Goal: Task Accomplishment & Management: Manage account settings

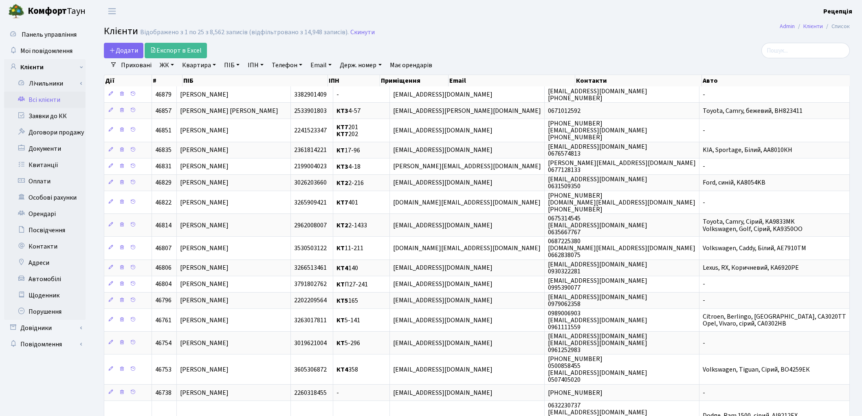
select select "25"
click at [48, 283] on link "Автомобілі" at bounding box center [44, 279] width 81 height 16
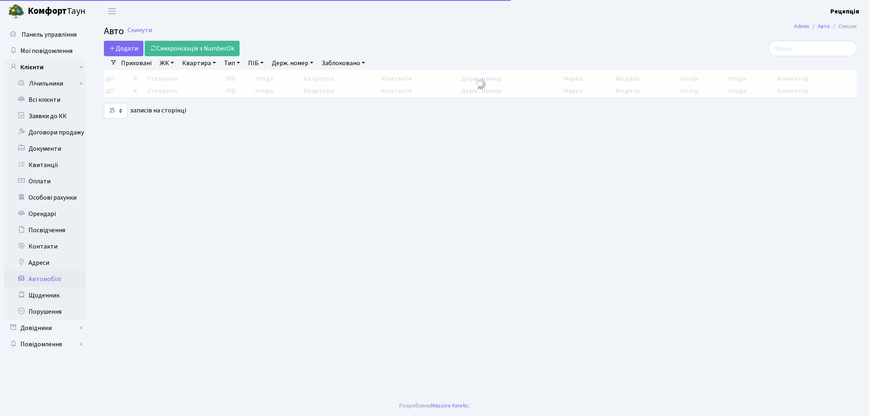
select select "25"
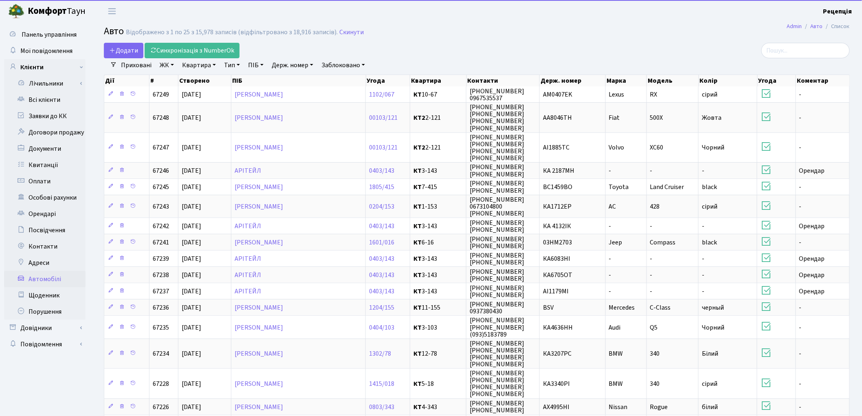
click at [286, 63] on link "Держ. номер" at bounding box center [293, 65] width 48 height 14
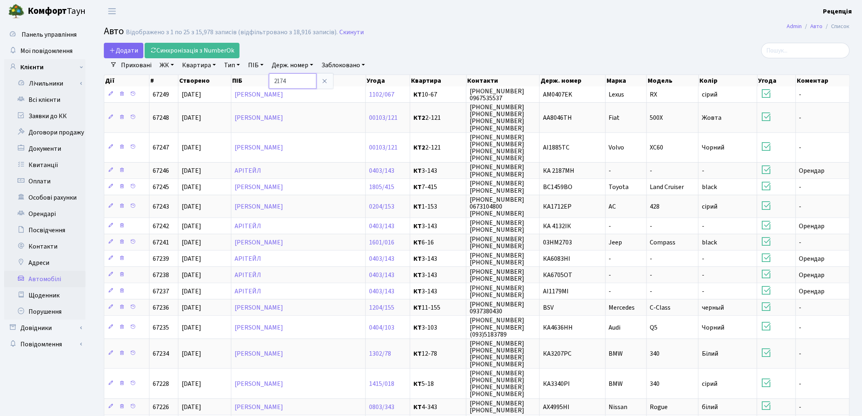
type input "2174"
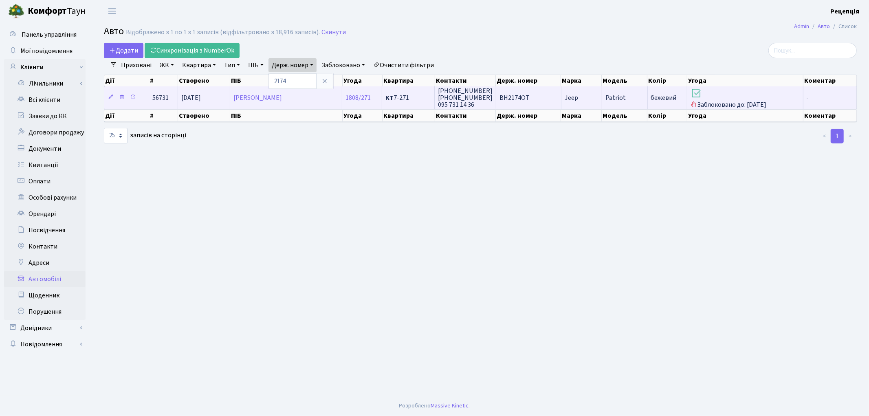
click at [518, 103] on td "BH2174OT" at bounding box center [528, 97] width 65 height 22
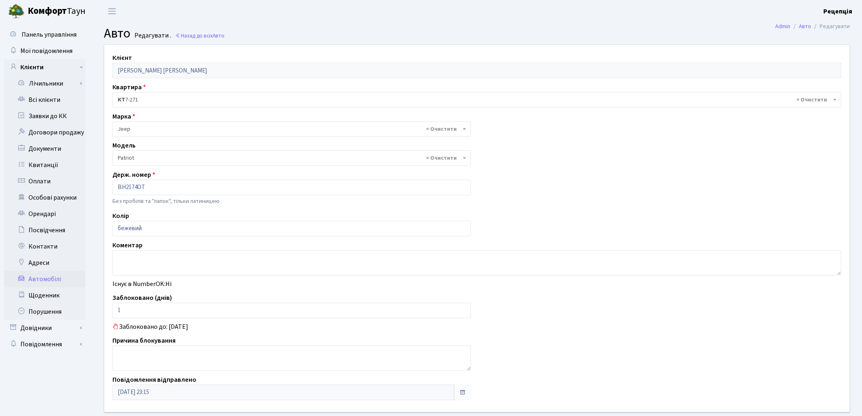
select select "1140"
click at [55, 280] on link "Автомобілі" at bounding box center [44, 279] width 81 height 16
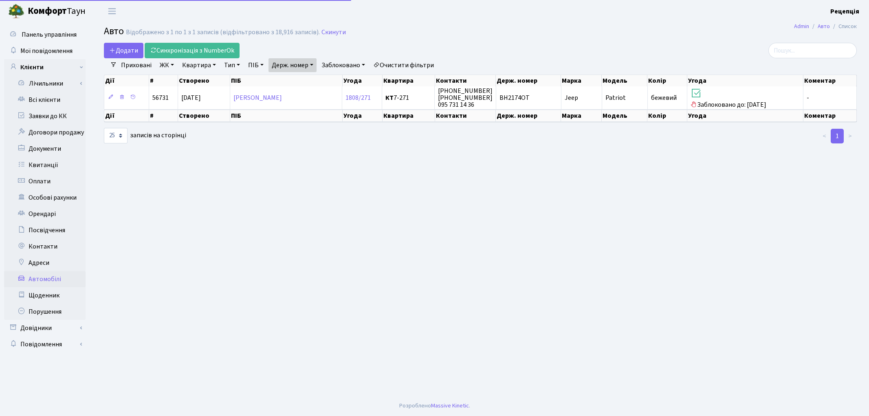
select select "25"
click at [308, 52] on div "Додати Синхронізація з NumberOk" at bounding box center [353, 50] width 498 height 15
click at [309, 64] on link "Держ. номер" at bounding box center [293, 65] width 48 height 14
click at [310, 75] on input "2174" at bounding box center [293, 80] width 48 height 15
type input "2"
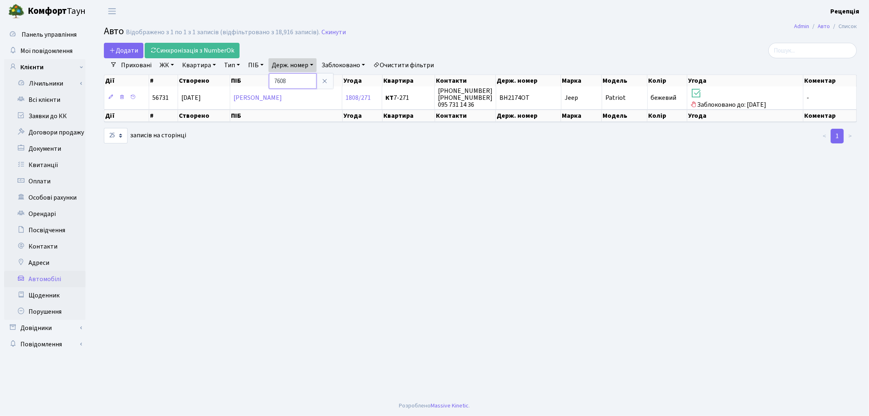
type input "7608"
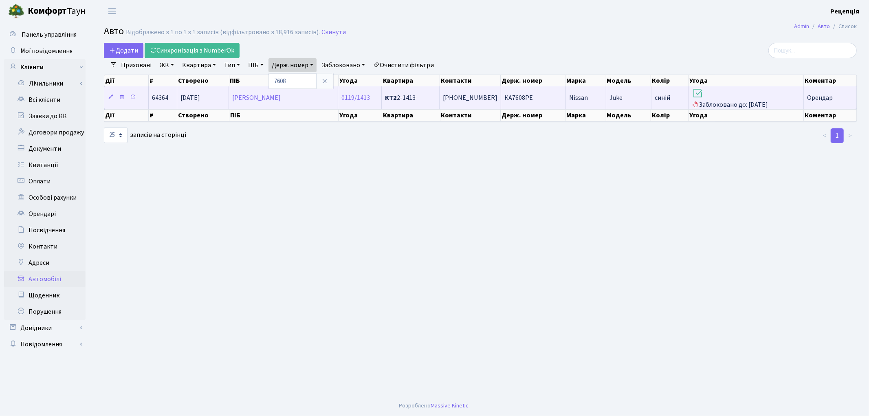
click at [591, 99] on td "Nissan" at bounding box center [586, 97] width 40 height 22
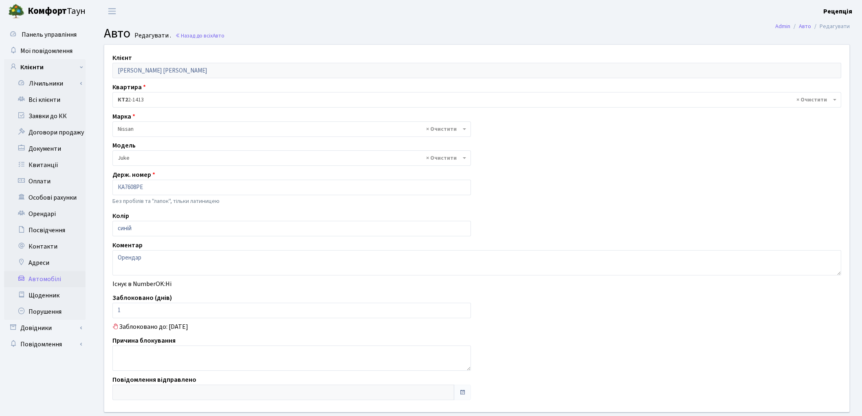
select select "1691"
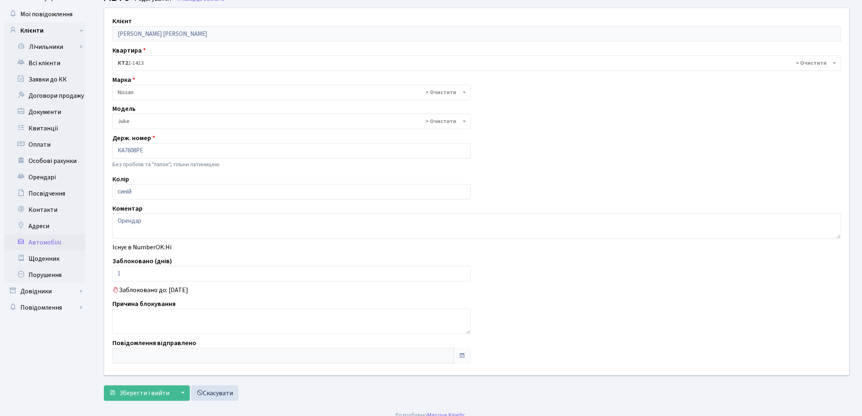
scroll to position [39, 0]
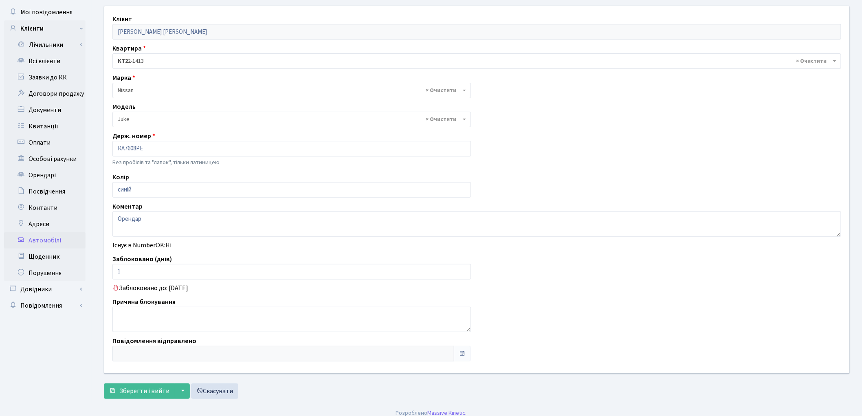
click at [59, 237] on link "Автомобілі" at bounding box center [44, 240] width 81 height 16
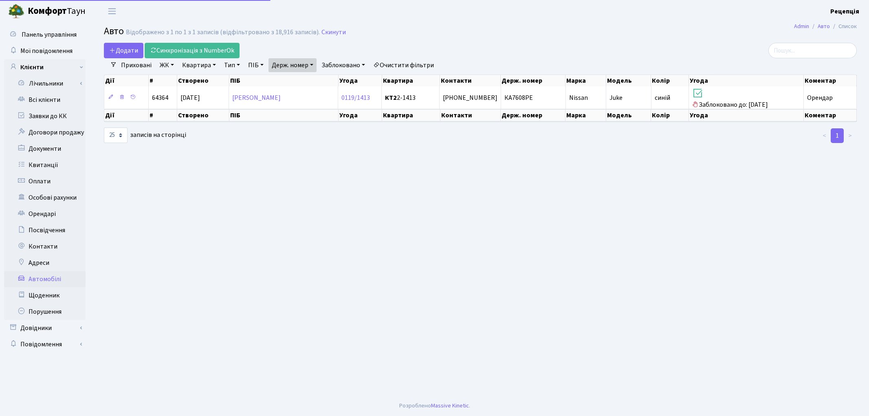
select select "25"
click at [302, 66] on link "Держ. номер" at bounding box center [293, 65] width 48 height 14
click at [302, 86] on input "7608" at bounding box center [293, 80] width 48 height 15
type input "7"
type input "2174"
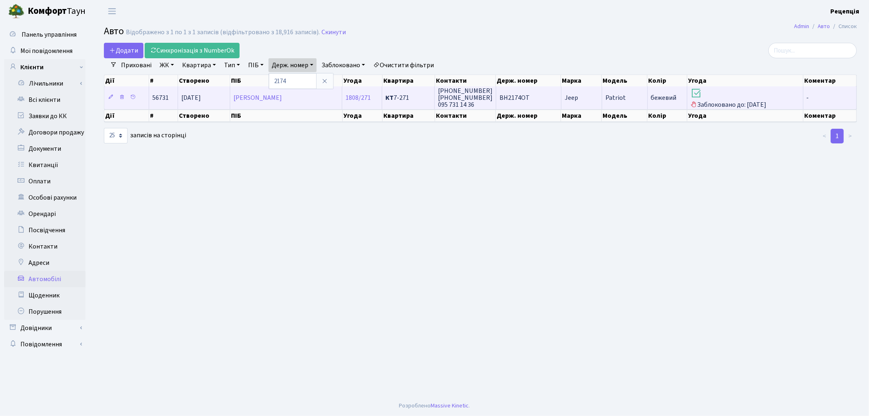
click at [555, 94] on td "BH2174OT" at bounding box center [528, 97] width 65 height 22
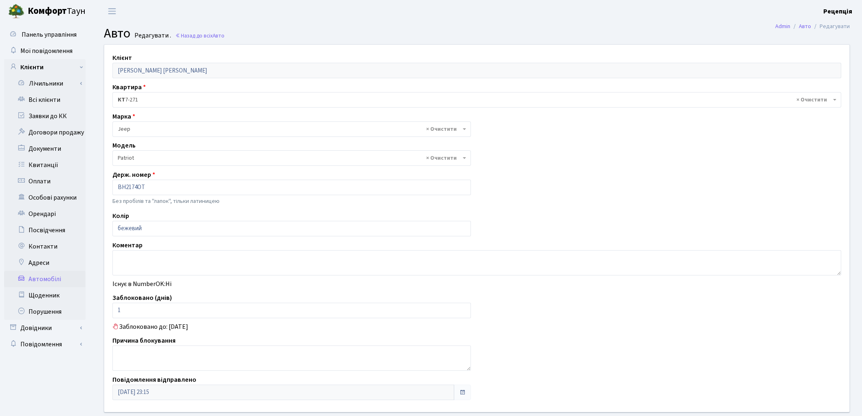
select select "1140"
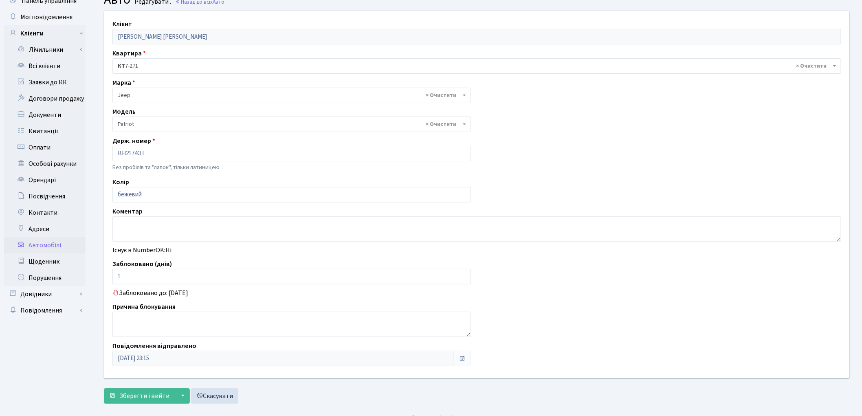
scroll to position [46, 0]
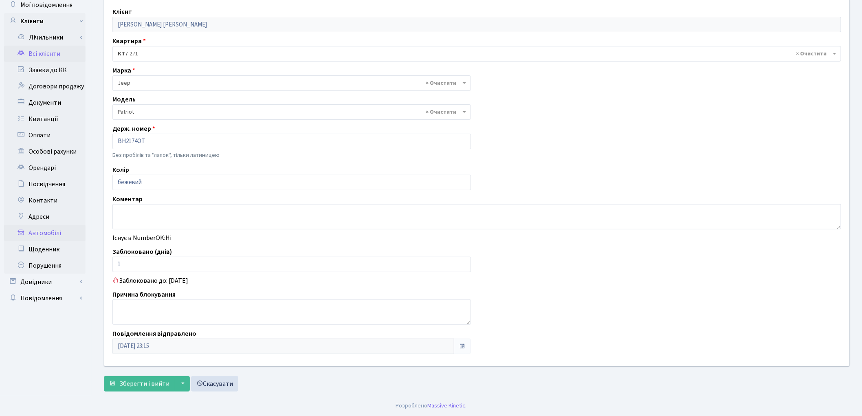
click at [66, 57] on link "Всі клієнти" at bounding box center [44, 54] width 81 height 16
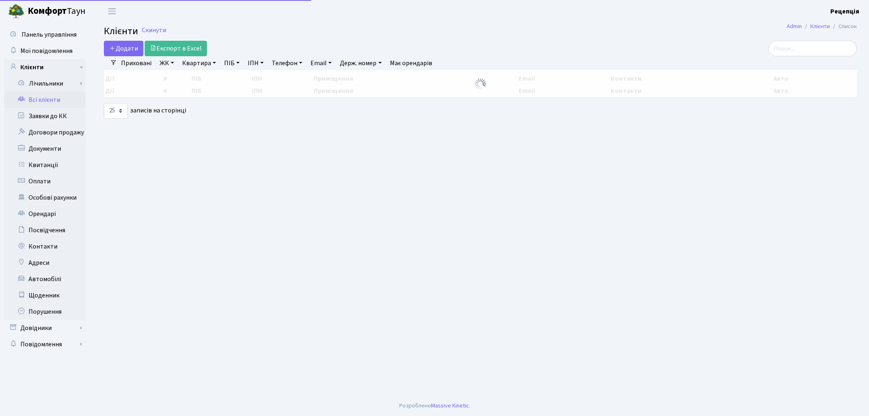
select select "25"
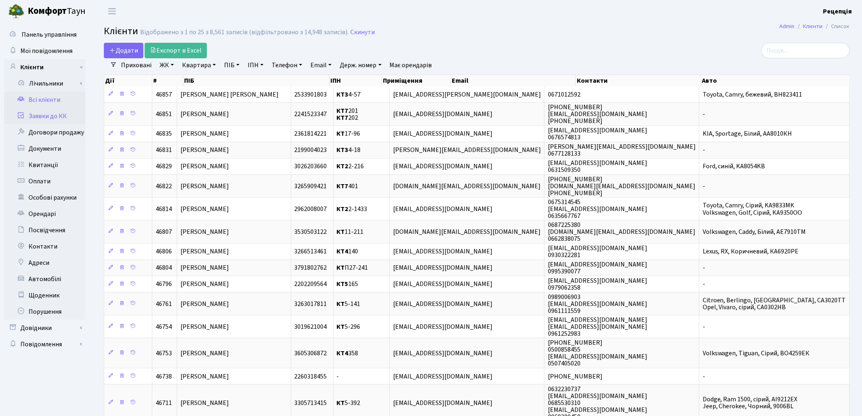
click at [39, 112] on link "Заявки до КК" at bounding box center [44, 116] width 81 height 16
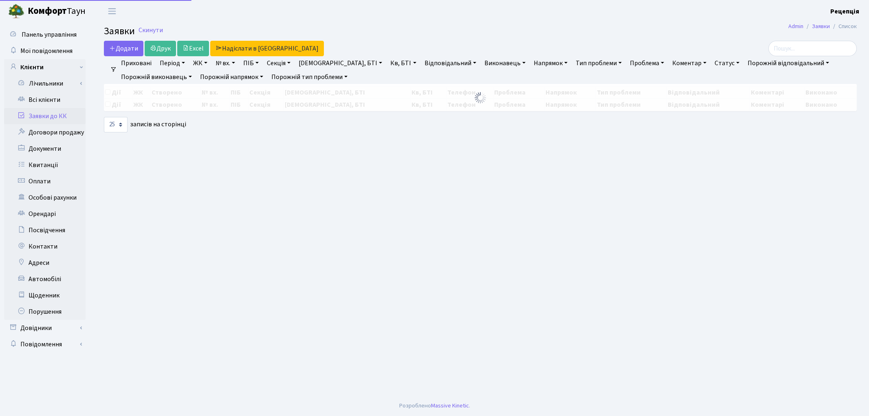
select select "25"
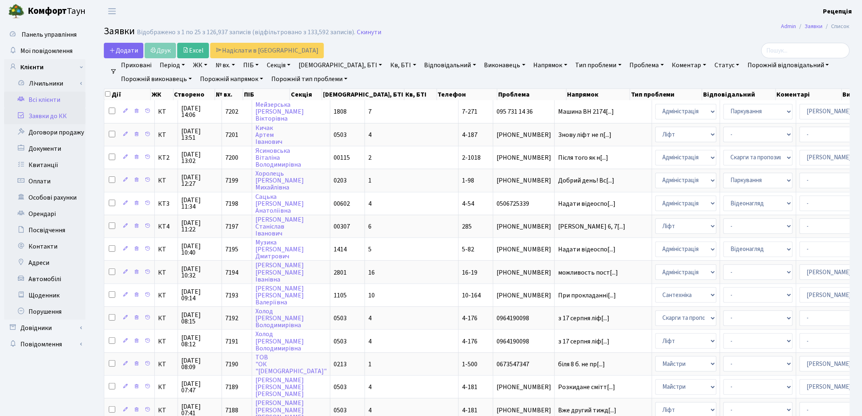
click at [40, 102] on link "Всі клієнти" at bounding box center [44, 100] width 81 height 16
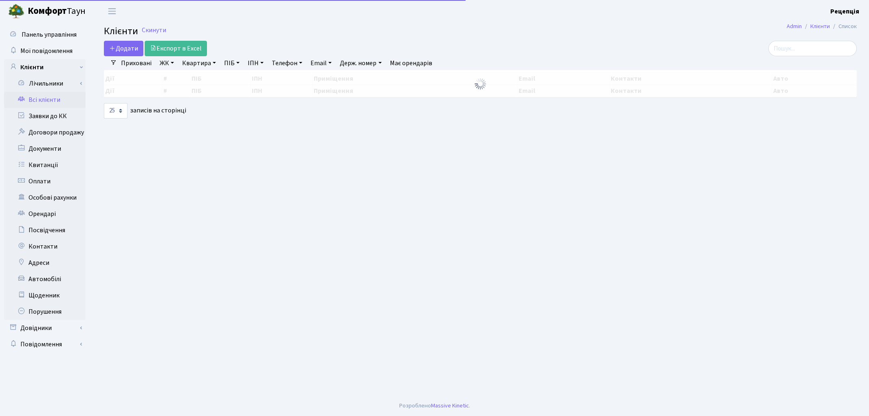
select select "25"
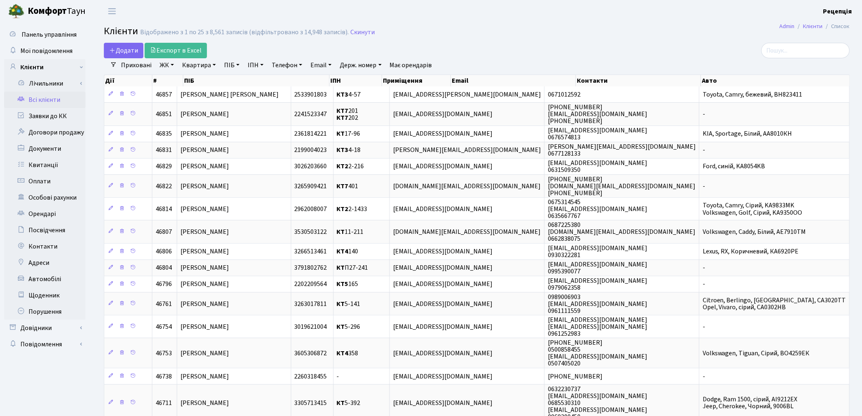
click at [189, 67] on link "Квартира" at bounding box center [199, 65] width 40 height 14
click at [192, 66] on link "Квартира" at bounding box center [199, 65] width 40 height 14
click at [225, 64] on link "ПІБ" at bounding box center [232, 65] width 22 height 14
type input "офіс кк"
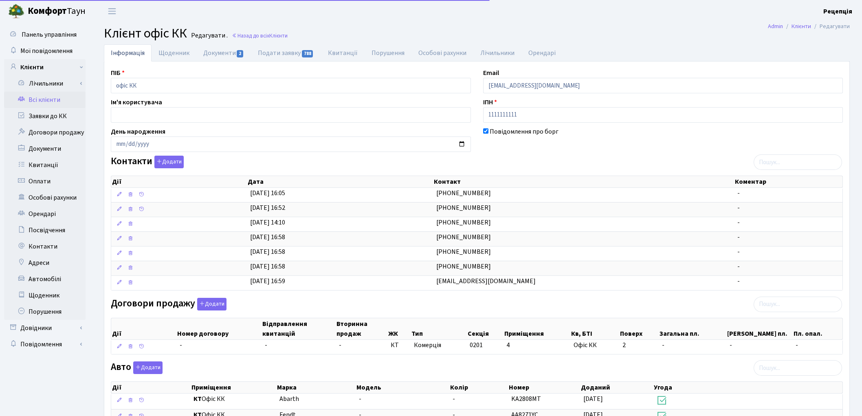
select select "25"
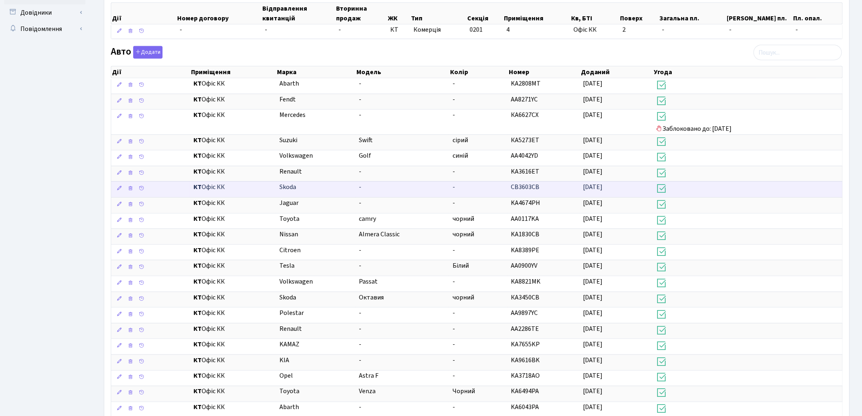
scroll to position [318, 0]
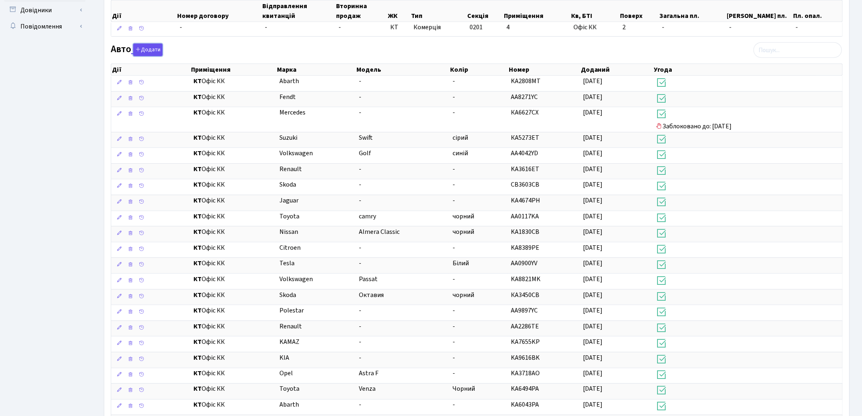
click at [154, 51] on button "Додати" at bounding box center [147, 50] width 29 height 13
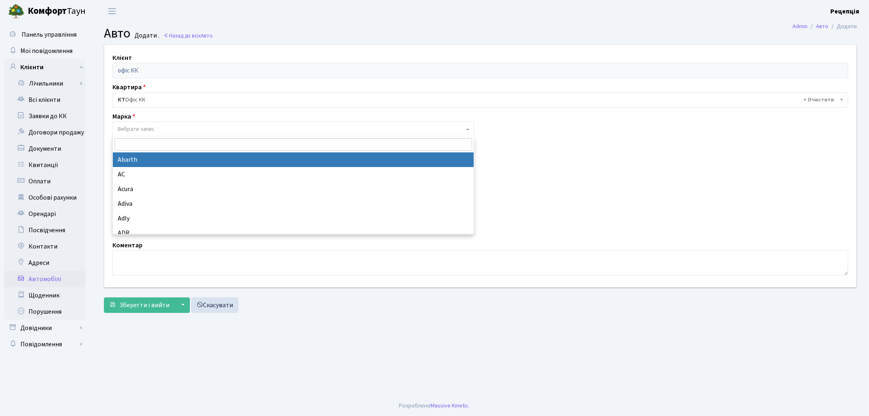
click at [140, 125] on span "Вибрати запис" at bounding box center [136, 129] width 37 height 8
type input "au"
select select "13"
select select
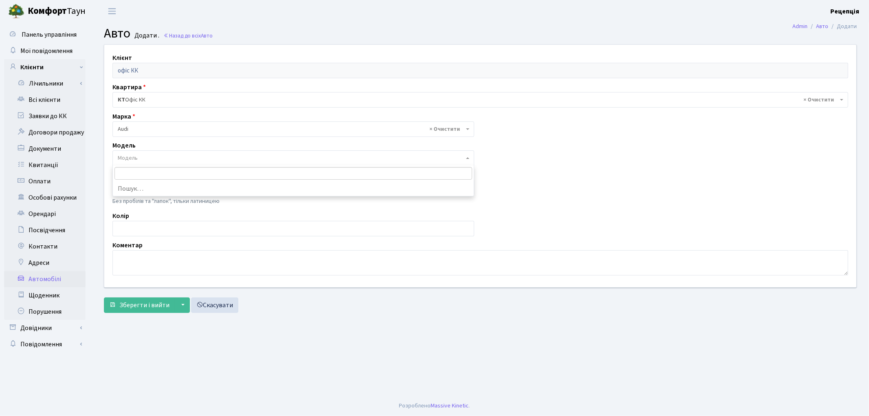
click at [141, 156] on span "Модель" at bounding box center [291, 158] width 346 height 8
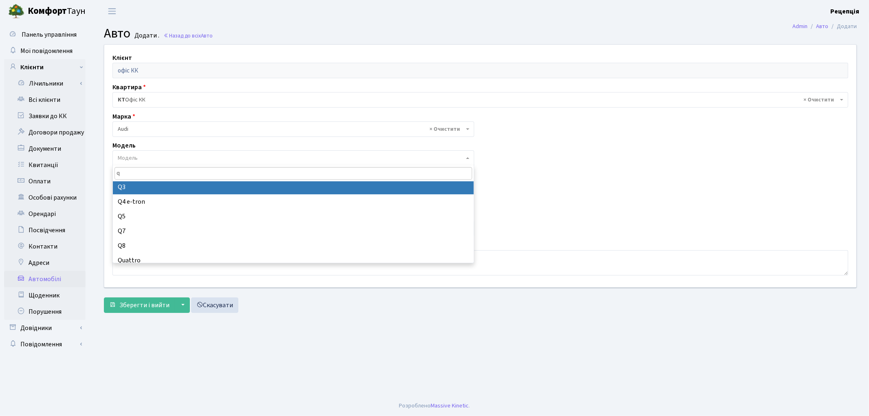
scroll to position [21, 0]
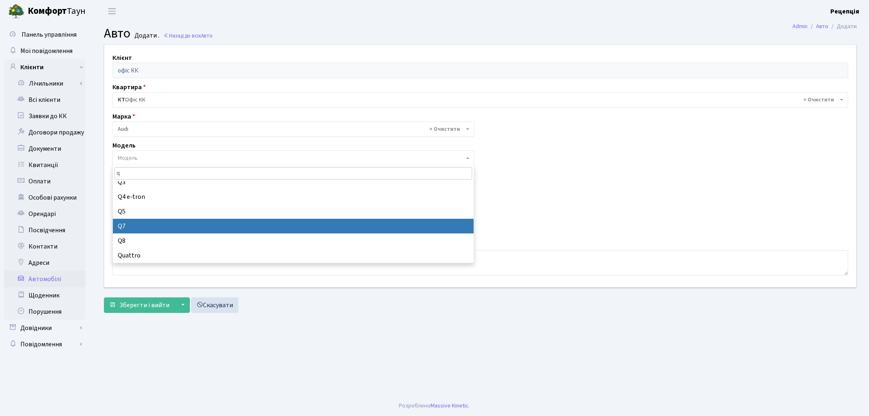
type input "q"
select select "173"
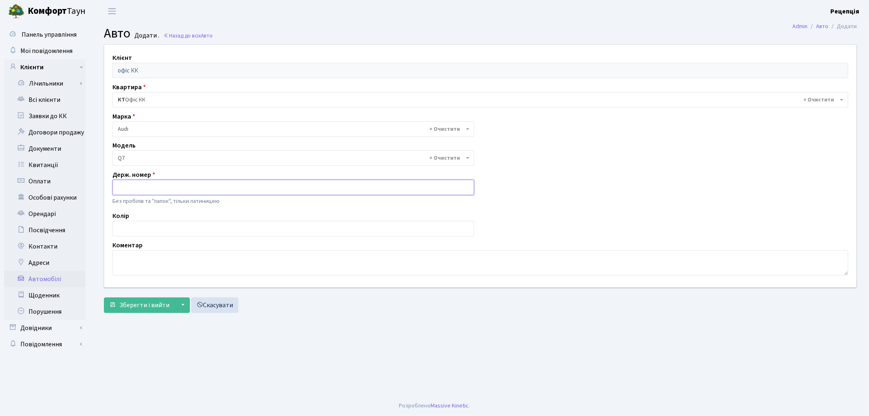
click at [144, 188] on input "text" at bounding box center [293, 187] width 362 height 15
type input "KA7700AX"
click at [135, 227] on input "text" at bounding box center [293, 228] width 362 height 15
type input "я"
type input "чорний"
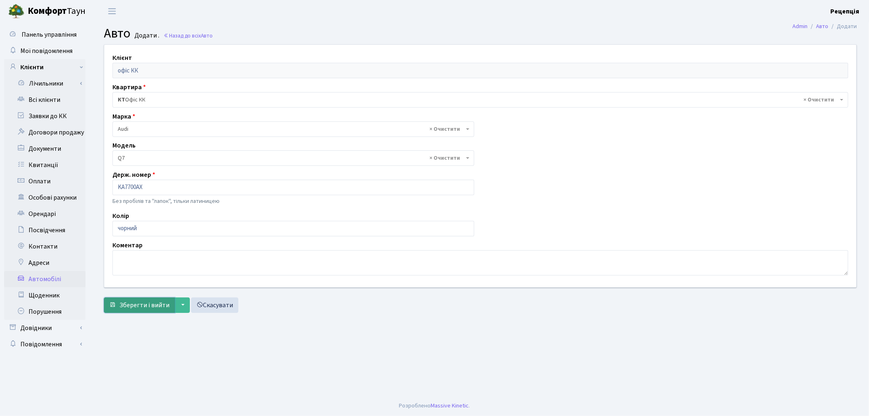
click at [134, 302] on span "Зберегти і вийти" at bounding box center [144, 305] width 50 height 9
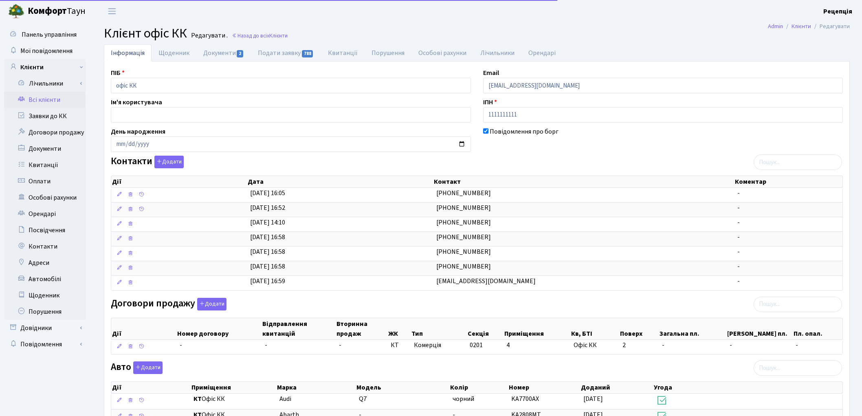
select select "25"
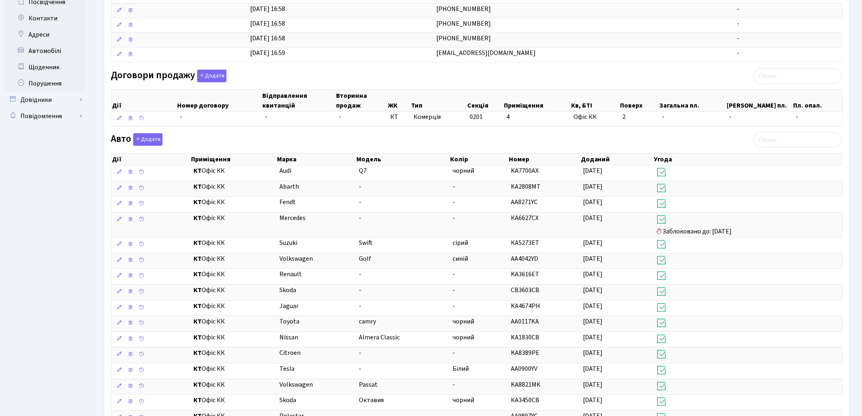
scroll to position [240, 0]
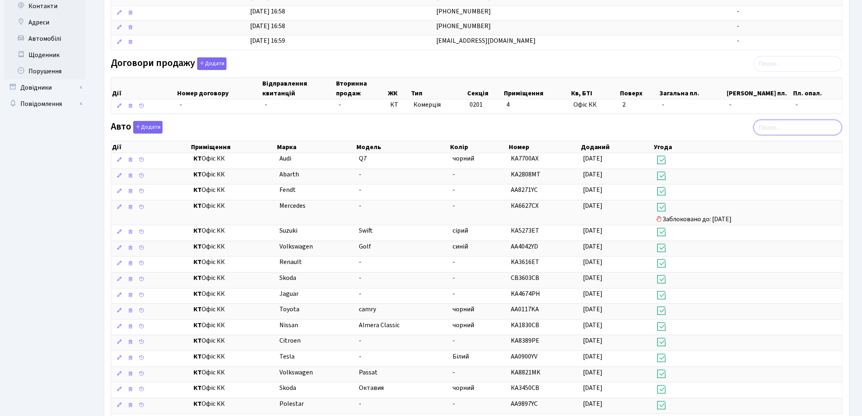
click at [773, 129] on input "search" at bounding box center [798, 127] width 88 height 15
type input "0307"
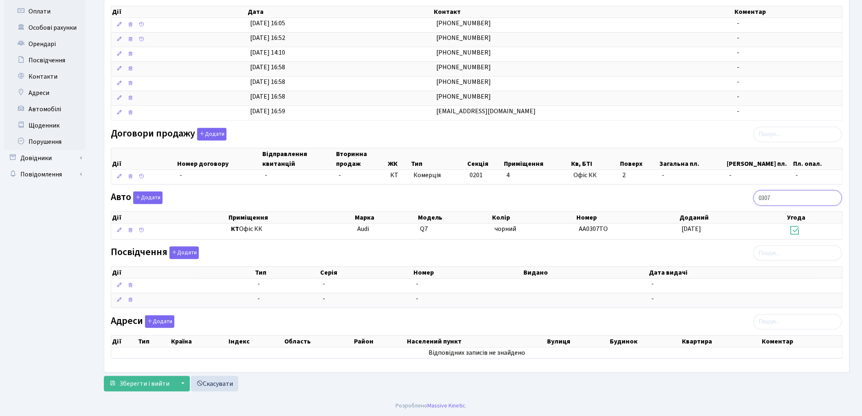
click at [834, 197] on input "0307" at bounding box center [798, 197] width 88 height 15
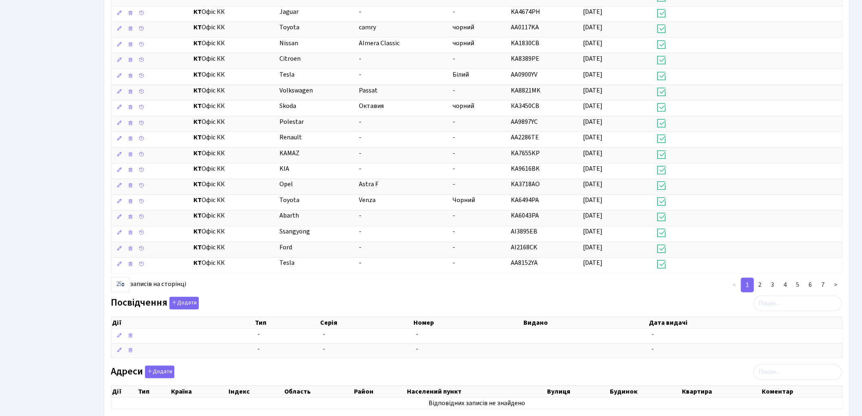
scroll to position [499, 0]
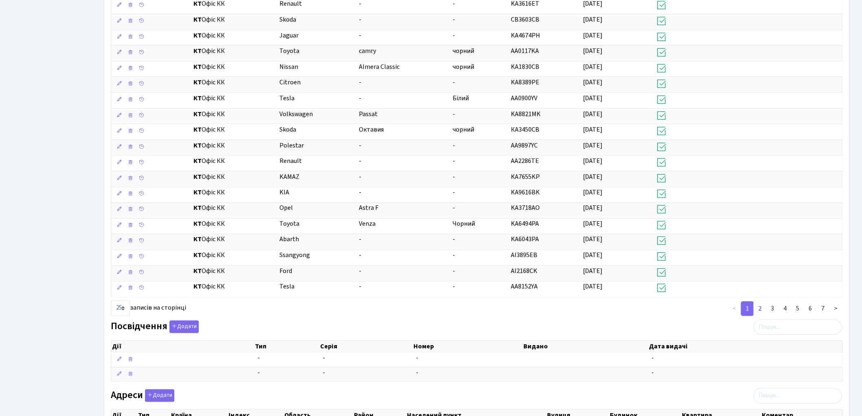
click at [760, 310] on link "2" at bounding box center [760, 309] width 13 height 15
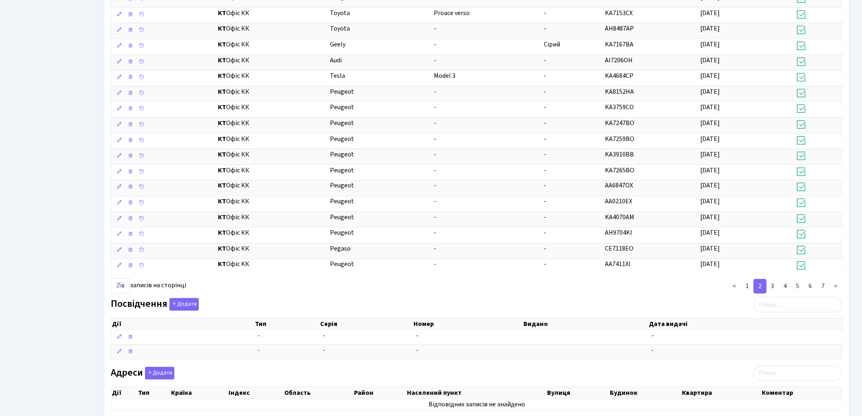
scroll to position [524, 0]
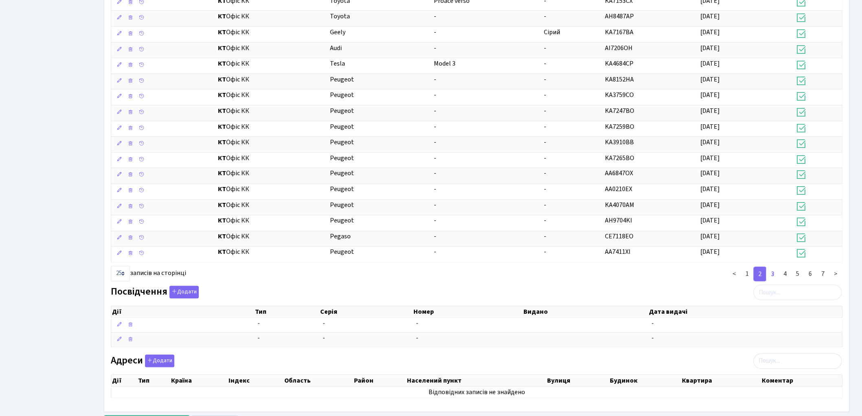
click at [773, 279] on link "3" at bounding box center [772, 274] width 13 height 15
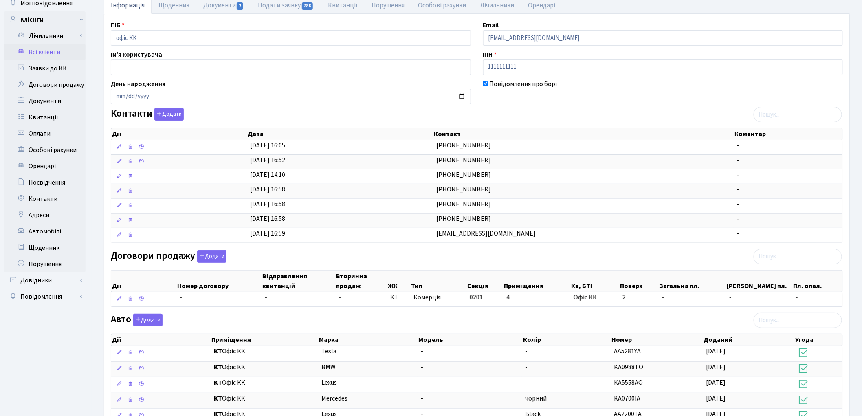
scroll to position [0, 0]
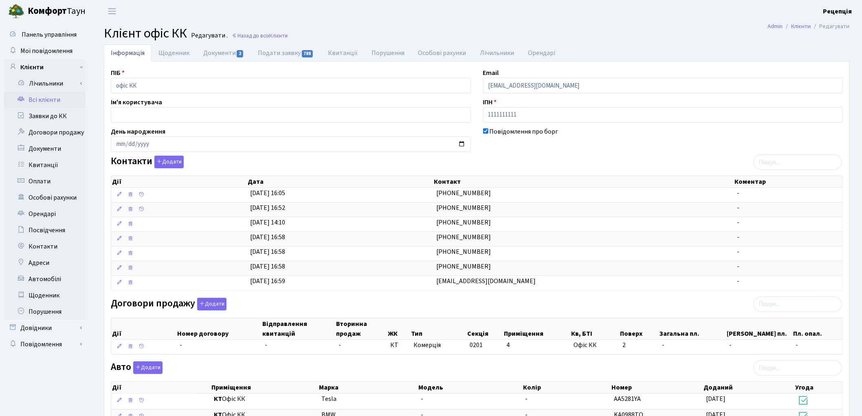
click at [38, 95] on link "Всі клієнти" at bounding box center [44, 100] width 81 height 16
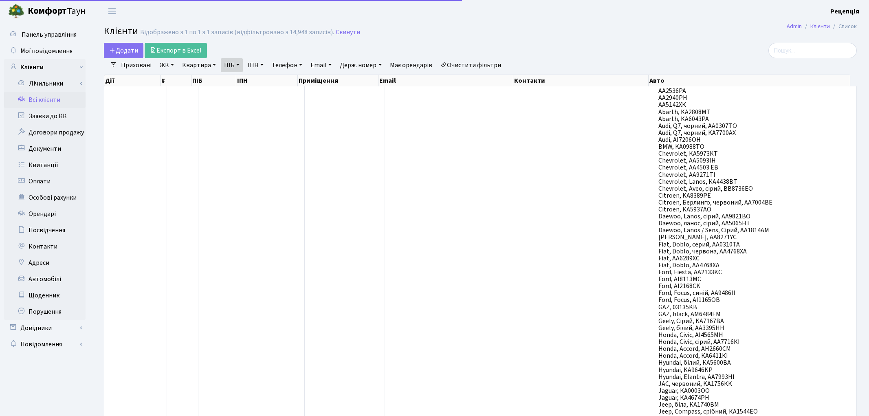
select select "25"
click at [469, 64] on link "Очистити фільтри" at bounding box center [470, 65] width 67 height 14
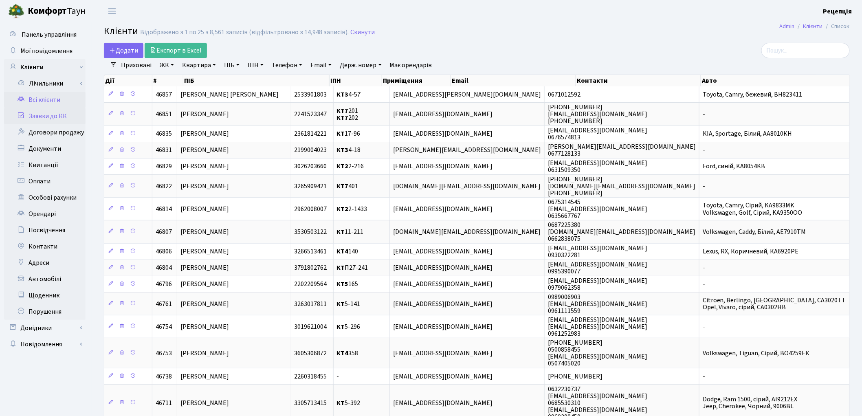
click at [39, 113] on link "Заявки до КК" at bounding box center [44, 116] width 81 height 16
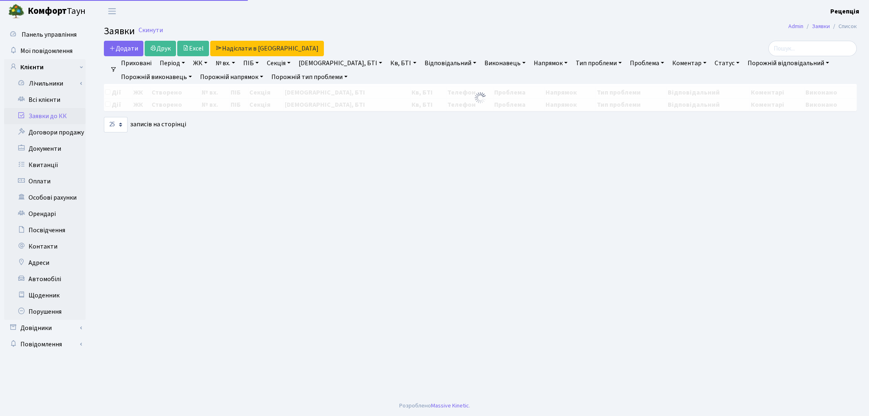
select select
select select "25"
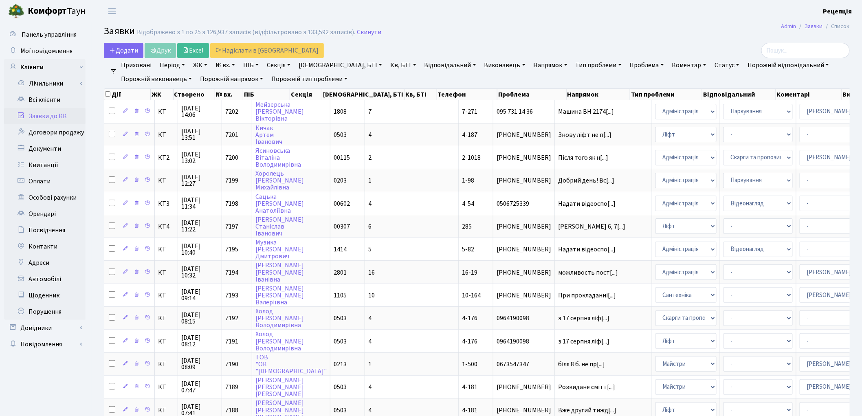
click at [202, 66] on link "ЖК" at bounding box center [200, 65] width 21 height 14
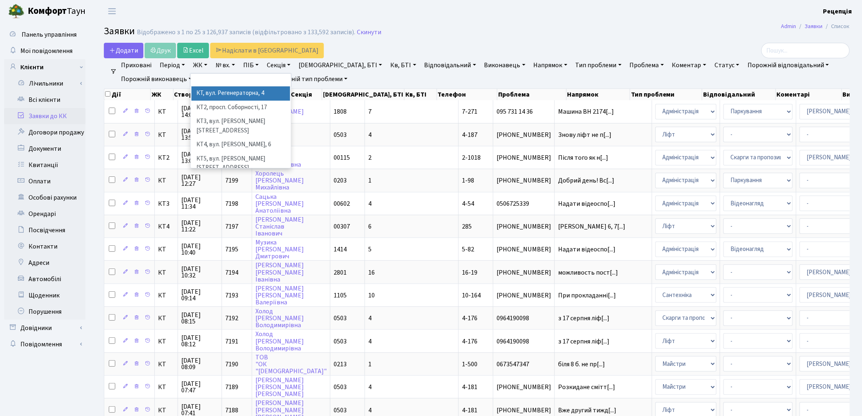
click at [218, 95] on li "КТ, вул. Регенераторна, 4" at bounding box center [241, 93] width 99 height 14
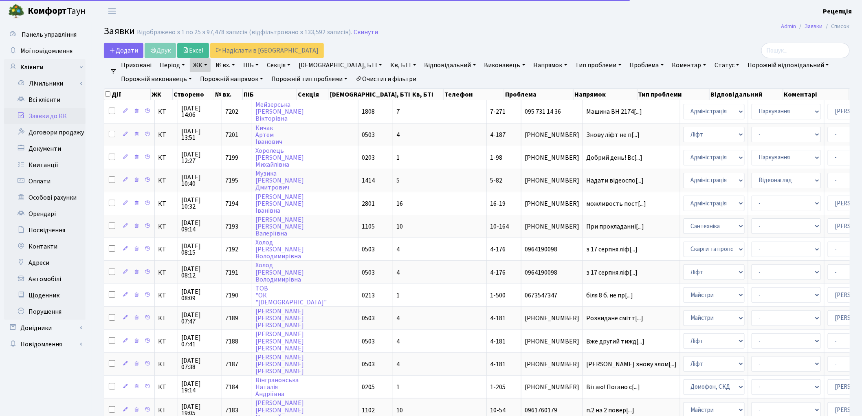
click at [387, 64] on link "Кв, БТІ" at bounding box center [403, 65] width 32 height 14
type input "11-77"
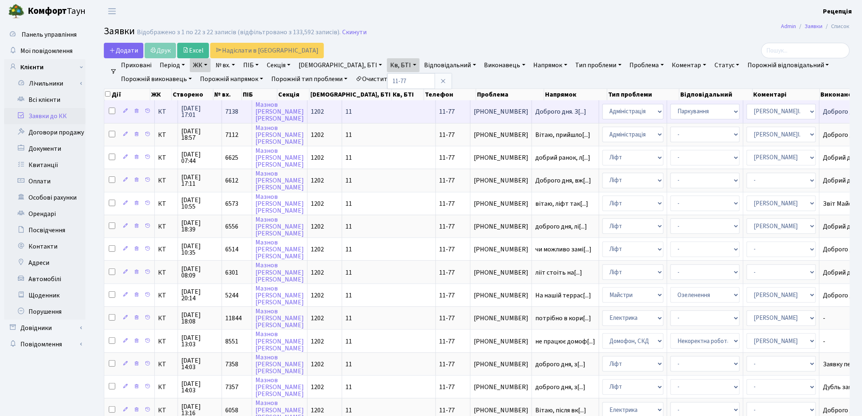
click at [471, 113] on td "[PHONE_NUMBER]" at bounding box center [502, 111] width 62 height 22
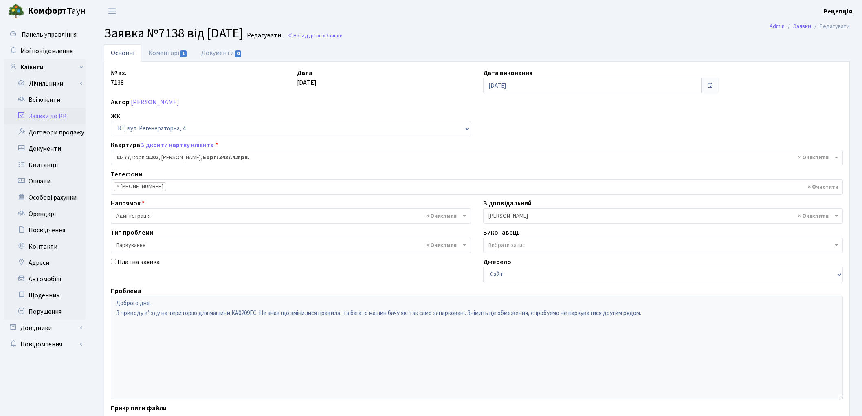
select select "6895"
select select "66"
click at [172, 51] on link "Коментарі 1" at bounding box center [167, 52] width 53 height 17
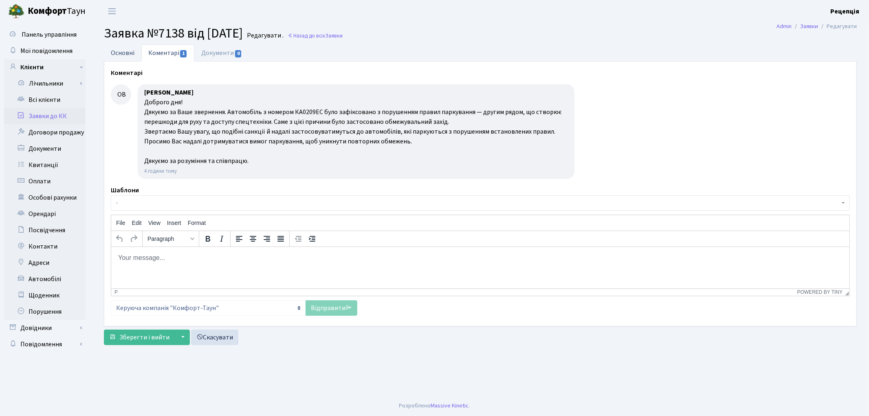
click at [121, 51] on link "Основні" at bounding box center [122, 52] width 37 height 17
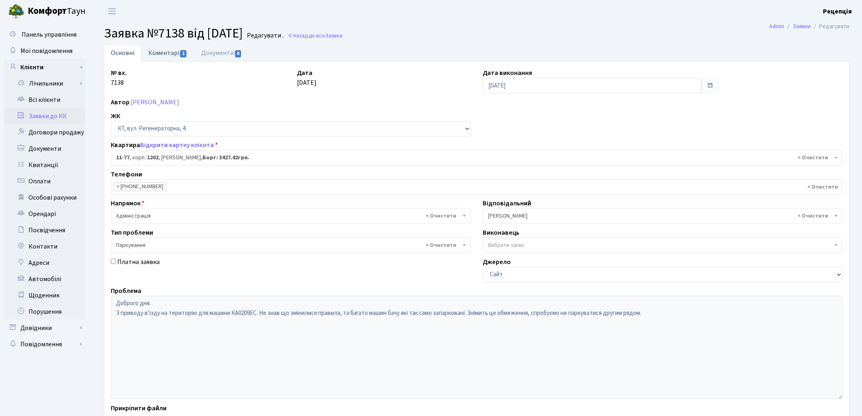
click at [160, 53] on link "Коментарі 1" at bounding box center [167, 52] width 53 height 17
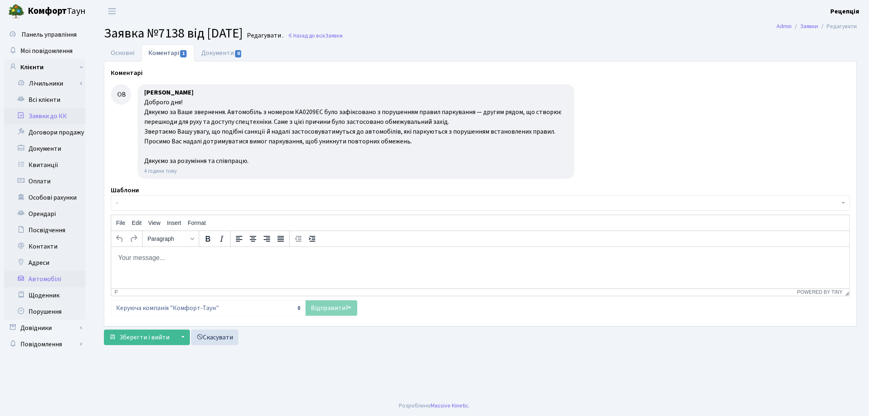
click at [58, 280] on link "Автомобілі" at bounding box center [44, 279] width 81 height 16
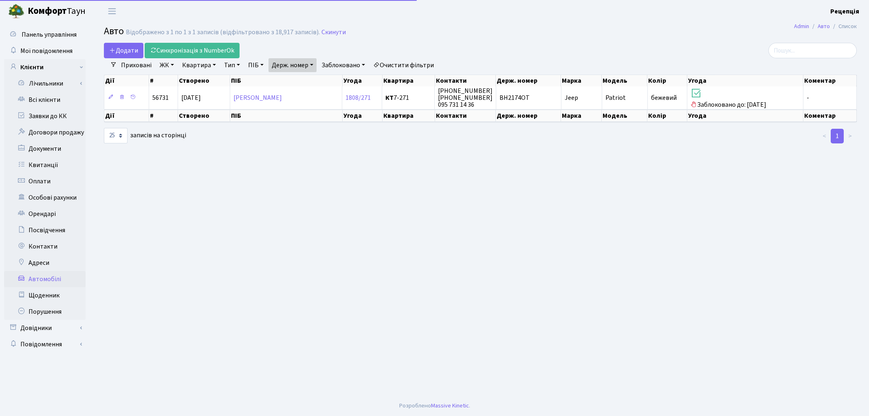
select select "25"
click at [302, 64] on link "Держ. номер" at bounding box center [293, 65] width 48 height 14
click at [302, 77] on input "2174" at bounding box center [293, 80] width 48 height 15
type input "2"
type input "0209"
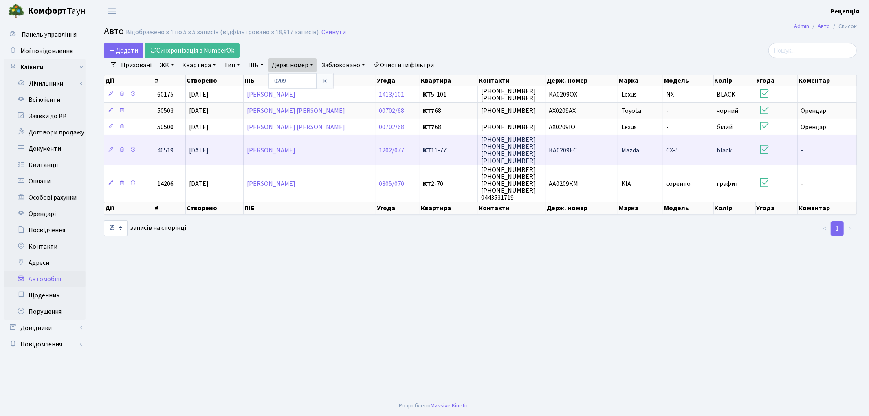
click at [581, 151] on td "КА0209ЕС" at bounding box center [582, 150] width 72 height 30
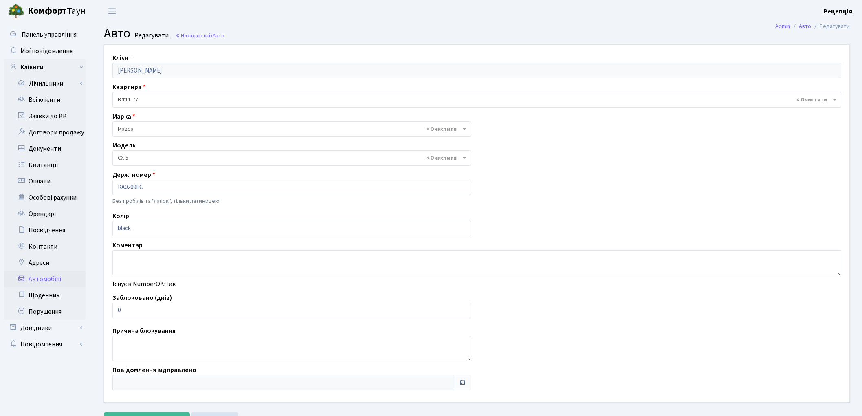
select select "1424"
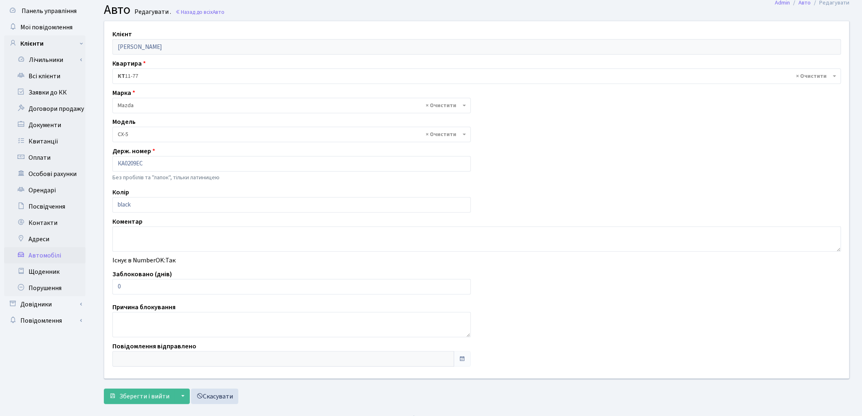
scroll to position [36, 0]
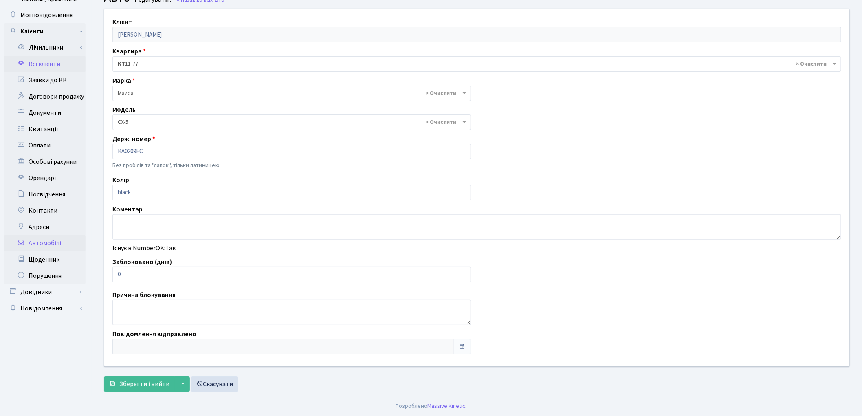
click at [50, 64] on link "Всі клієнти" at bounding box center [44, 64] width 81 height 16
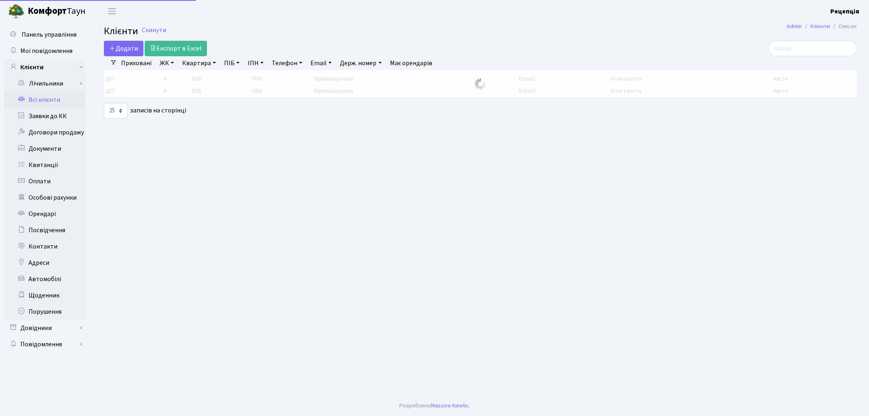
select select "25"
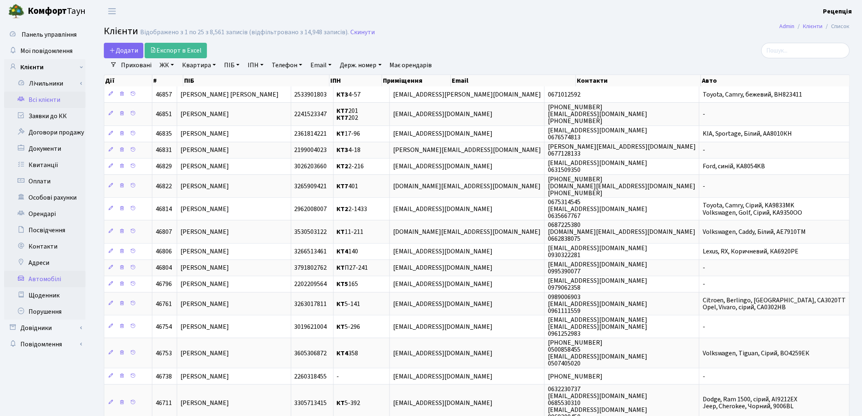
click at [67, 282] on link "Автомобілі" at bounding box center [44, 279] width 81 height 16
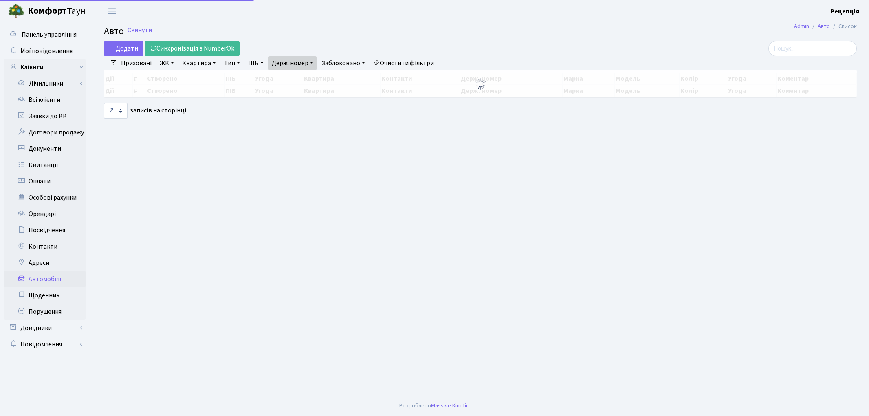
select select "25"
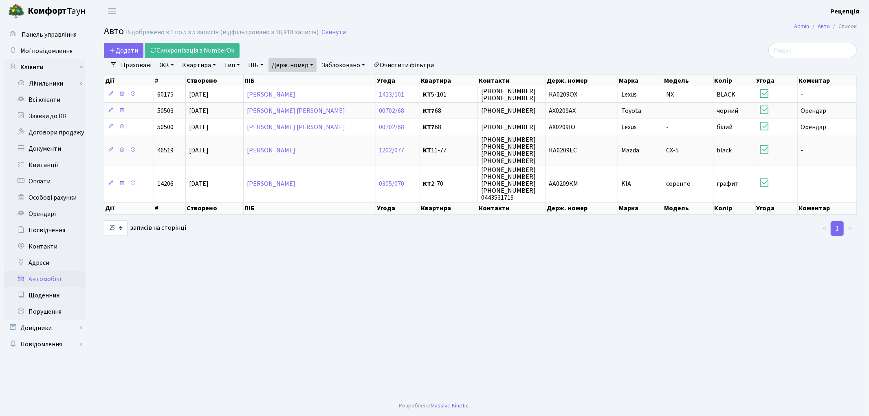
click at [312, 65] on link "Держ. номер" at bounding box center [293, 65] width 48 height 14
click at [301, 79] on input "0209" at bounding box center [293, 80] width 48 height 15
type input "0"
click at [403, 64] on li "Очистити фільтри" at bounding box center [403, 65] width 67 height 14
click at [293, 63] on link "Держ. номер" at bounding box center [293, 65] width 48 height 14
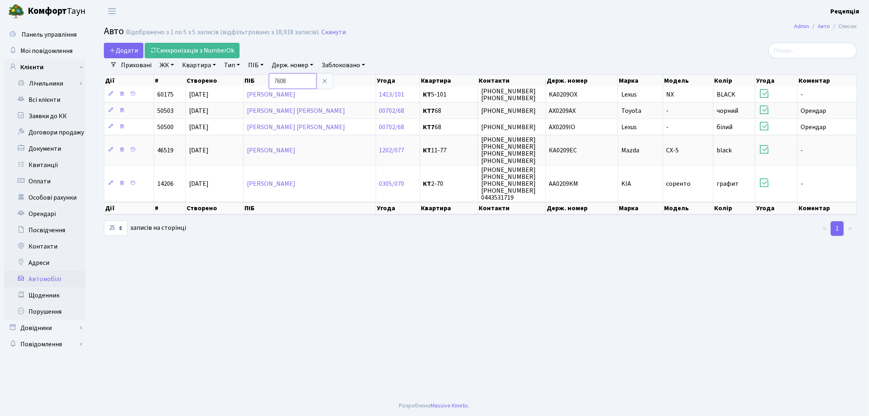
type input "7608"
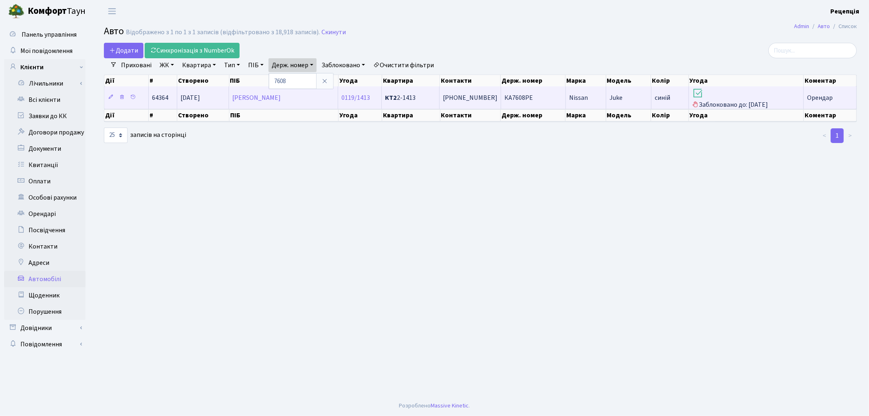
click at [531, 103] on td "КА7608РЕ" at bounding box center [533, 97] width 65 height 22
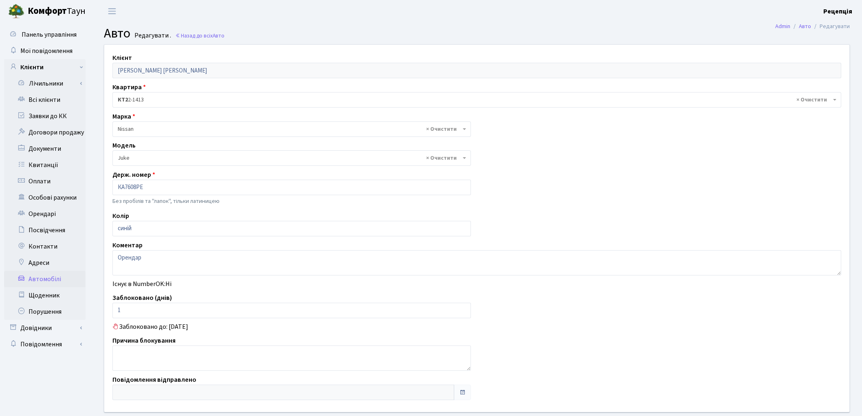
select select "1691"
click at [60, 98] on link "Всі клієнти" at bounding box center [44, 100] width 81 height 16
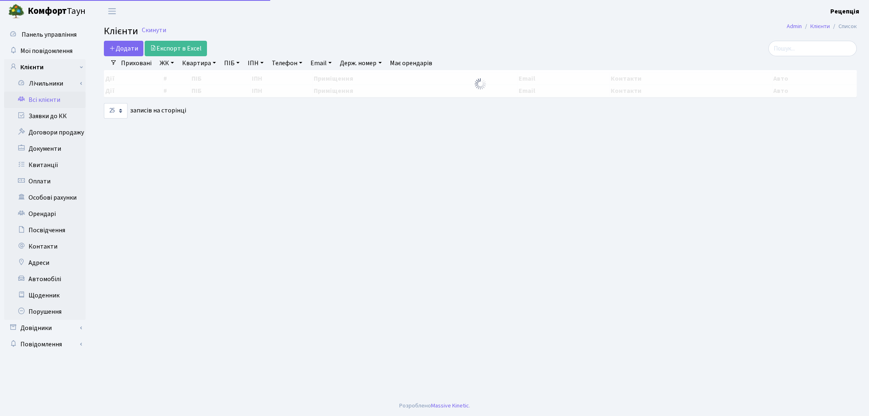
select select "25"
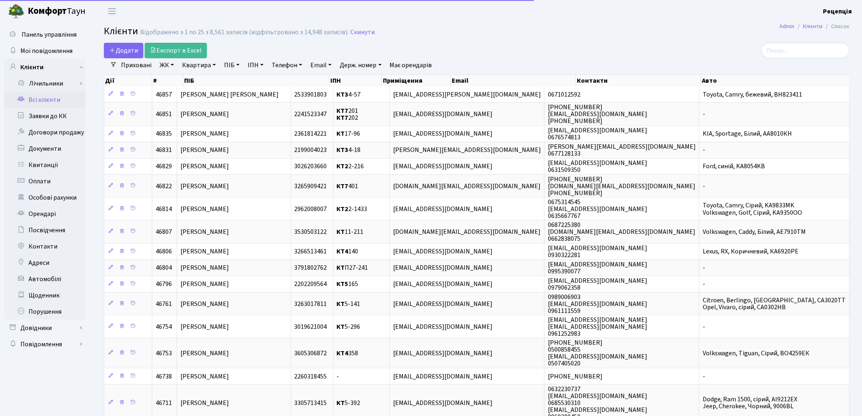
click at [193, 68] on link "Квартира" at bounding box center [199, 65] width 40 height 14
type input "2-1413"
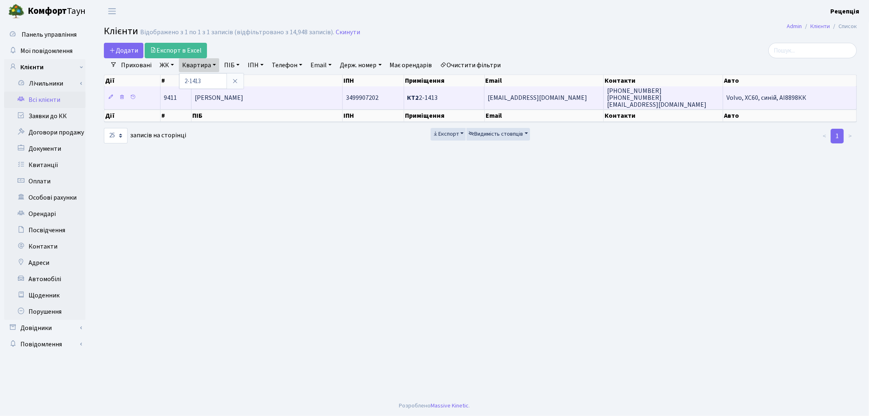
click at [243, 100] on span "Говорадло [PERSON_NAME]" at bounding box center [219, 97] width 48 height 9
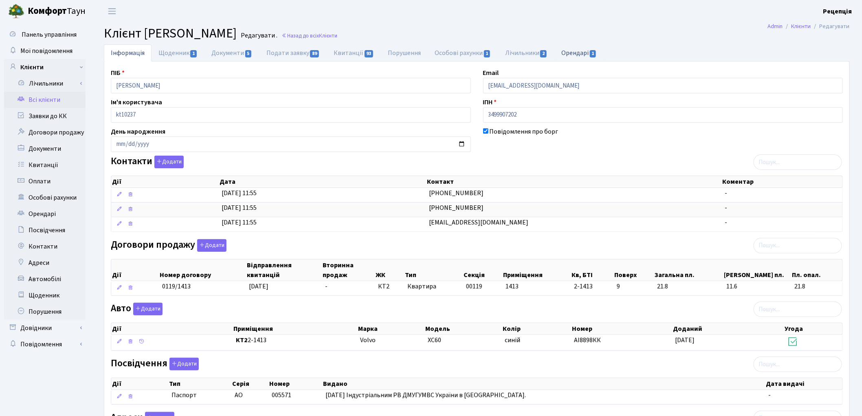
click at [593, 52] on link "Орендарі 1" at bounding box center [579, 52] width 49 height 17
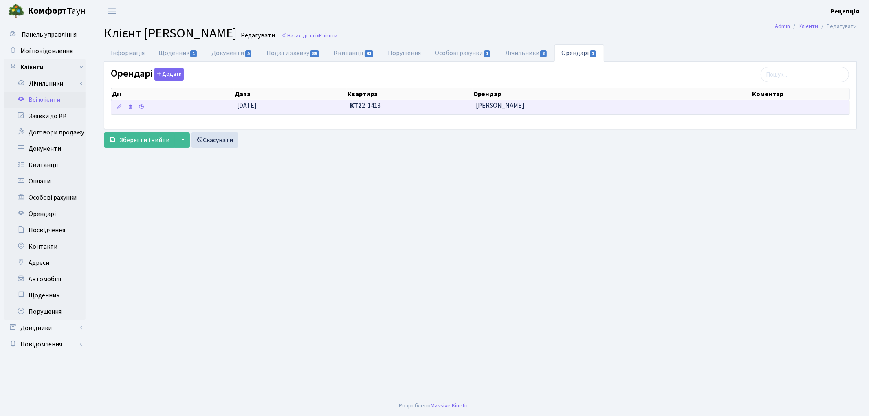
click at [567, 109] on span "[PERSON_NAME]" at bounding box center [612, 105] width 272 height 9
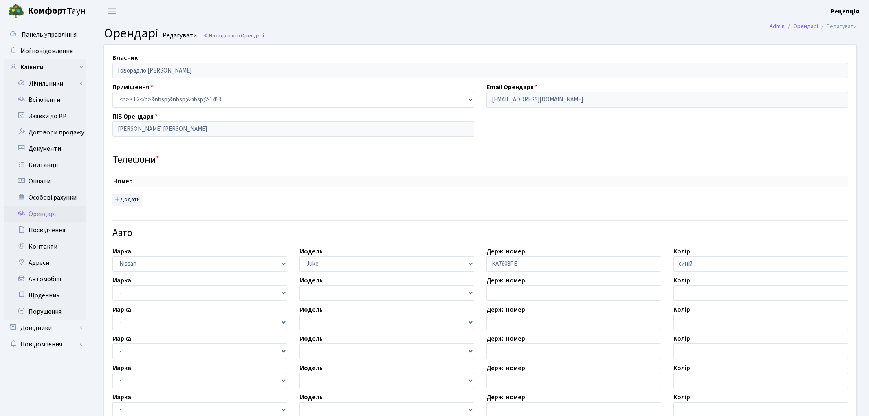
select select "1691"
checkbox input "true"
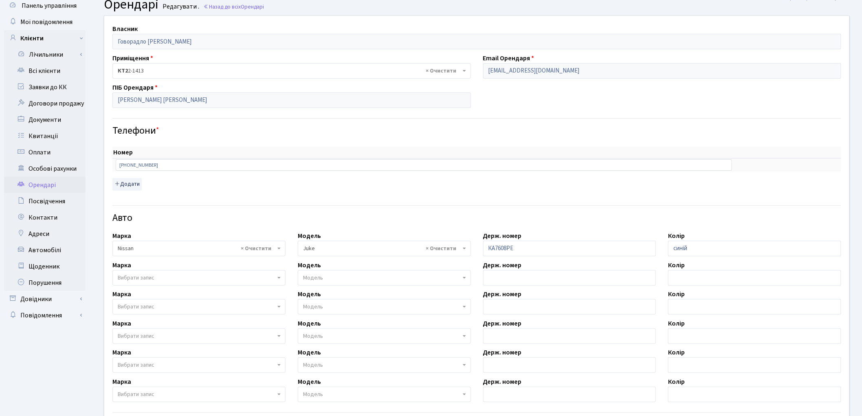
scroll to position [46, 0]
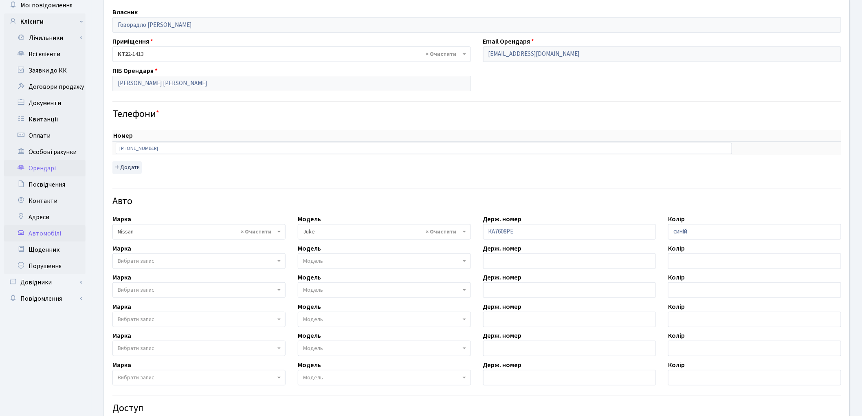
click at [46, 234] on link "Автомобілі" at bounding box center [44, 233] width 81 height 16
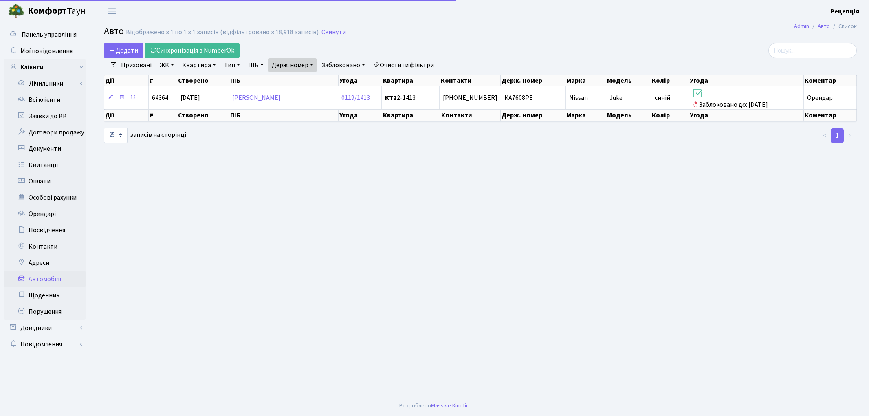
select select "25"
click at [293, 63] on link "Держ. номер" at bounding box center [293, 65] width 48 height 14
click at [299, 80] on input "7608" at bounding box center [293, 80] width 48 height 15
type input "7"
type input "1106"
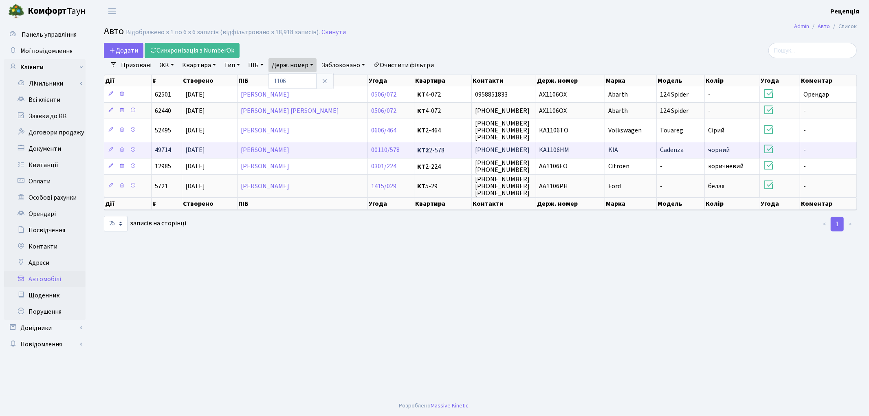
click at [584, 151] on td "KA1106HM" at bounding box center [570, 150] width 69 height 16
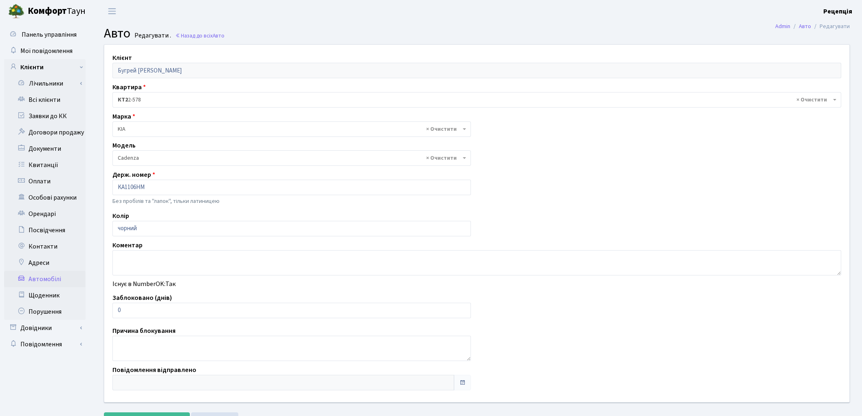
select select "4138"
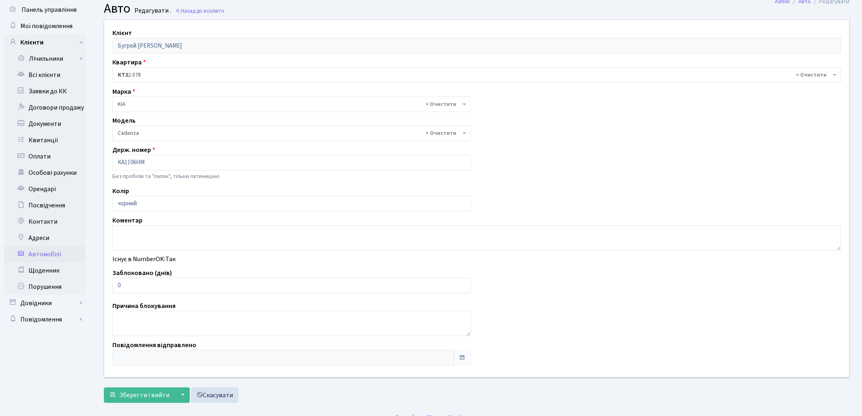
scroll to position [36, 0]
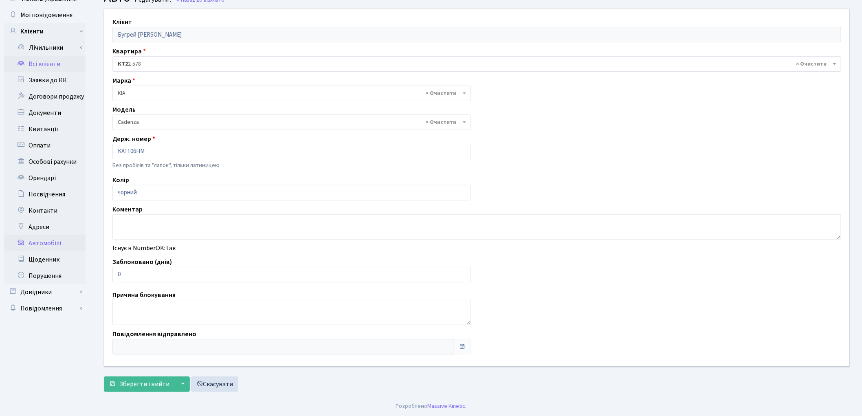
click at [42, 63] on link "Всі клієнти" at bounding box center [44, 64] width 81 height 16
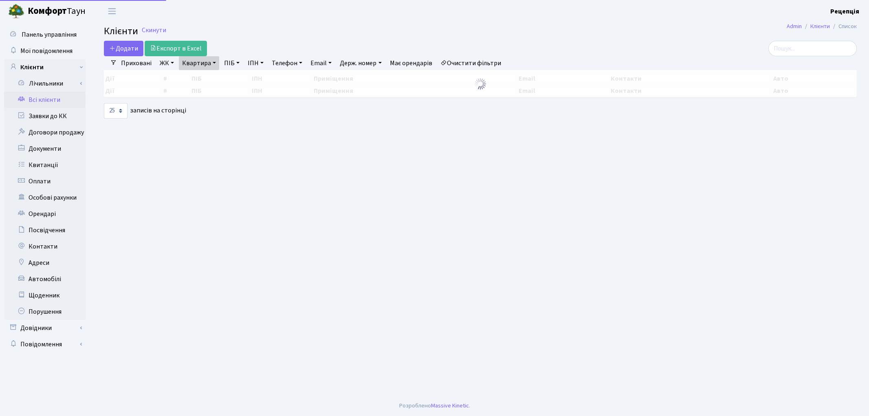
select select "25"
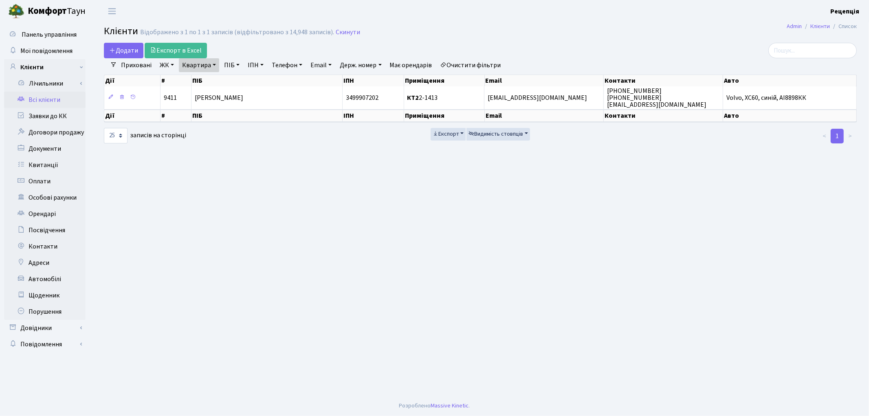
click at [188, 66] on link "Квартира" at bounding box center [199, 65] width 40 height 14
click at [209, 82] on input "2-1413" at bounding box center [203, 80] width 48 height 15
type input "2-578"
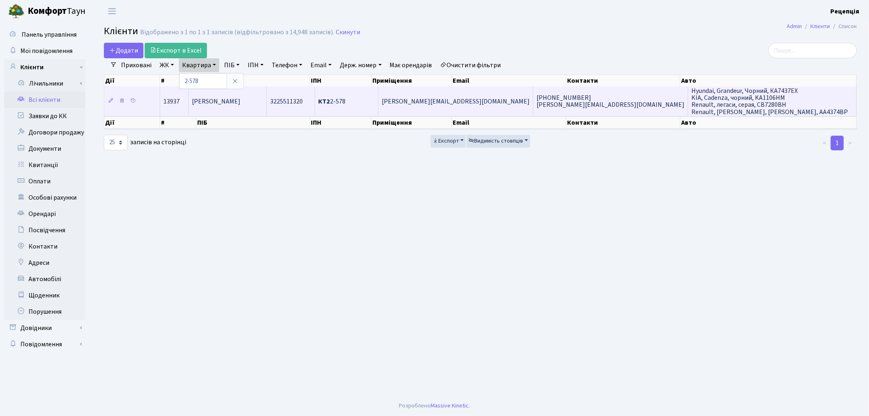
click at [267, 101] on td "[PERSON_NAME]" at bounding box center [228, 100] width 78 height 29
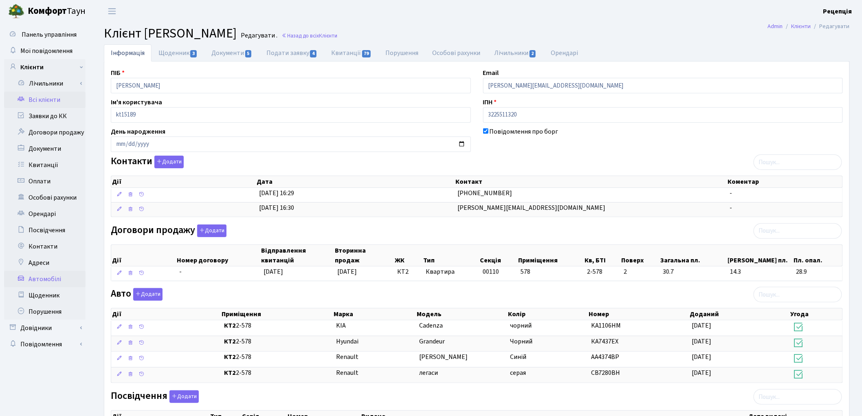
click at [56, 275] on link "Автомобілі" at bounding box center [44, 279] width 81 height 16
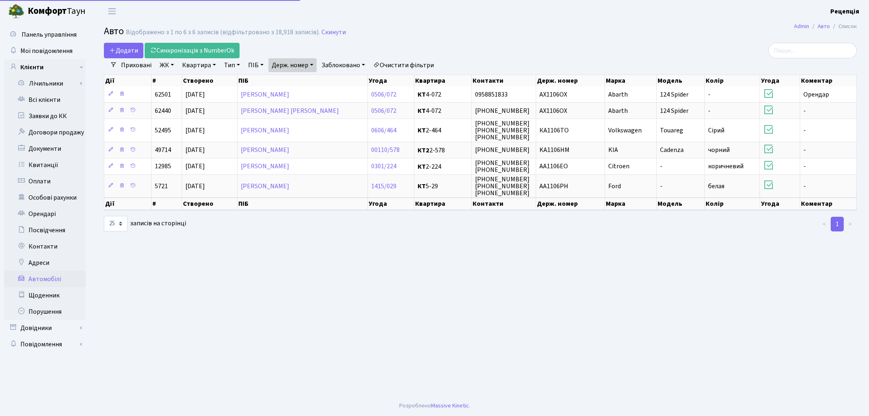
select select "25"
click at [296, 64] on link "Держ. номер" at bounding box center [293, 65] width 48 height 14
click at [298, 79] on input "1106" at bounding box center [293, 80] width 48 height 15
click at [63, 103] on link "Всі клієнти" at bounding box center [44, 100] width 81 height 16
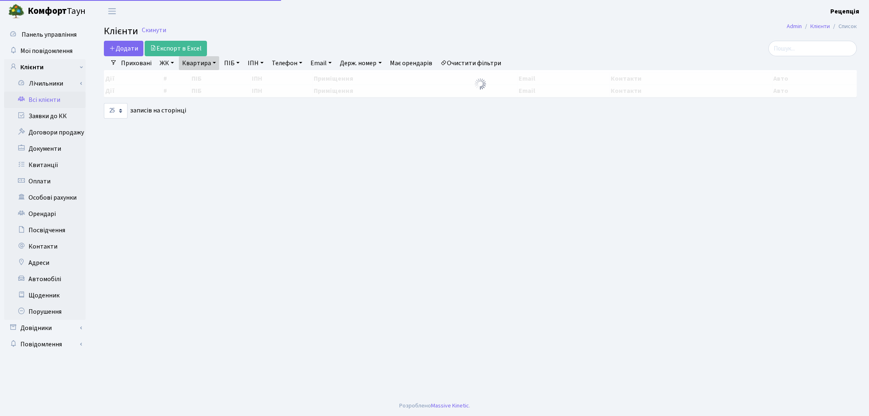
select select "25"
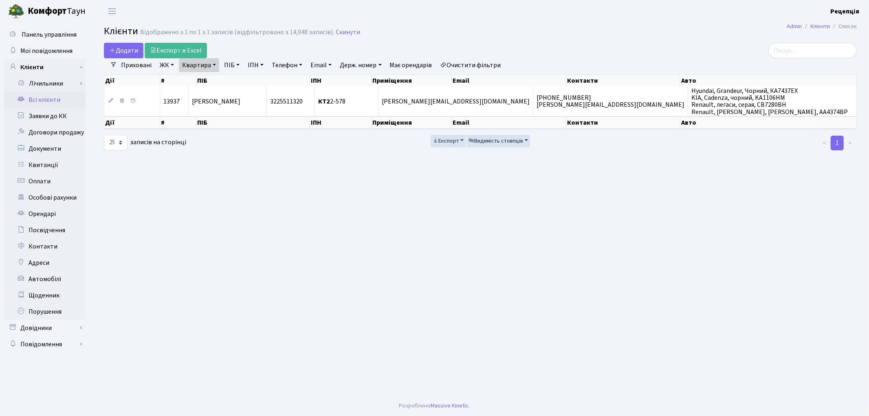
click at [469, 63] on link "Очистити фільтри" at bounding box center [470, 65] width 67 height 14
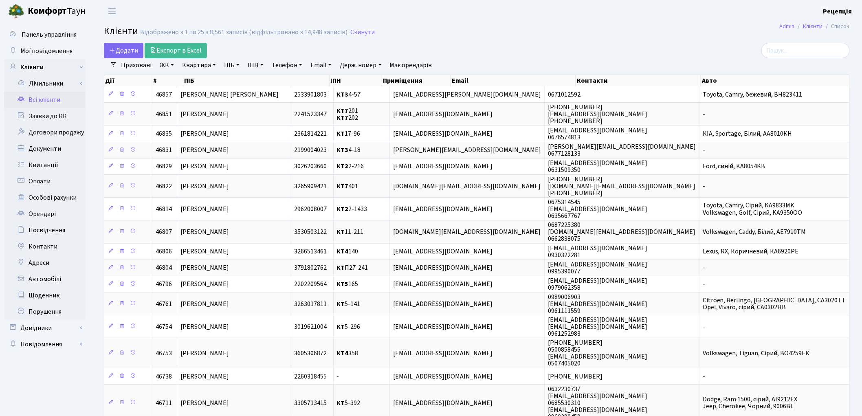
click at [198, 64] on link "Квартира" at bounding box center [199, 65] width 40 height 14
type input "2-1413"
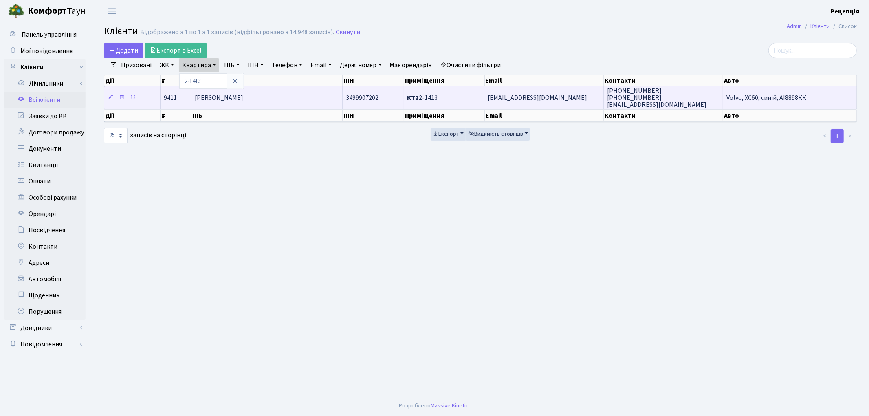
click at [243, 96] on span "[PERSON_NAME]" at bounding box center [219, 97] width 48 height 9
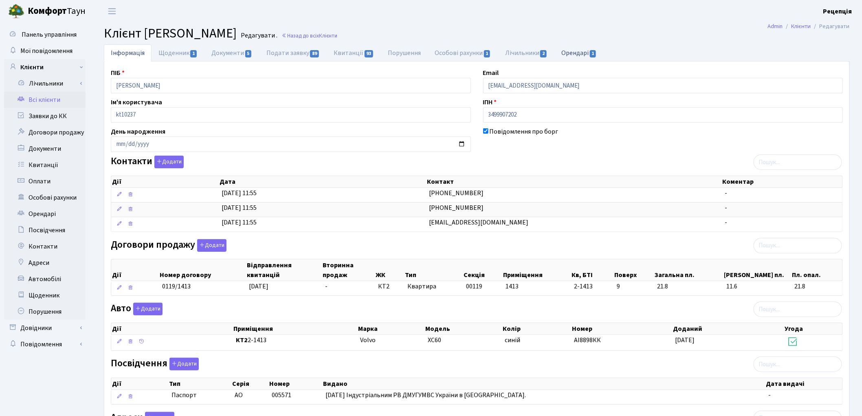
click at [579, 53] on link "Орендарі 1" at bounding box center [579, 52] width 49 height 17
select select "25"
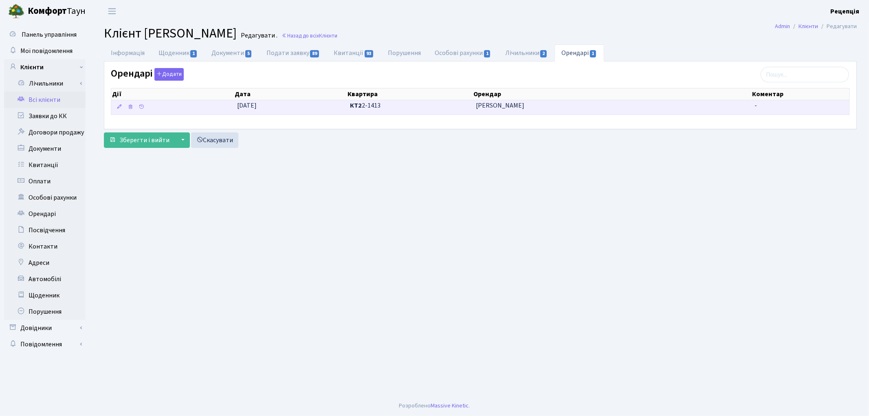
click at [289, 112] on td "15.10.2024" at bounding box center [290, 107] width 113 height 14
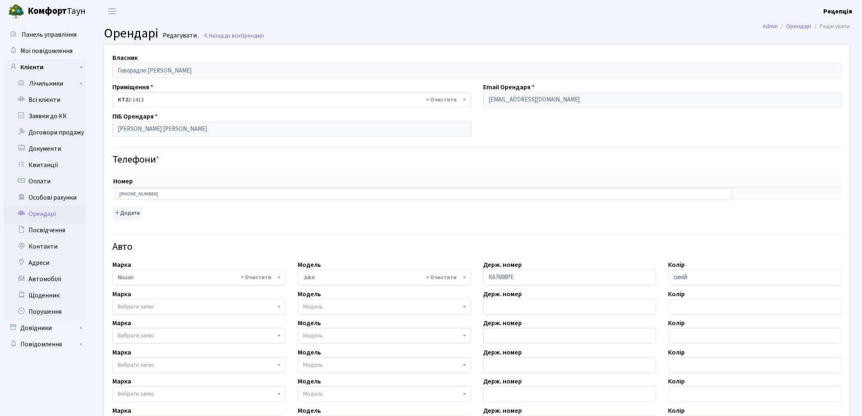
select select "1691"
click at [42, 101] on link "Всі клієнти" at bounding box center [44, 100] width 81 height 16
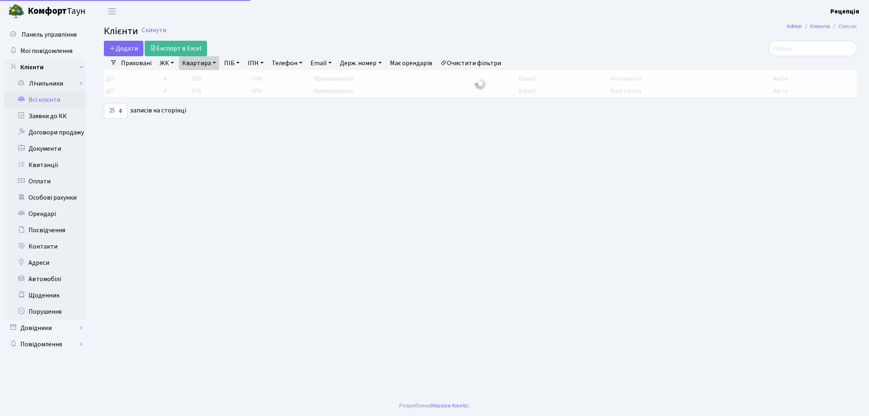
select select "25"
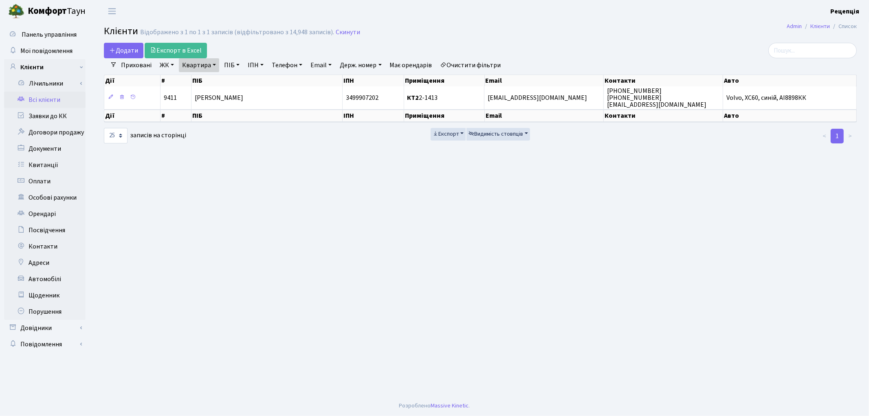
click at [477, 66] on link "Очистити фільтри" at bounding box center [470, 65] width 67 height 14
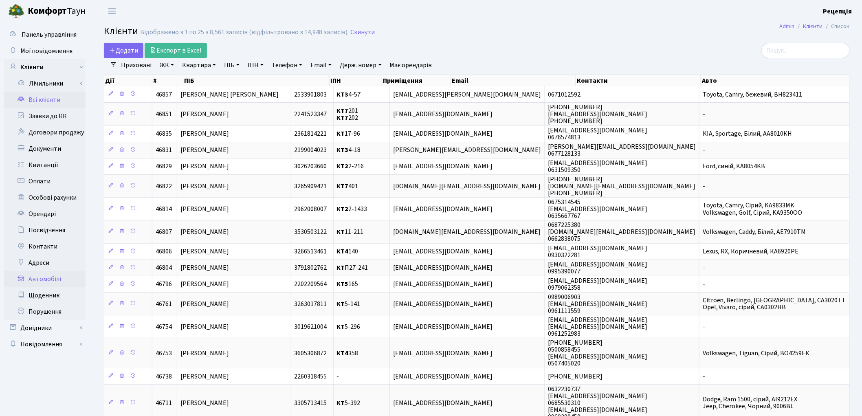
click at [33, 284] on link "Автомобілі" at bounding box center [44, 279] width 81 height 16
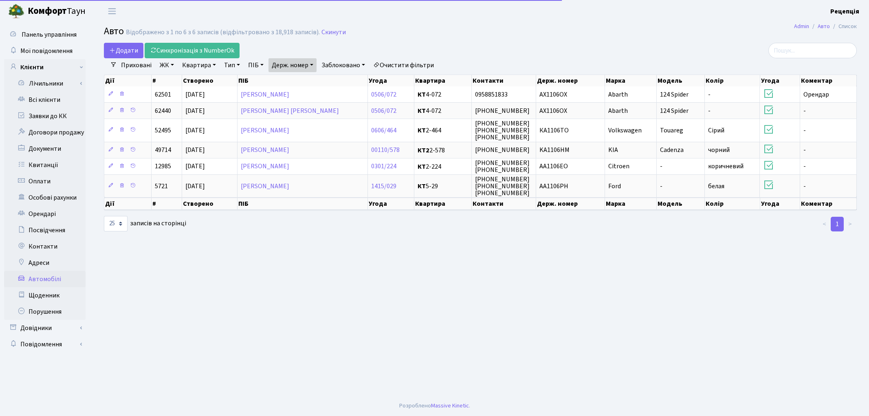
select select "25"
click at [295, 66] on link "Держ. номер" at bounding box center [293, 65] width 48 height 14
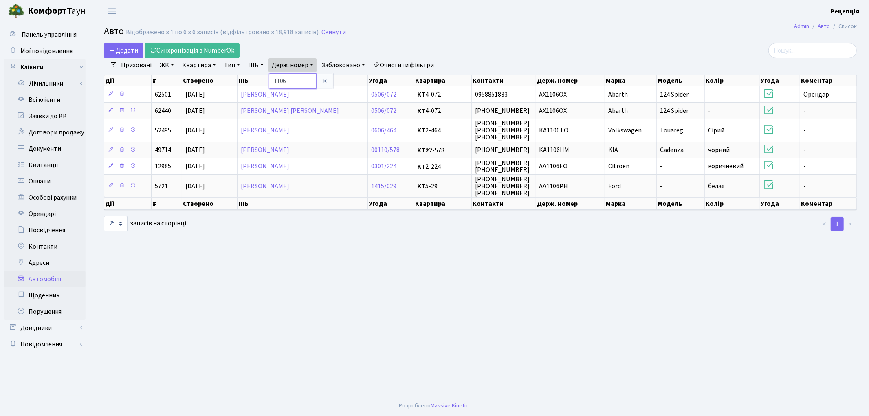
click at [306, 81] on input "1106" at bounding box center [293, 80] width 48 height 15
type input "1"
click at [407, 66] on li "Очистити фільтри" at bounding box center [403, 65] width 67 height 14
click at [37, 102] on link "Всі клієнти" at bounding box center [44, 100] width 81 height 16
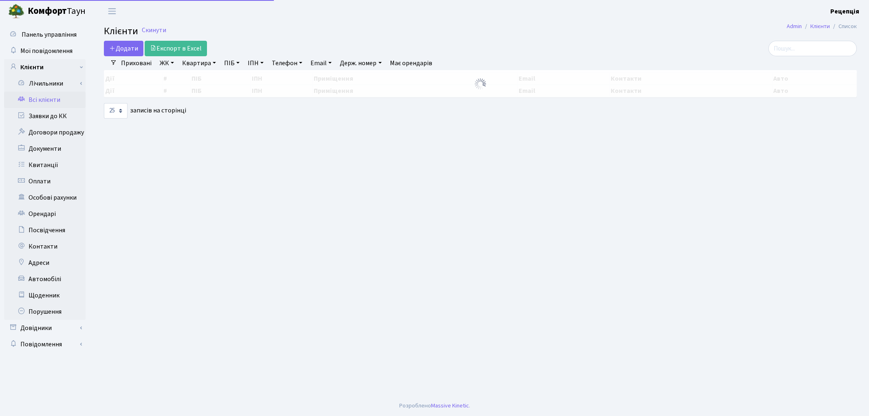
select select "25"
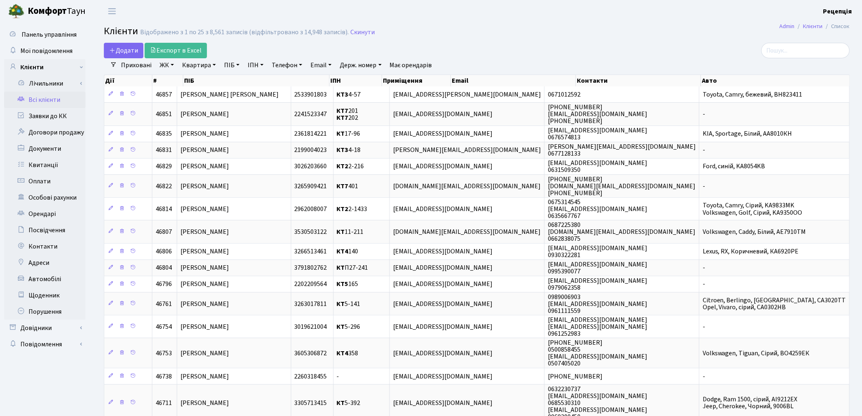
click at [169, 68] on link "ЖК" at bounding box center [166, 65] width 21 height 14
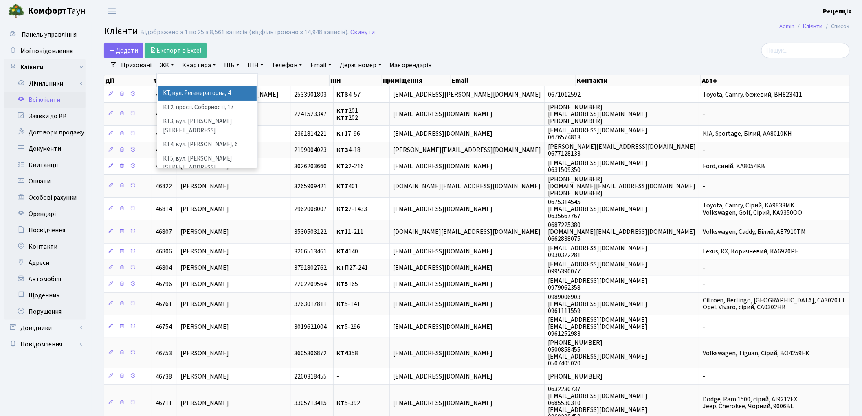
click at [194, 94] on li "КТ, вул. Регенераторна, 4" at bounding box center [207, 93] width 99 height 14
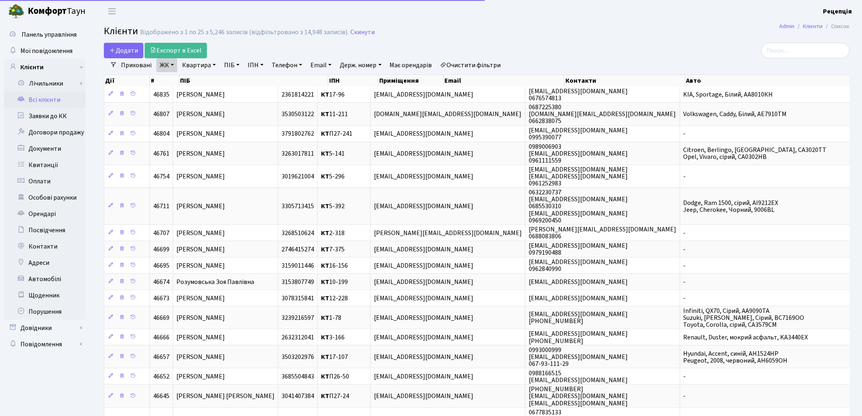
click at [197, 66] on link "Квартира" at bounding box center [199, 65] width 40 height 14
type input "1-378"
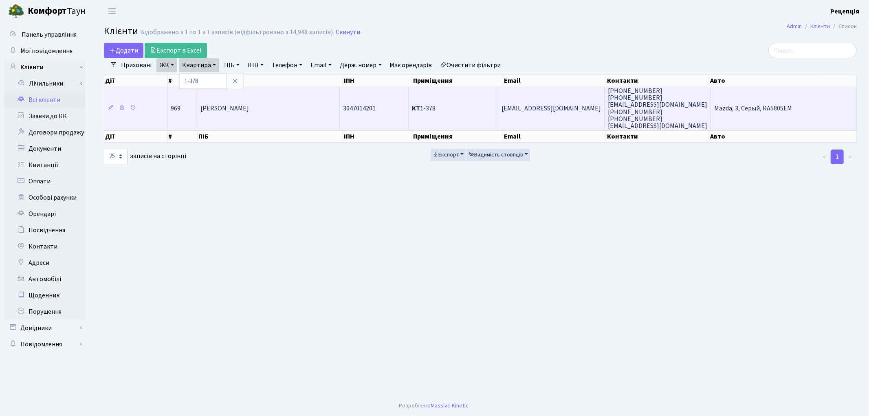
click at [278, 114] on td "[PERSON_NAME]" at bounding box center [268, 108] width 143 height 44
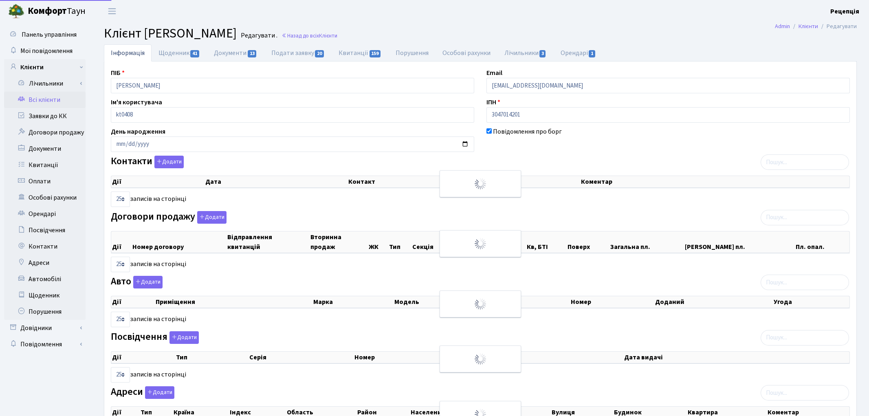
select select "25"
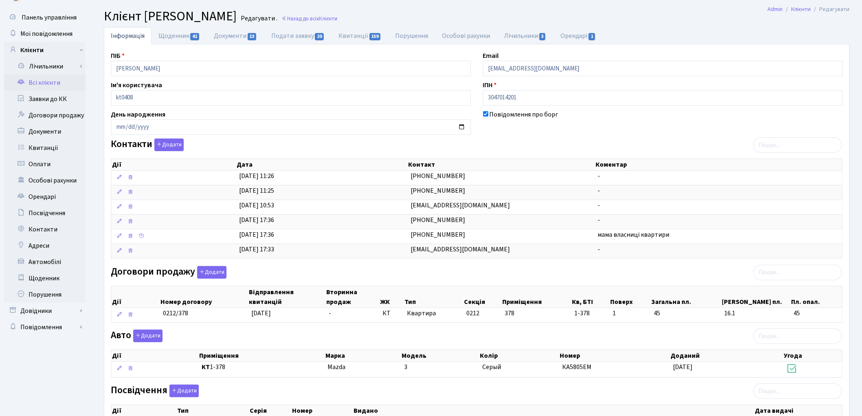
scroll to position [15, 0]
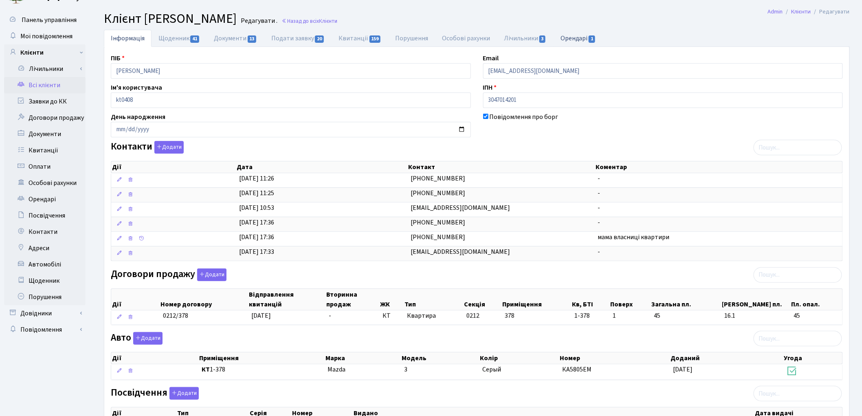
click at [580, 30] on link "Орендарі 1" at bounding box center [578, 38] width 49 height 17
select select "25"
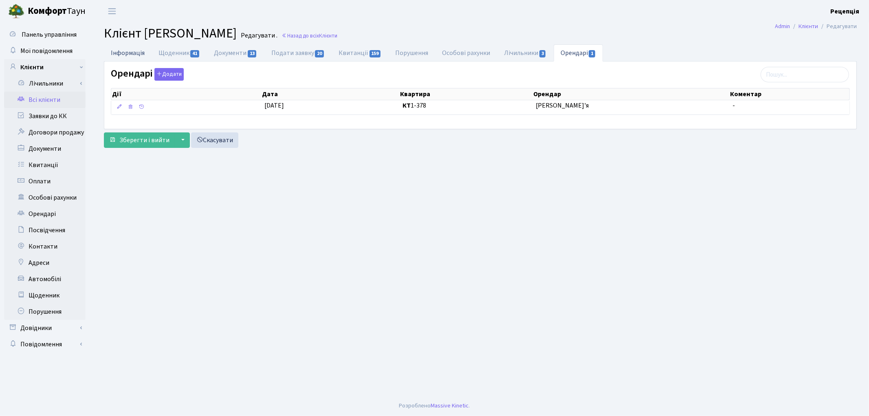
click at [135, 55] on link "Інформація" at bounding box center [128, 52] width 48 height 17
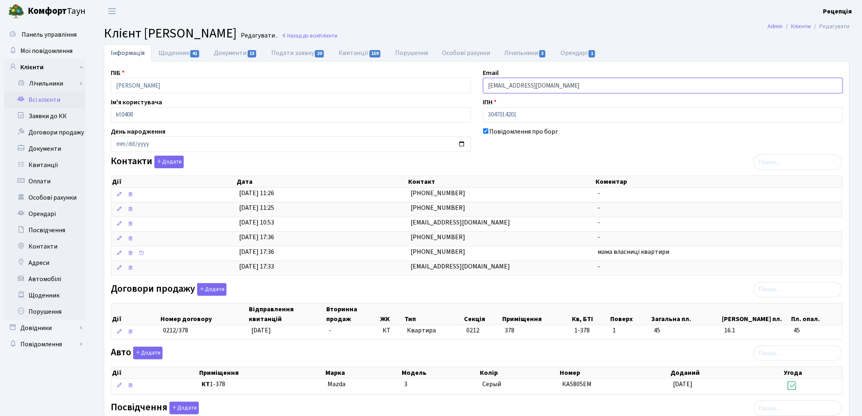
click at [563, 90] on input "beatle777@ukr.net" at bounding box center [663, 85] width 360 height 15
type input "b"
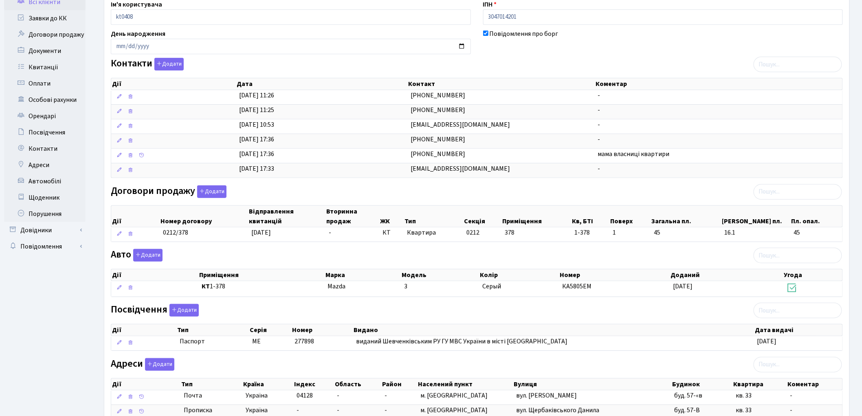
scroll to position [161, 0]
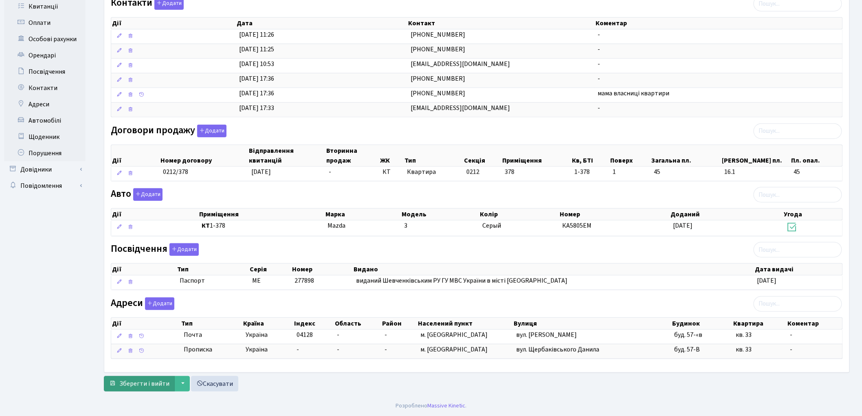
type input "[EMAIL_ADDRESS][DOMAIN_NAME]"
click at [126, 390] on button "Зберегти і вийти" at bounding box center [139, 383] width 71 height 15
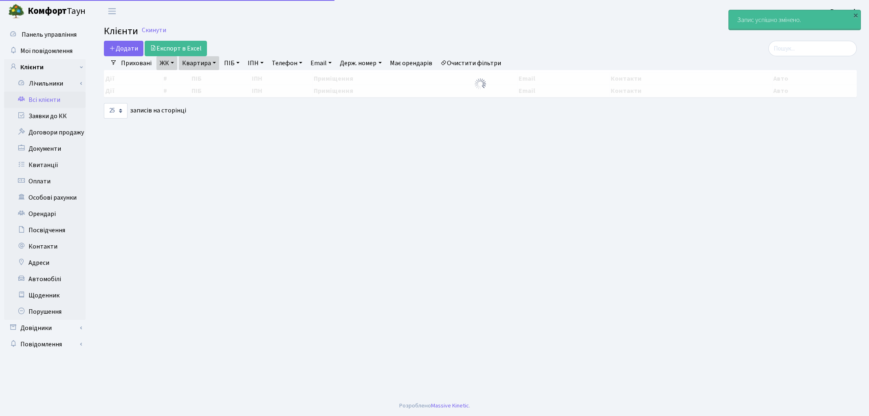
select select "25"
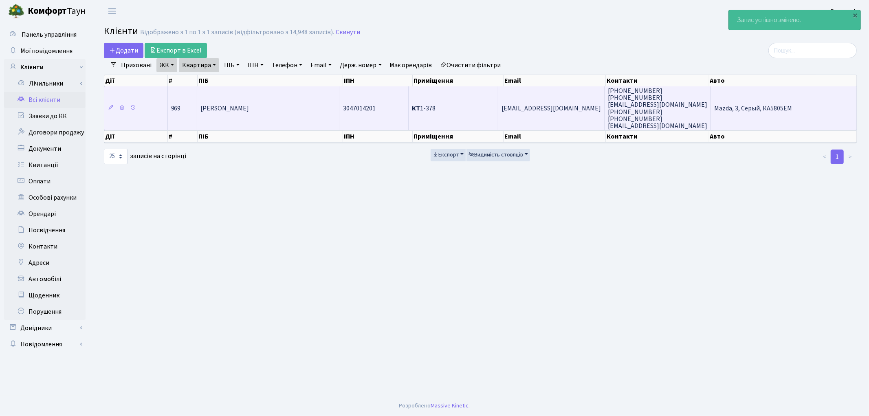
click at [273, 116] on td "[PERSON_NAME]" at bounding box center [268, 108] width 143 height 44
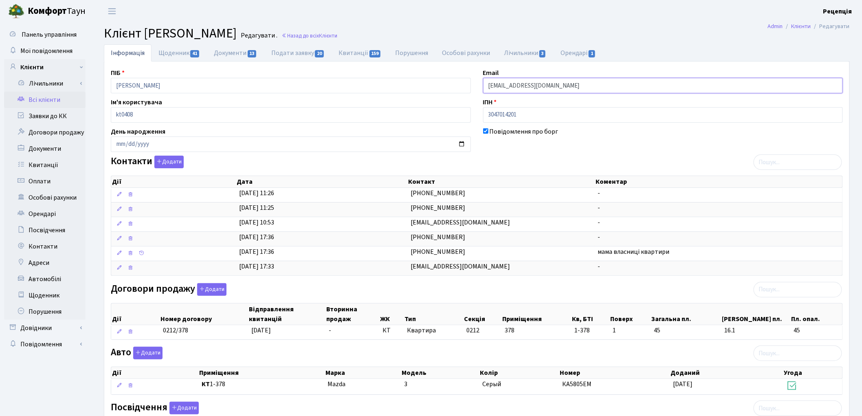
drag, startPoint x: 551, startPoint y: 86, endPoint x: 481, endPoint y: 86, distance: 69.7
click at [481, 86] on div "Email kadirovas@ukr.net" at bounding box center [663, 80] width 372 height 25
click at [164, 163] on button "Додати" at bounding box center [168, 162] width 29 height 13
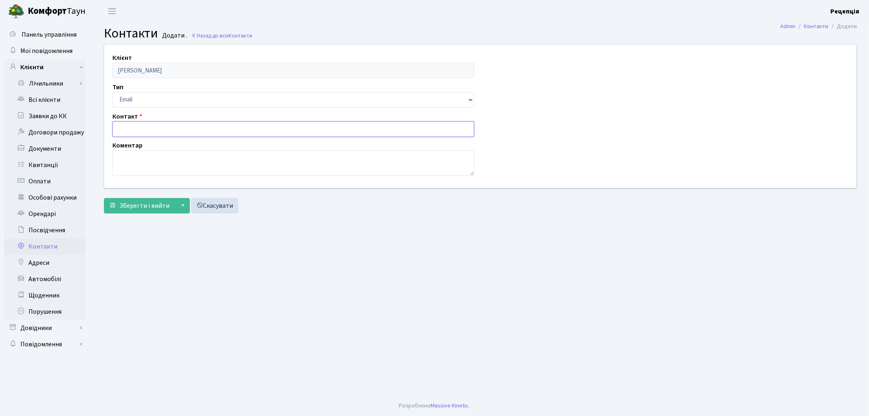
click at [149, 129] on input "text" at bounding box center [293, 128] width 362 height 15
paste input "[EMAIL_ADDRESS][DOMAIN_NAME]"
type input "[EMAIL_ADDRESS][DOMAIN_NAME]"
click at [132, 203] on span "Зберегти і вийти" at bounding box center [144, 205] width 50 height 9
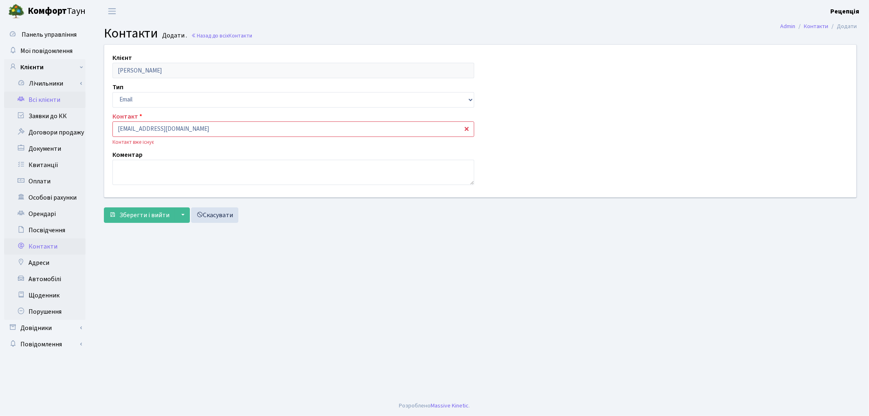
click at [61, 101] on link "Всі клієнти" at bounding box center [44, 100] width 81 height 16
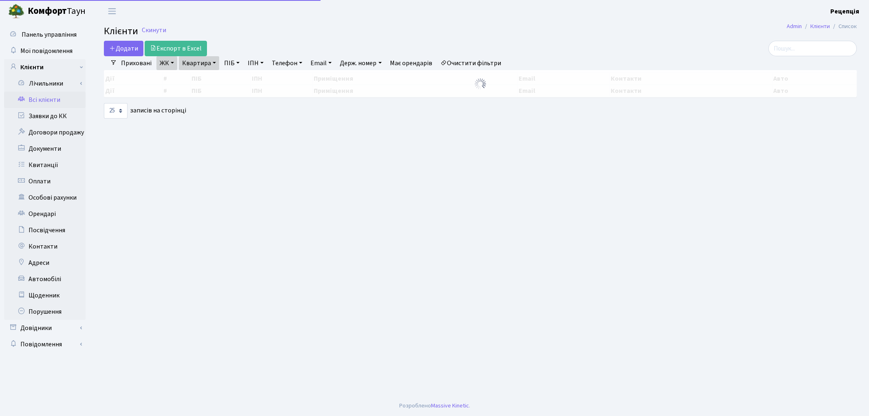
select select "25"
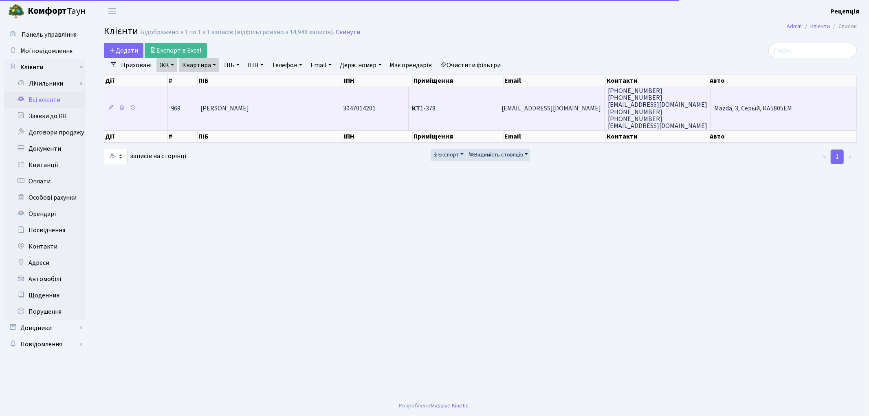
click at [319, 104] on td "[PERSON_NAME]" at bounding box center [268, 108] width 143 height 44
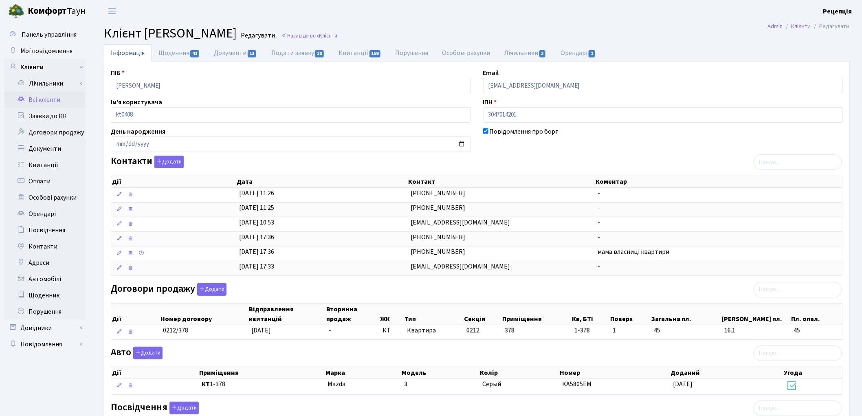
click at [51, 100] on link "Всі клієнти" at bounding box center [44, 100] width 81 height 16
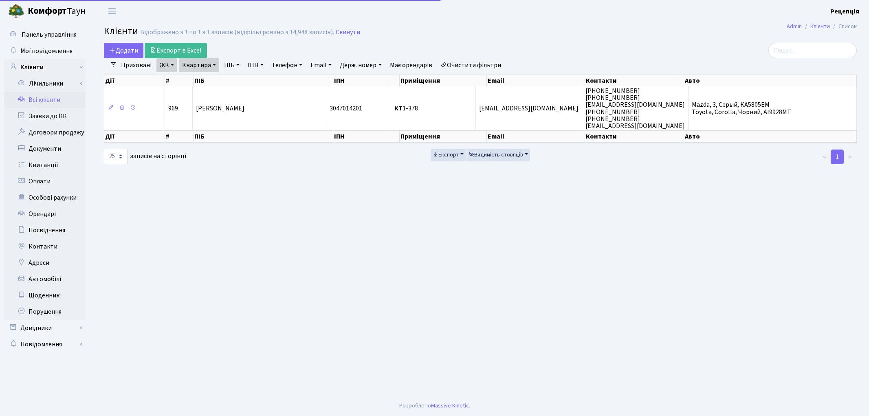
select select "25"
click at [464, 60] on link "Очистити фільтри" at bounding box center [470, 65] width 67 height 14
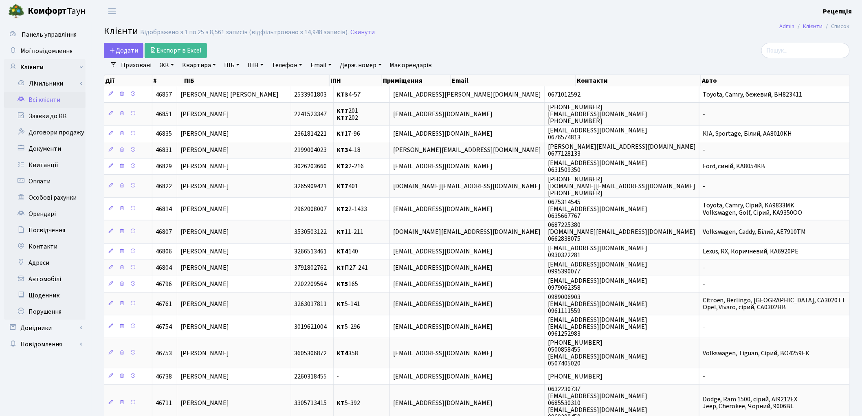
click at [197, 65] on link "Квартира" at bounding box center [199, 65] width 40 height 14
type input "1-378"
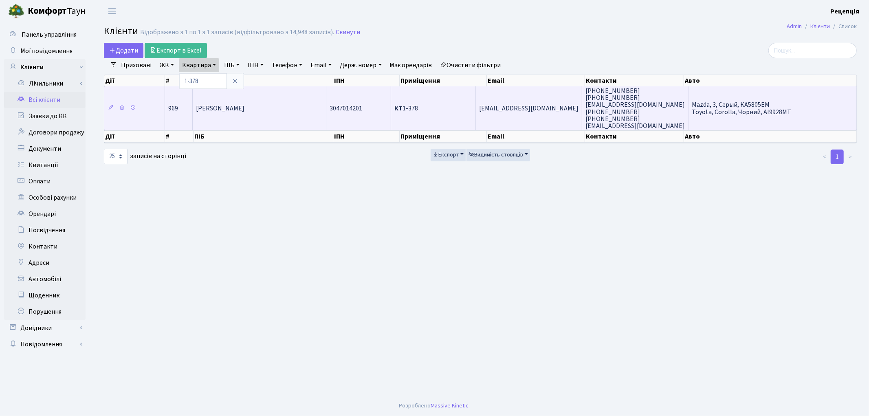
click at [237, 107] on span "[PERSON_NAME]" at bounding box center [220, 108] width 48 height 9
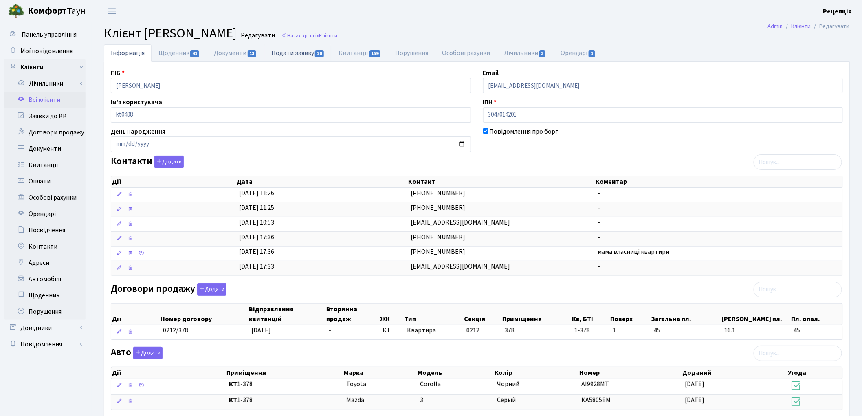
click at [289, 48] on link "Подати заявку 20" at bounding box center [297, 52] width 67 height 17
select select "25"
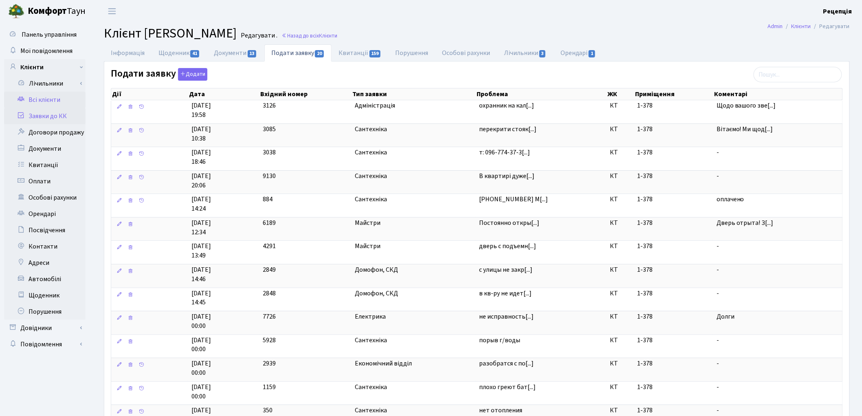
click at [54, 116] on link "Заявки до КК" at bounding box center [44, 116] width 81 height 16
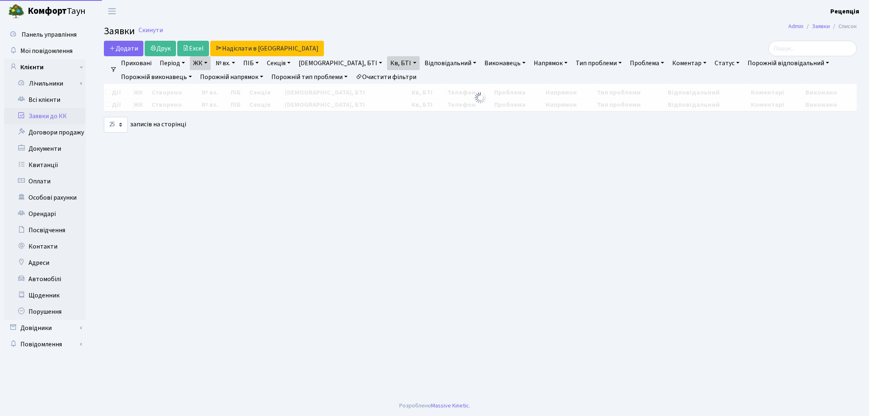
select select "25"
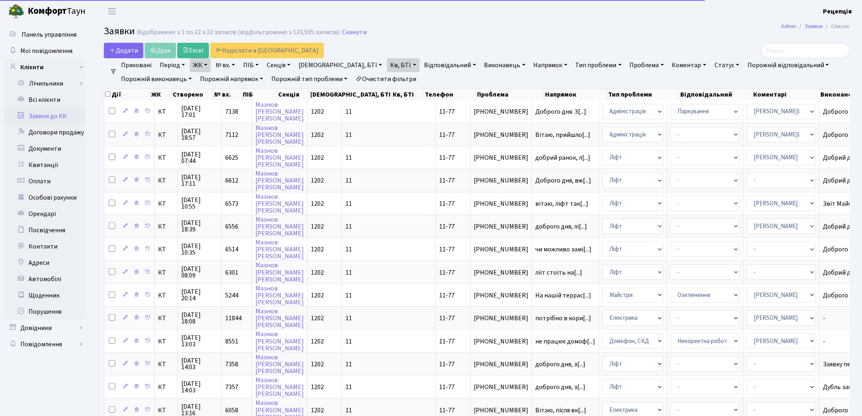
click at [402, 78] on link "Очистити фільтри" at bounding box center [385, 79] width 67 height 14
select select
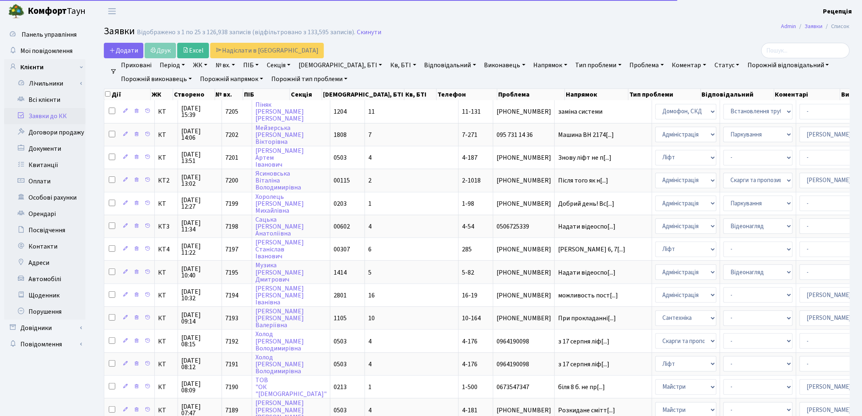
click at [200, 66] on link "ЖК" at bounding box center [200, 65] width 21 height 14
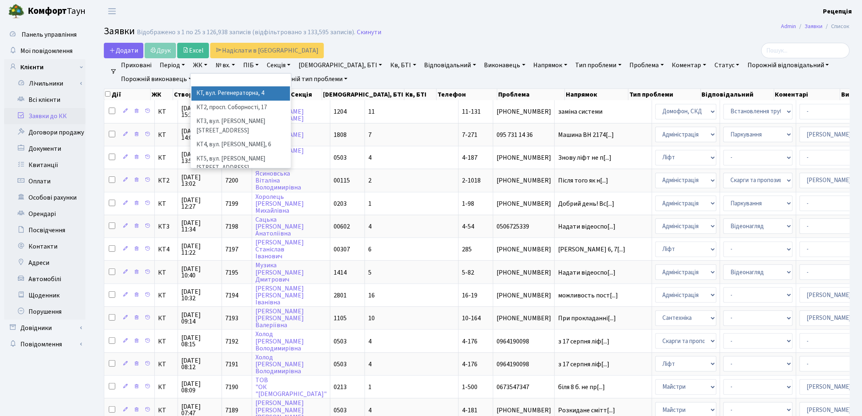
click at [215, 91] on li "КТ, вул. Регенераторна, 4" at bounding box center [241, 93] width 99 height 14
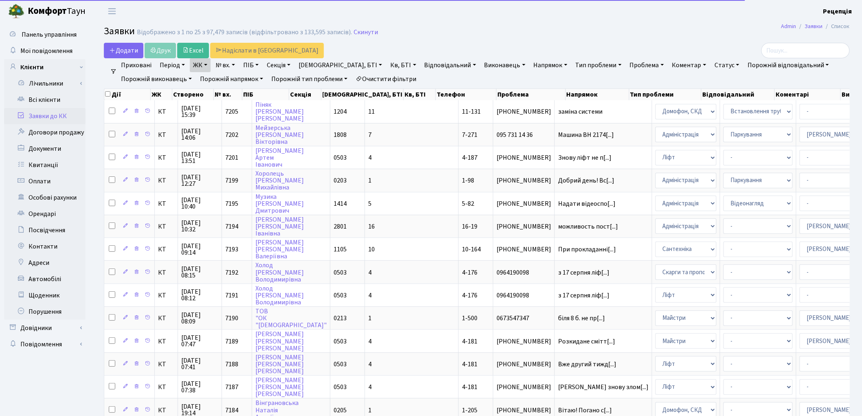
click at [324, 66] on link "[DEMOGRAPHIC_DATA], БТІ" at bounding box center [340, 65] width 90 height 14
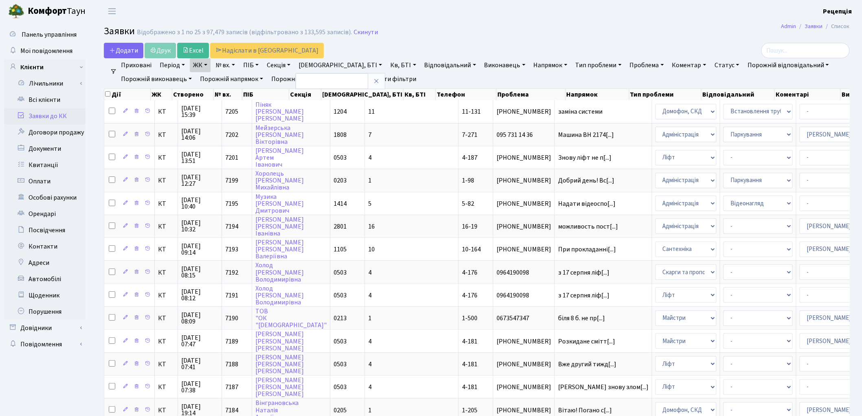
click at [324, 66] on link "[DEMOGRAPHIC_DATA], БТІ" at bounding box center [340, 65] width 90 height 14
click at [387, 65] on link "Кв, БТІ" at bounding box center [403, 65] width 32 height 14
type input "16-19"
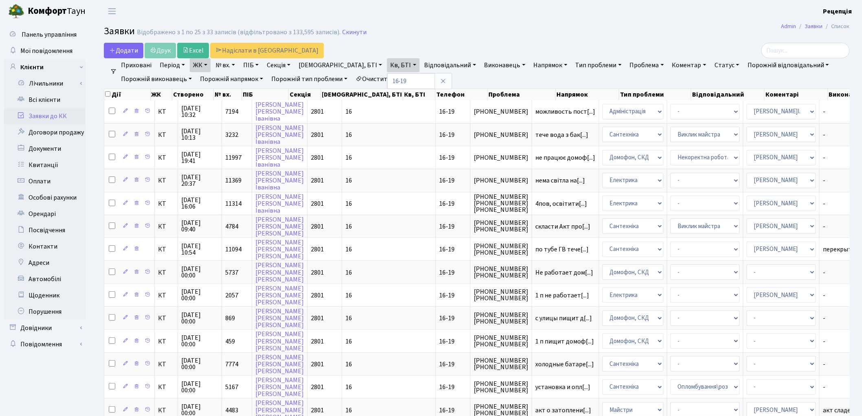
click at [489, 80] on ul "Приховані Період 21.08.2025 - 21.08.2025 ЖК КТ, вул. Регенераторна, 4 КТ2, прос…" at bounding box center [480, 72] width 727 height 28
click at [56, 100] on link "Всі клієнти" at bounding box center [44, 100] width 81 height 16
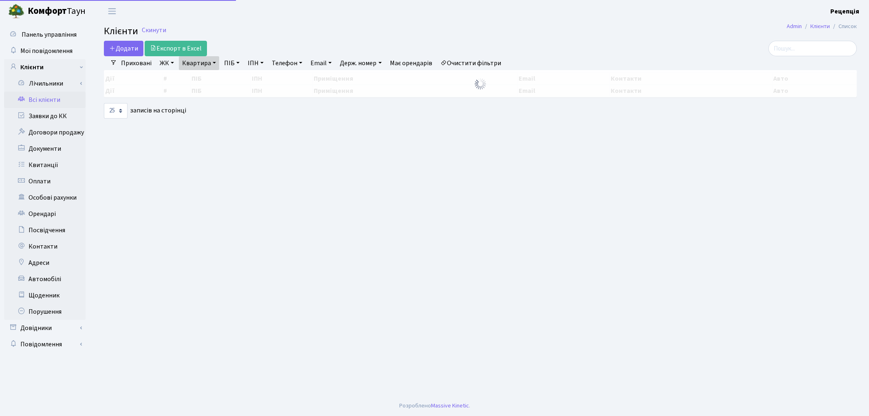
select select "25"
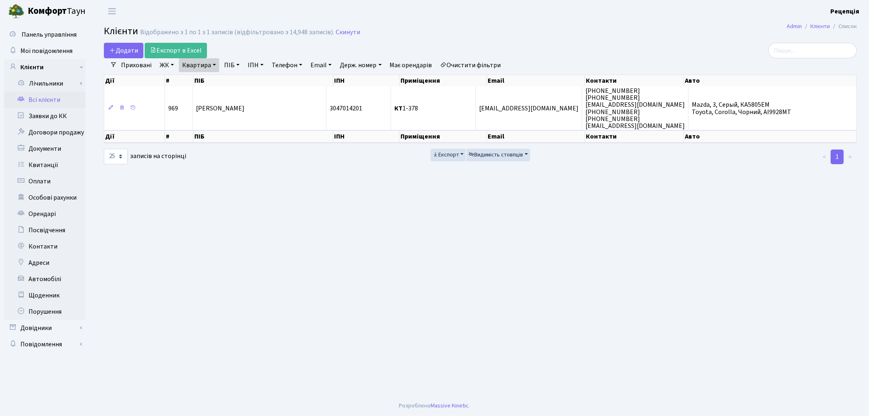
click at [483, 64] on link "Очистити фільтри" at bounding box center [470, 65] width 67 height 14
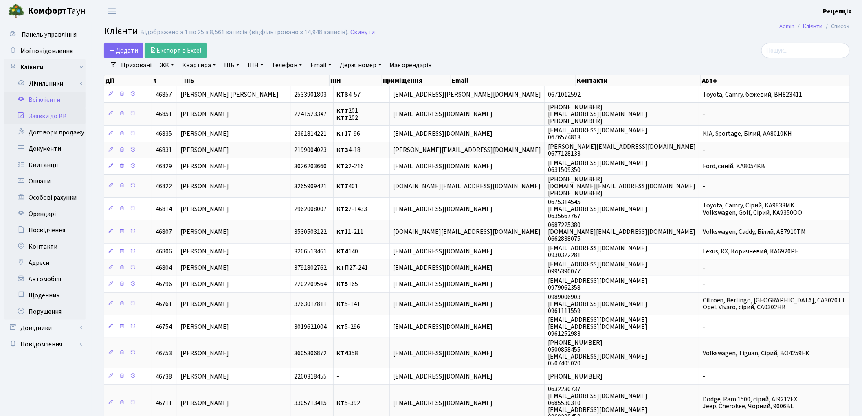
click at [62, 111] on link "Заявки до КК" at bounding box center [44, 116] width 81 height 16
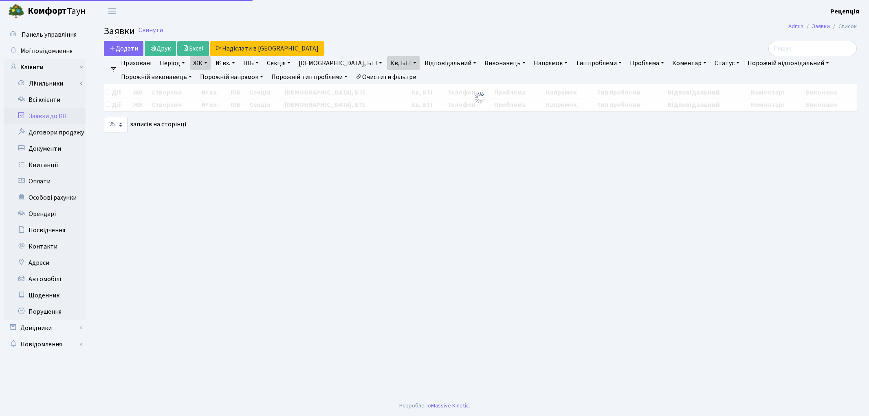
select select "25"
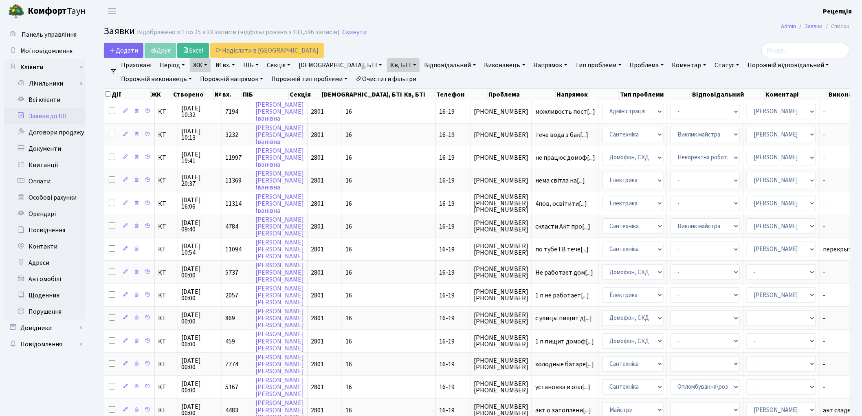
click at [389, 77] on link "Очистити фільтри" at bounding box center [385, 79] width 67 height 14
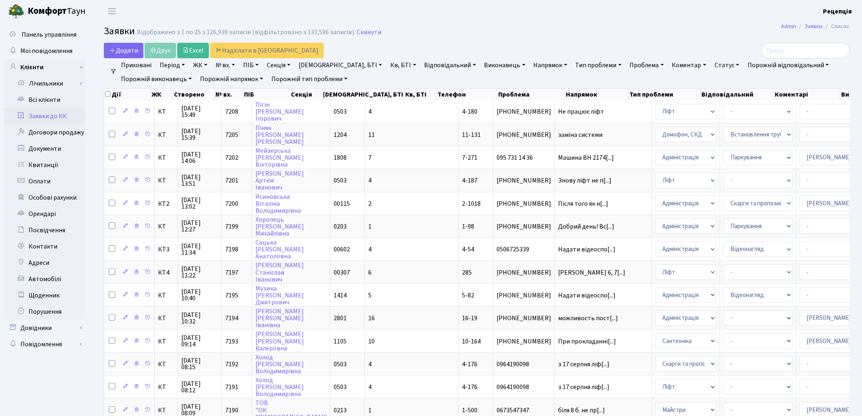
click at [48, 112] on link "Заявки до КК" at bounding box center [44, 116] width 81 height 16
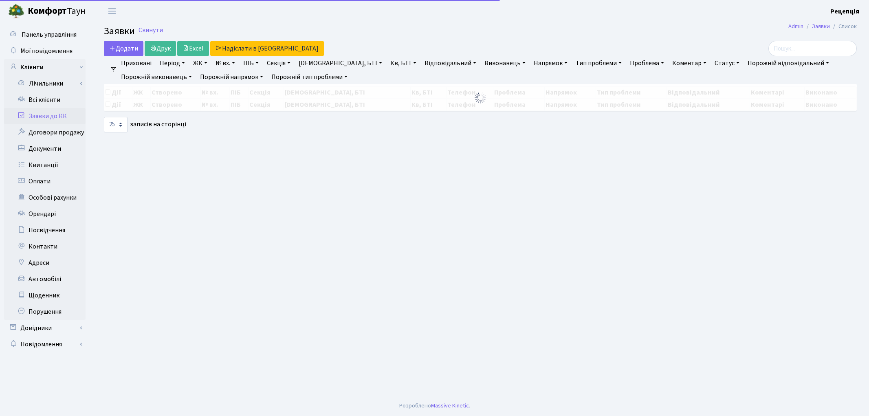
select select "25"
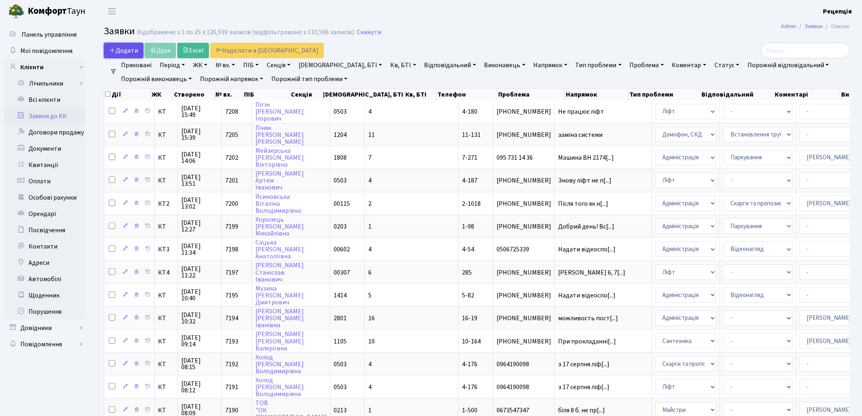
click at [130, 52] on span "Додати" at bounding box center [123, 50] width 29 height 9
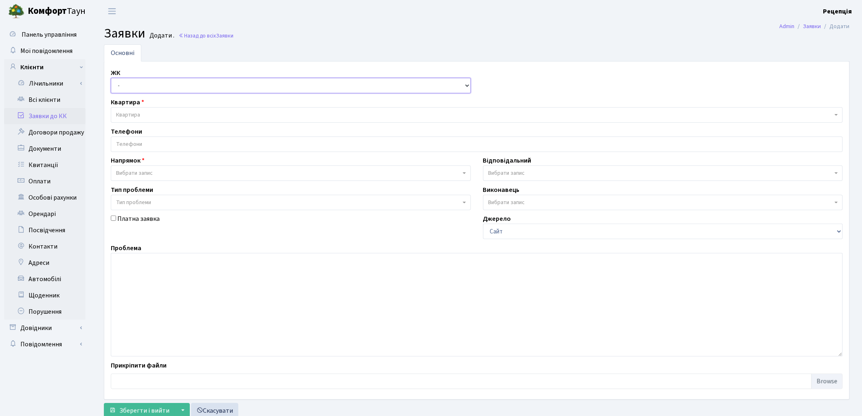
click at [155, 86] on select "- КТ, вул. Регенераторна, 4 КТ2, просп. Соборності, 17 КТ3, вул. Березнева, 16 …" at bounding box center [291, 85] width 360 height 15
select select "271"
click at [111, 78] on select "- КТ, вул. Регенераторна, 4 КТ2, просп. Соборності, 17 КТ3, вул. Березнева, 16 …" at bounding box center [291, 85] width 360 height 15
select select
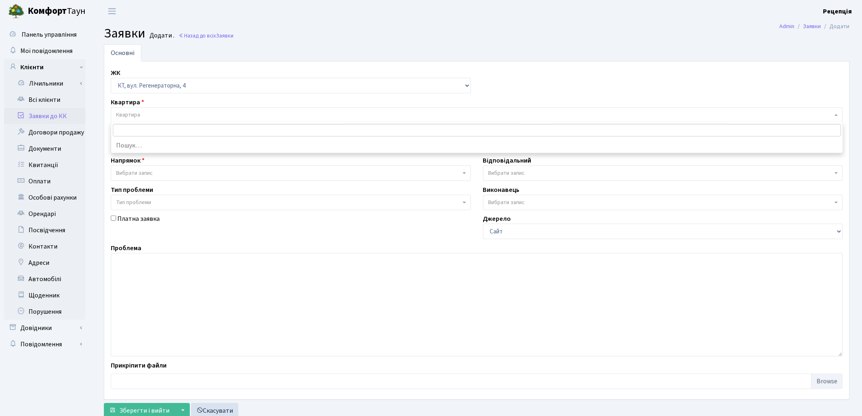
click at [149, 111] on span "Квартира" at bounding box center [474, 115] width 717 height 8
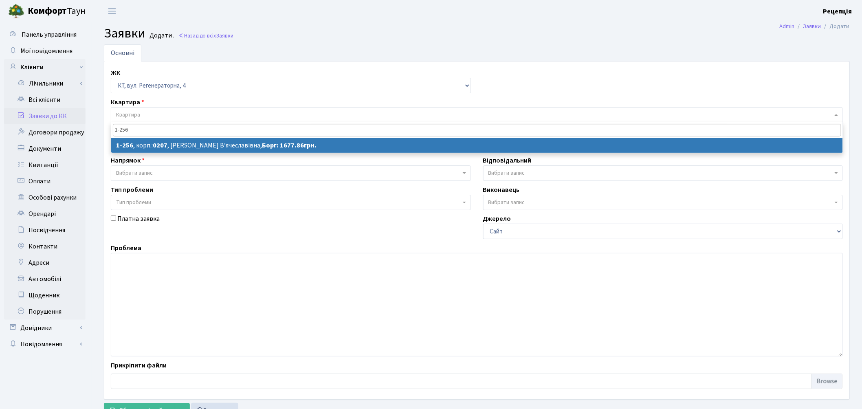
type input "1-256"
select select
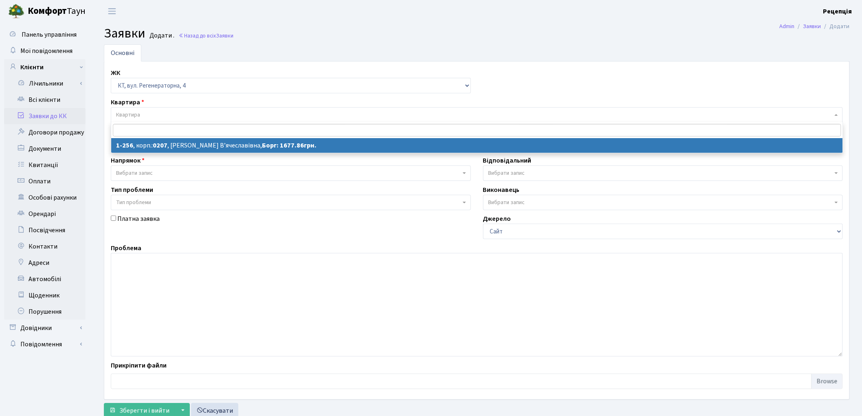
select select "256"
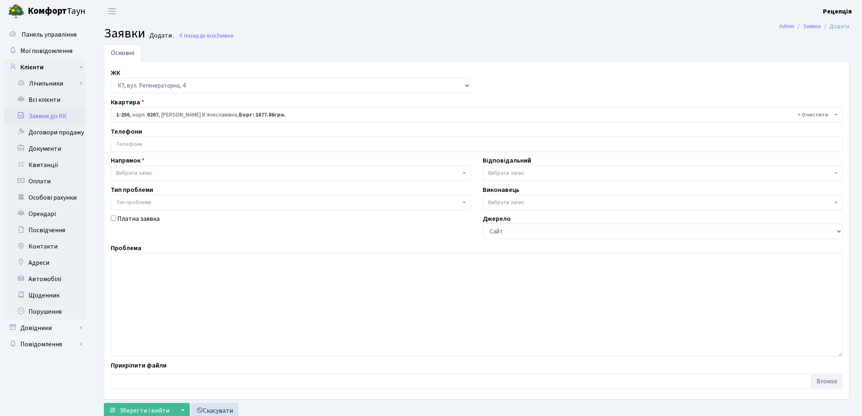
click at [156, 141] on input "search" at bounding box center [476, 144] width 731 height 15
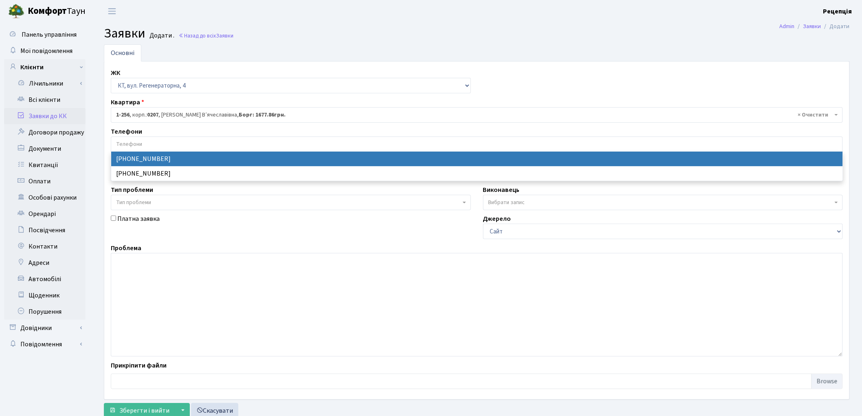
select select "13148"
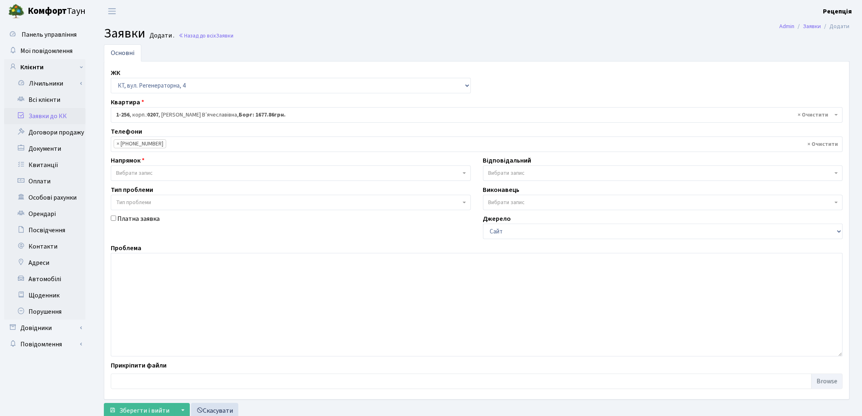
click at [153, 175] on span "Вибрати запис" at bounding box center [288, 173] width 345 height 8
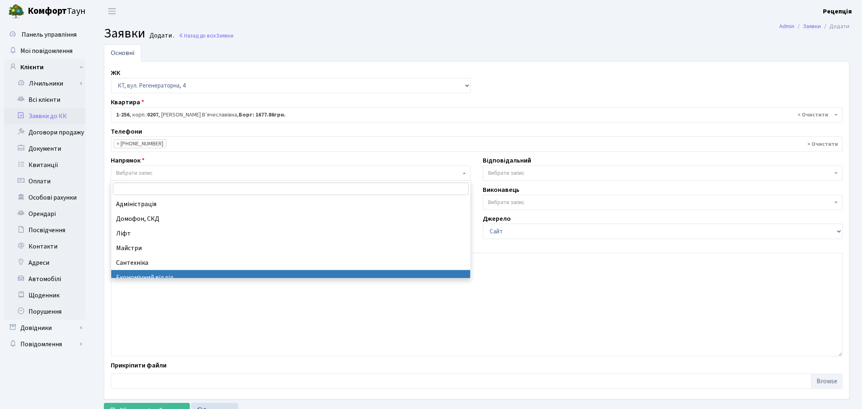
select select "9"
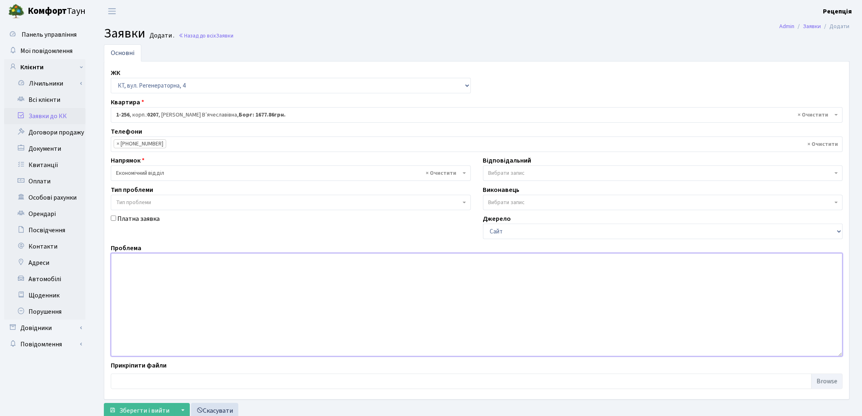
click at [157, 271] on textarea at bounding box center [477, 305] width 732 height 104
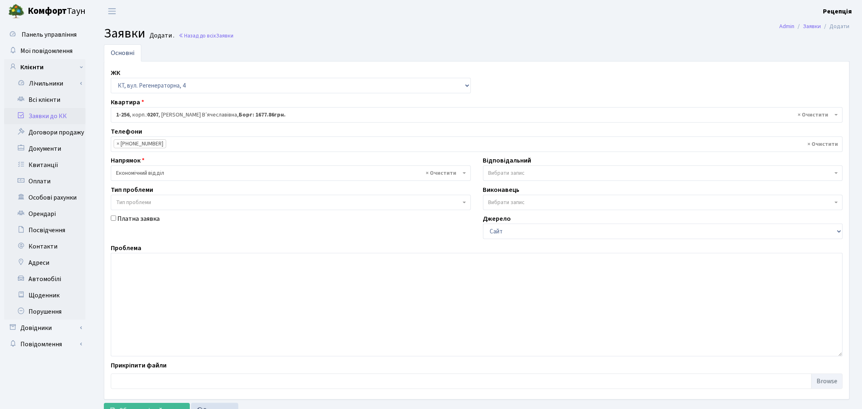
click at [143, 200] on span "Тип проблеми" at bounding box center [133, 202] width 35 height 8
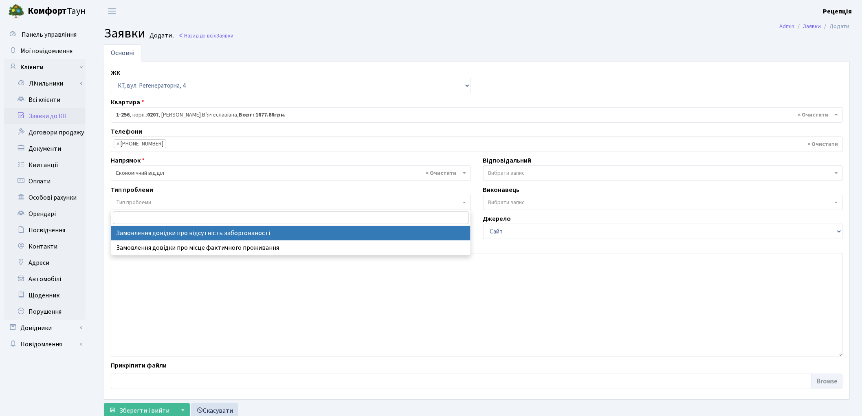
select select "35"
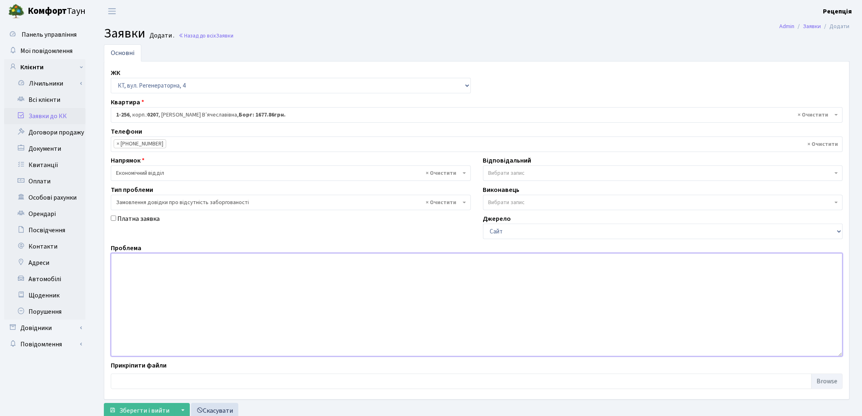
click at [165, 277] on textarea at bounding box center [477, 305] width 732 height 104
type textarea "Y"
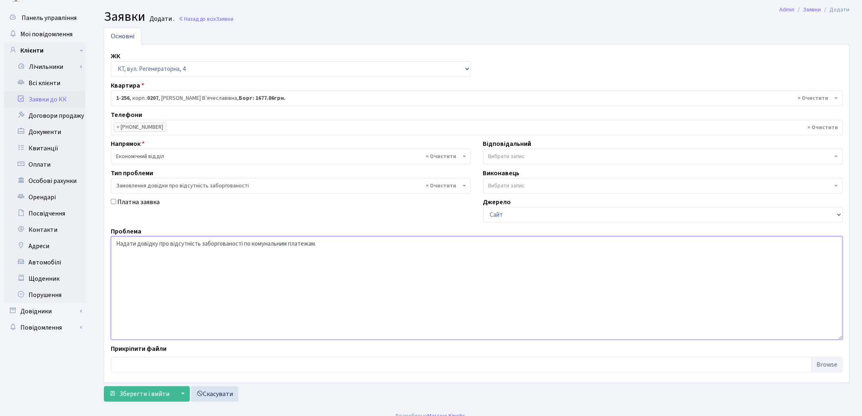
scroll to position [27, 0]
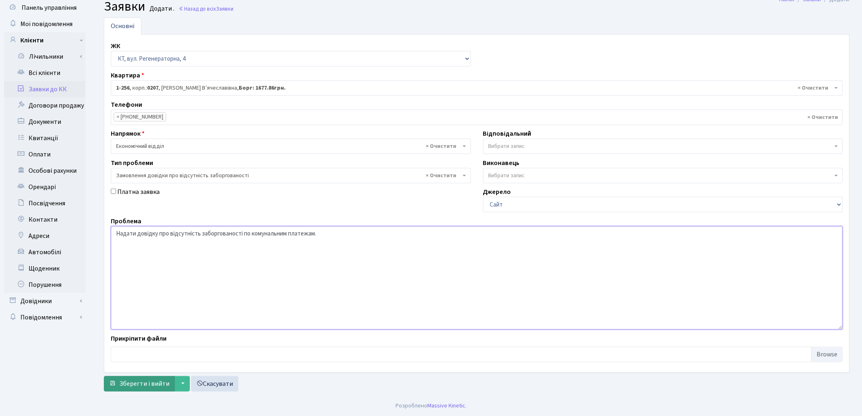
type textarea "Надати довідку про відсутність заборгованості по комунальним платежам."
click at [129, 378] on button "Зберегти і вийти" at bounding box center [139, 383] width 71 height 15
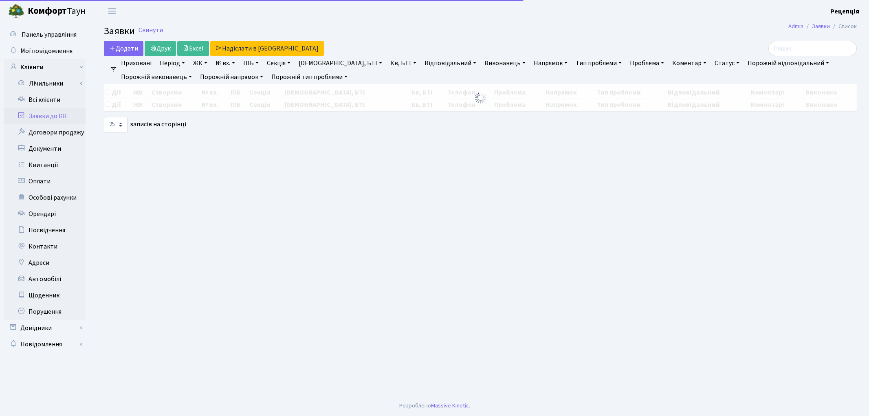
select select "25"
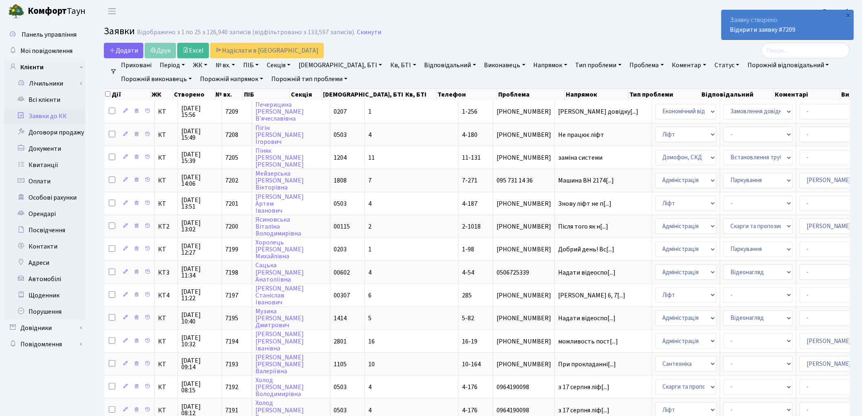
click at [44, 116] on link "Заявки до КК" at bounding box center [44, 116] width 81 height 16
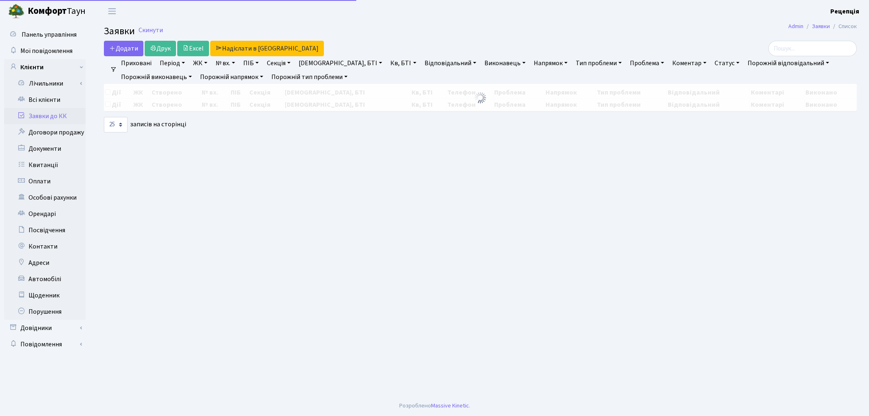
select select "25"
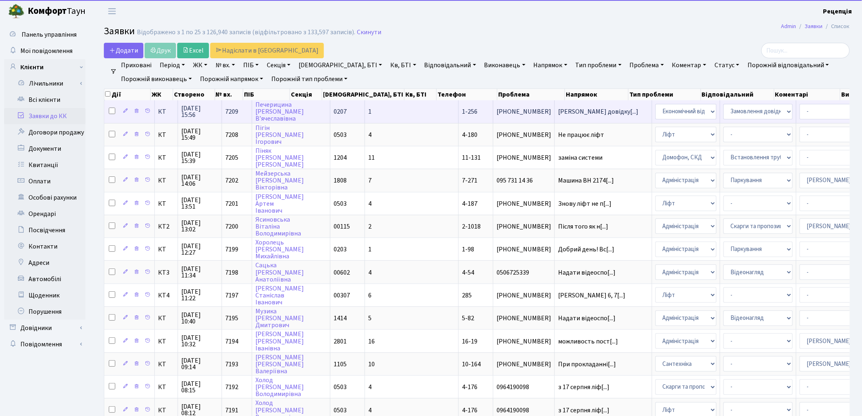
click at [462, 107] on span "1-256" at bounding box center [469, 111] width 15 height 9
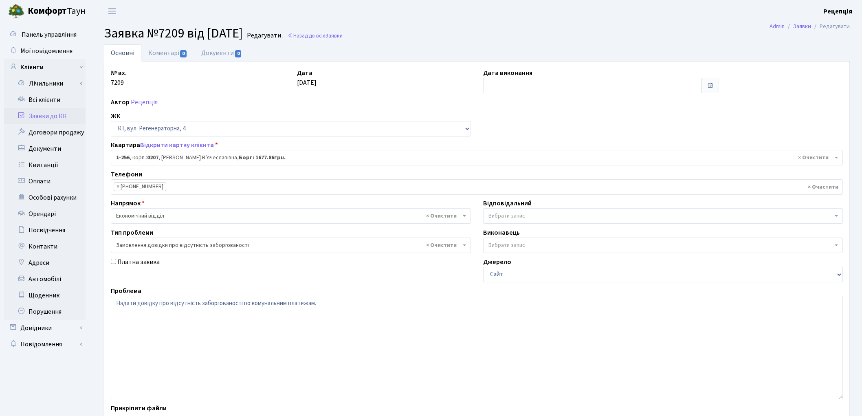
select select "256"
select select "35"
click at [230, 50] on link "Документи 0" at bounding box center [221, 52] width 55 height 17
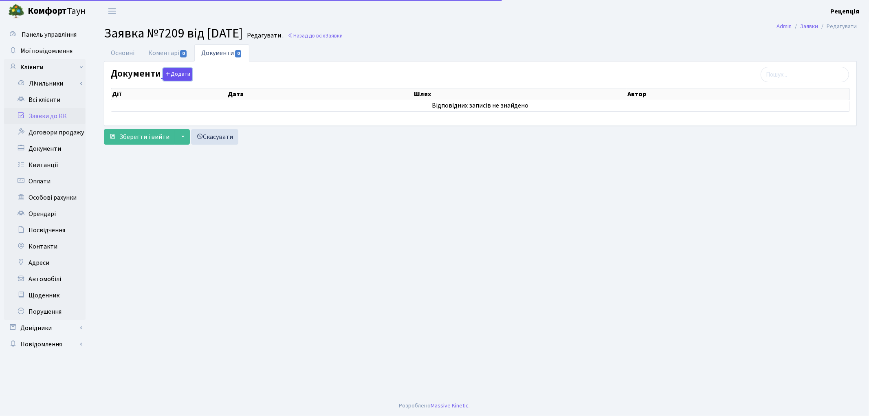
click at [177, 75] on button "Додати" at bounding box center [177, 74] width 29 height 13
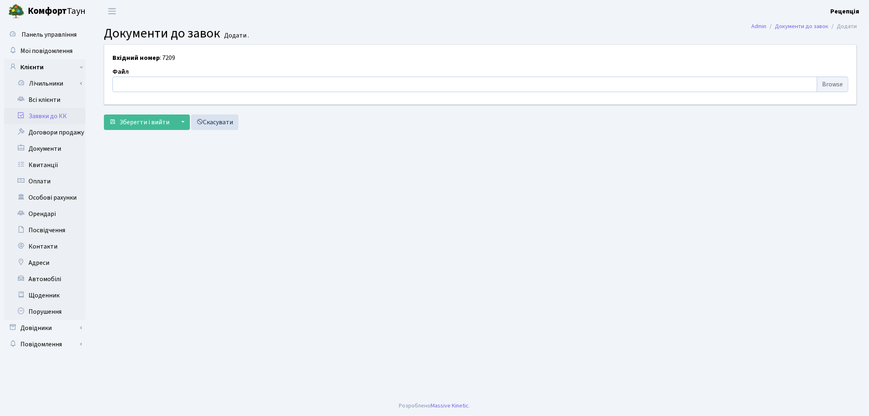
click at [822, 88] on input "file" at bounding box center [480, 84] width 736 height 15
type input "C:\fakepath\сканирование0575.pdf"
click at [132, 121] on span "Зберегти і вийти" at bounding box center [144, 122] width 50 height 9
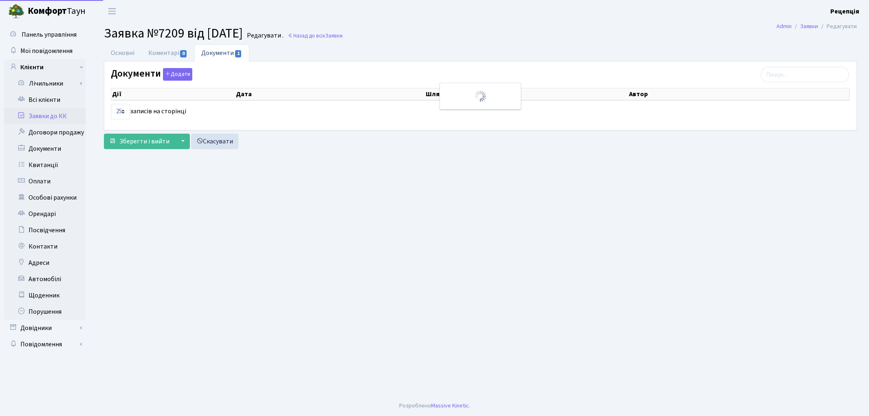
select select "25"
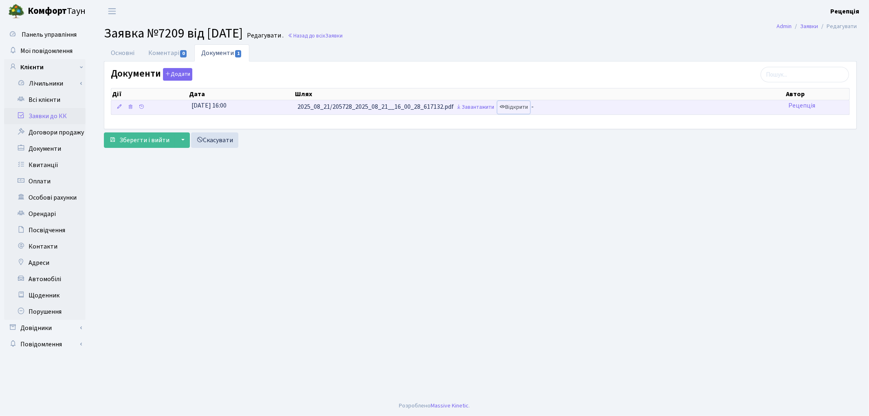
click at [515, 108] on link "Відкрити" at bounding box center [514, 107] width 33 height 13
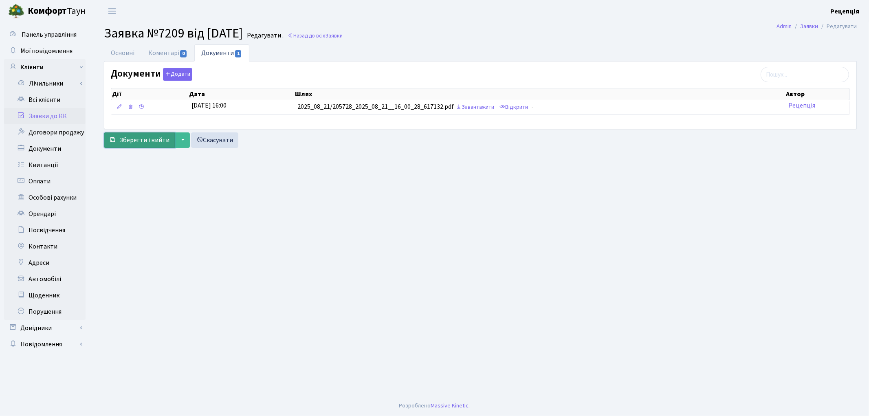
click at [142, 138] on span "Зберегти і вийти" at bounding box center [144, 140] width 50 height 9
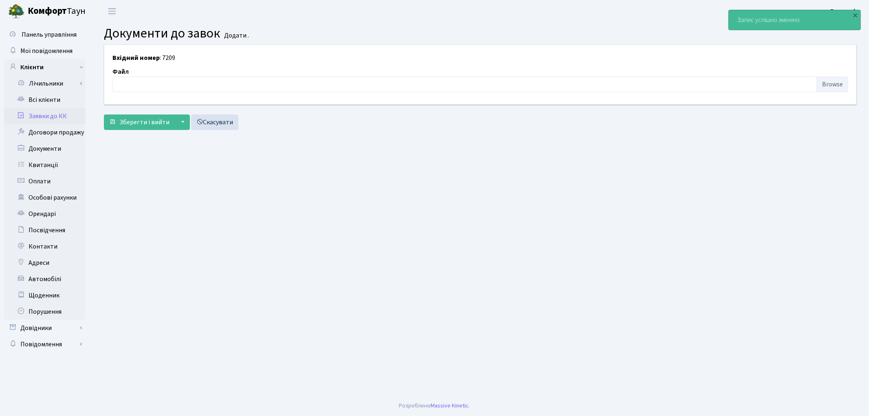
click at [60, 117] on link "Заявки до КК" at bounding box center [44, 116] width 81 height 16
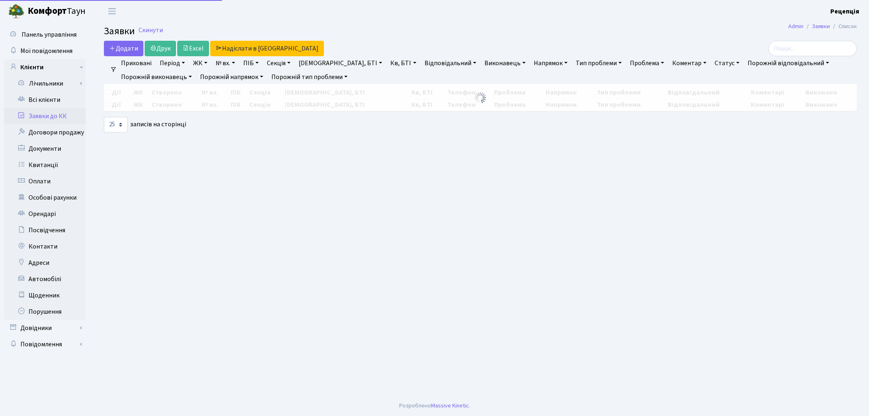
select select "25"
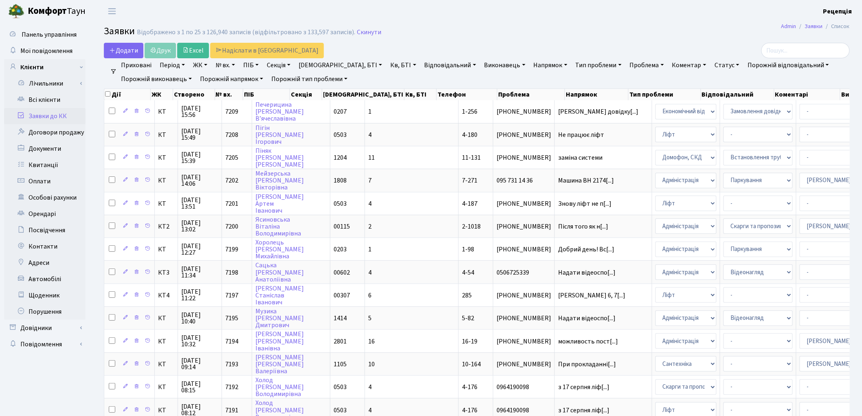
click at [66, 113] on link "Заявки до КК" at bounding box center [44, 116] width 81 height 16
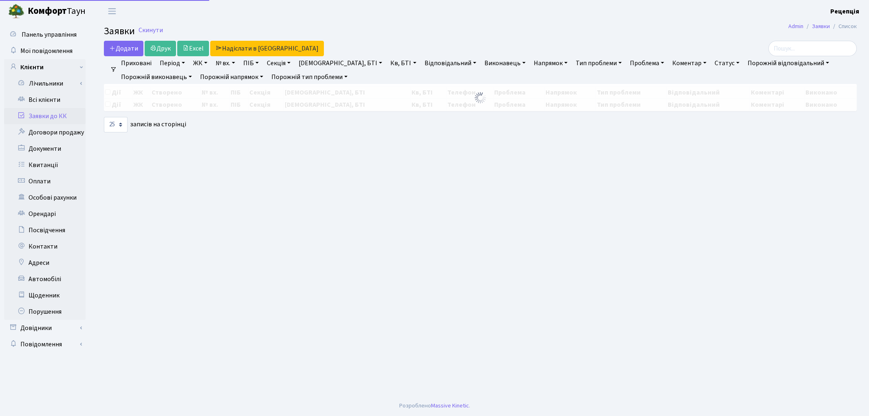
select select "25"
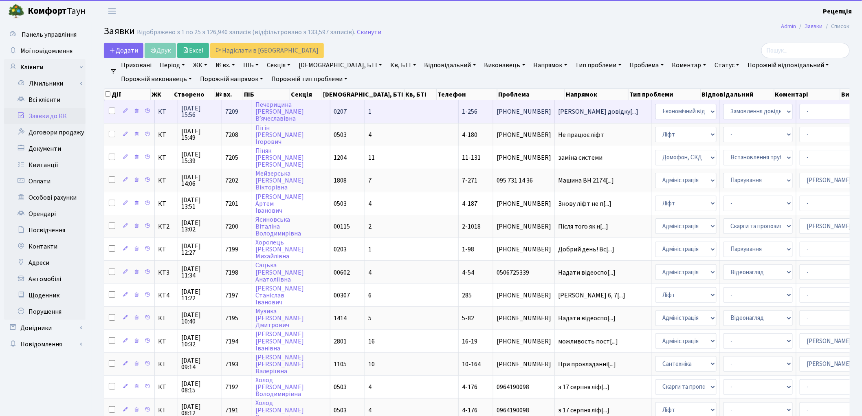
click at [493, 106] on td "[PHONE_NUMBER]" at bounding box center [524, 111] width 62 height 22
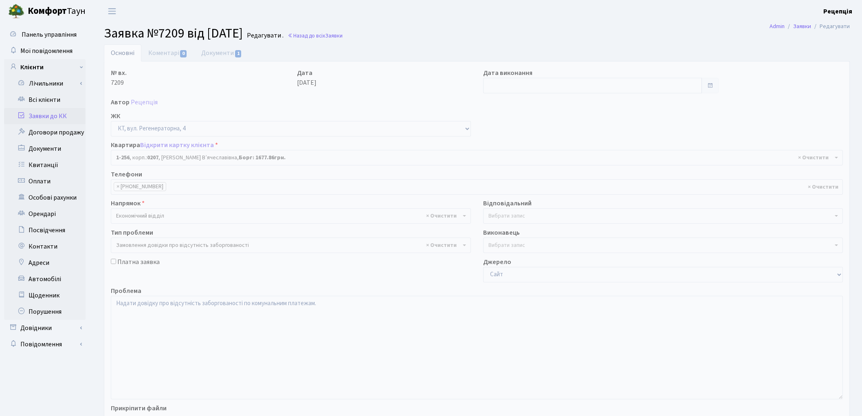
select select "256"
select select "35"
click at [190, 52] on link "Коментарі 0" at bounding box center [167, 52] width 53 height 17
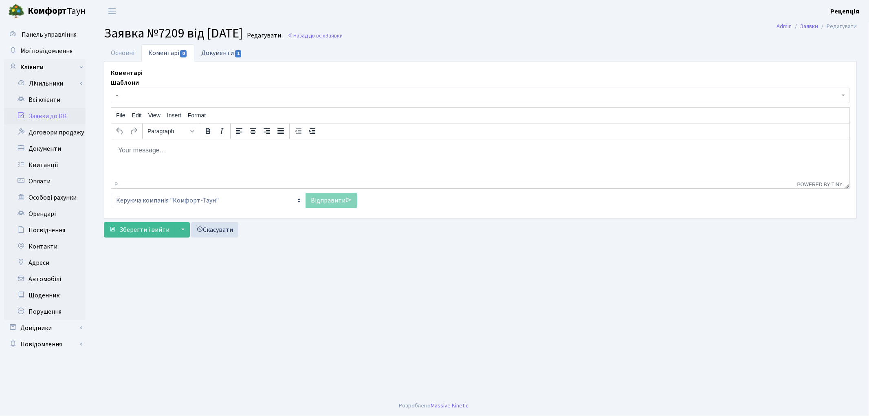
click at [208, 53] on link "Документи 1" at bounding box center [221, 52] width 55 height 17
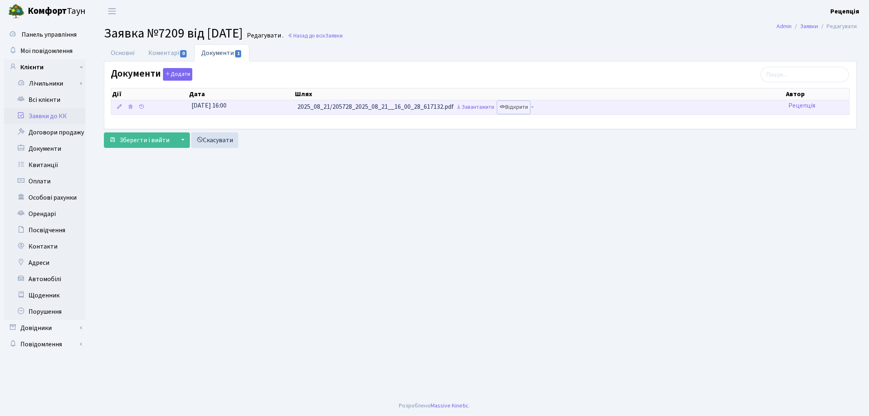
click at [519, 108] on link "Відкрити" at bounding box center [514, 107] width 33 height 13
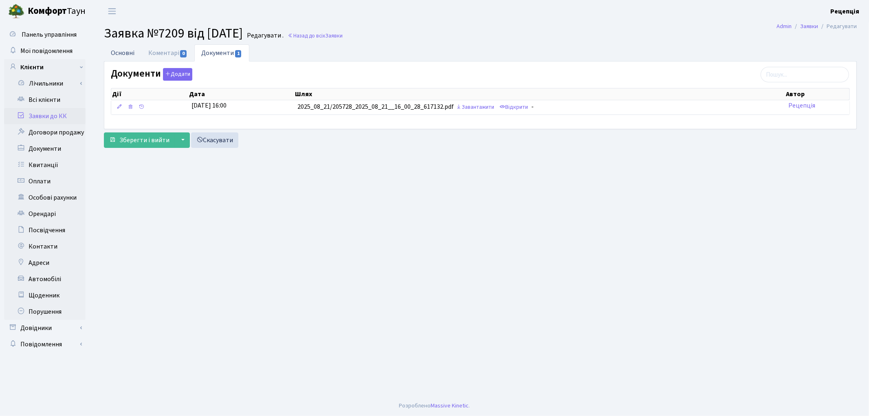
click at [130, 57] on link "Основні" at bounding box center [122, 52] width 37 height 17
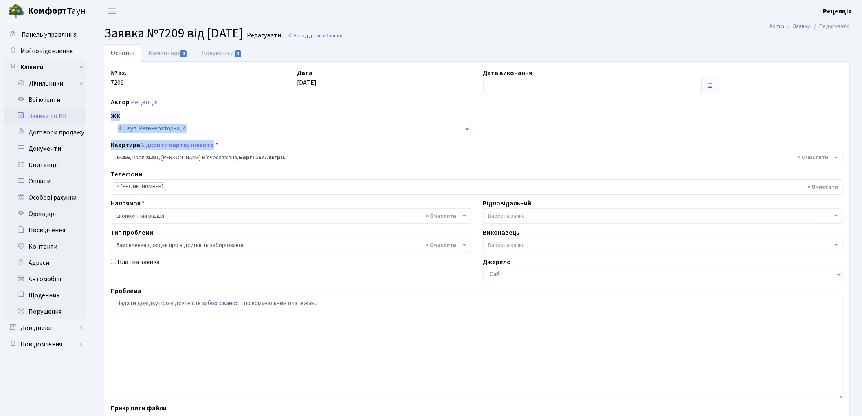
drag, startPoint x: 861, startPoint y: 91, endPoint x: 862, endPoint y: 151, distance: 59.9
click at [862, 151] on html "Комфорт Таун Рецепція Мій обліковий запис Вийти Панель управління Мої повідомле…" at bounding box center [431, 243] width 862 height 486
click at [858, 132] on div "Основні Коментарі 0 Документи 1 № вх. 7209 Дата 21.08.2025 Дата виконання Автор…" at bounding box center [477, 254] width 771 height 421
click at [50, 99] on link "Всі клієнти" at bounding box center [44, 100] width 81 height 16
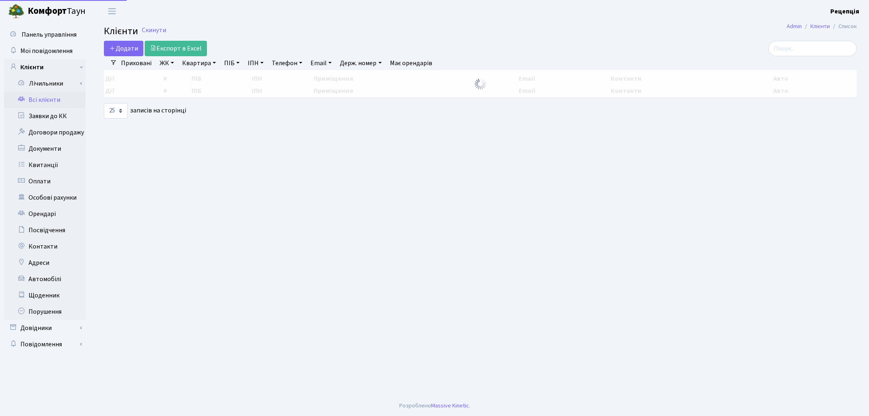
select select "25"
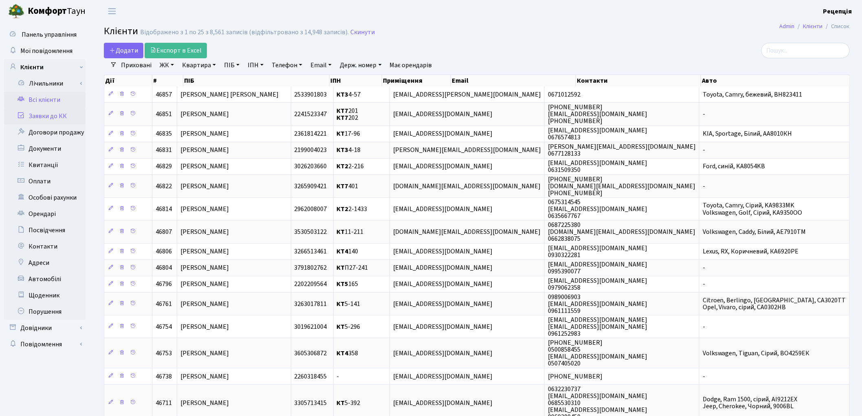
click at [76, 113] on link "Заявки до КК" at bounding box center [44, 116] width 81 height 16
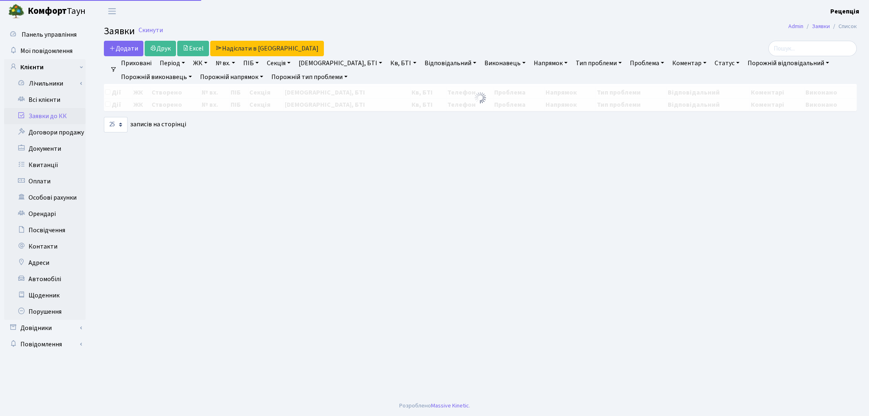
select select "25"
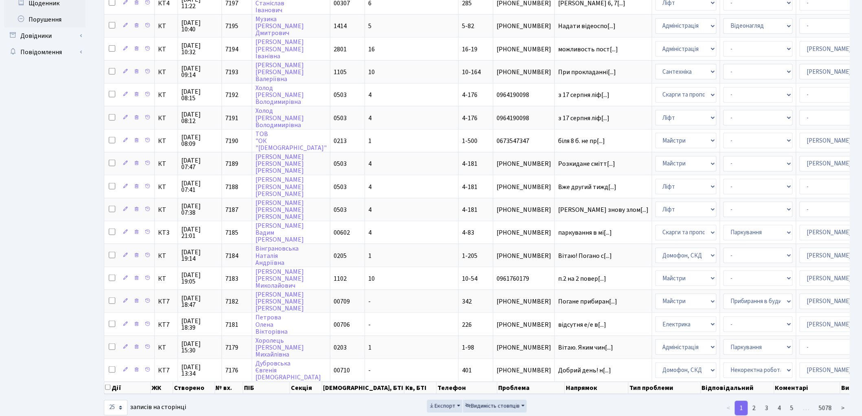
scroll to position [297, 0]
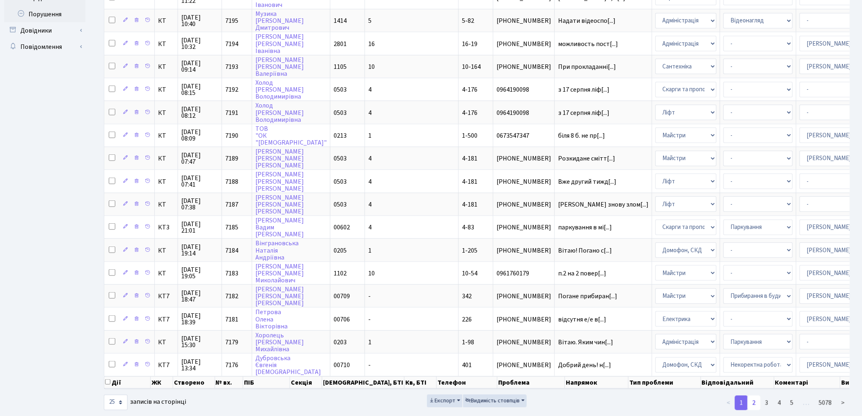
click at [758, 396] on link "2" at bounding box center [754, 403] width 13 height 15
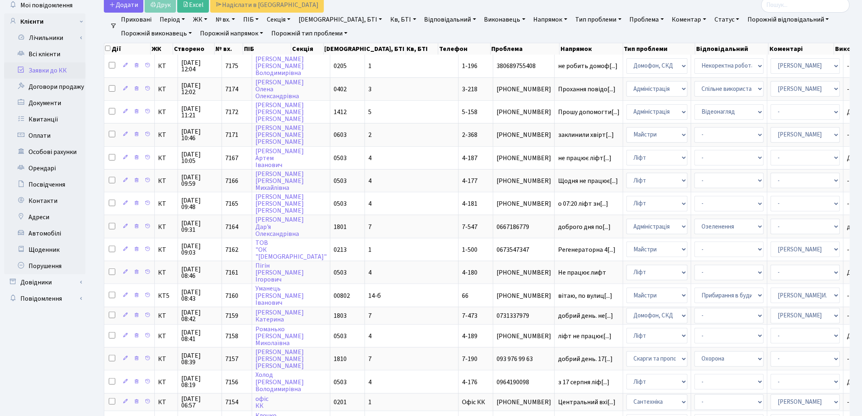
scroll to position [0, 0]
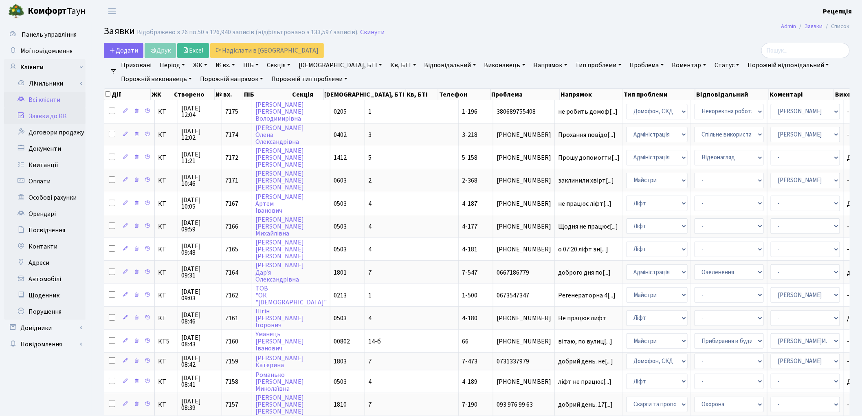
click at [37, 101] on link "Всі клієнти" at bounding box center [44, 100] width 81 height 16
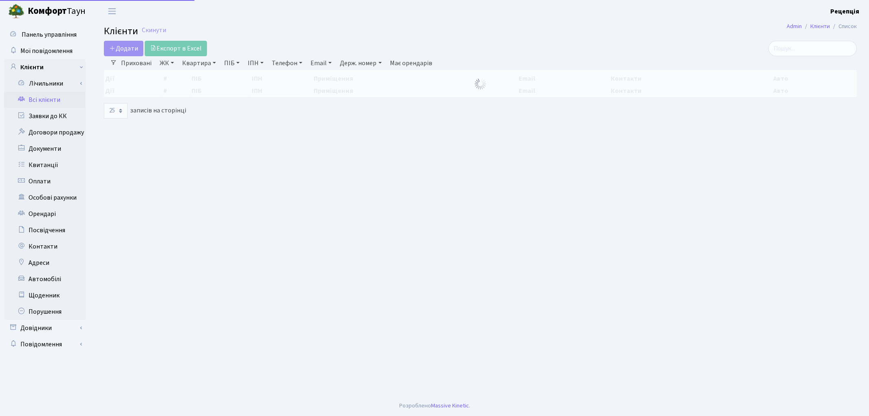
select select "25"
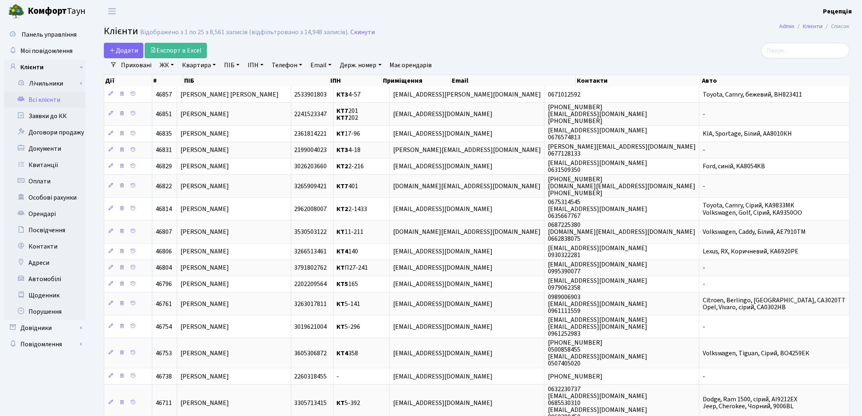
click at [165, 66] on link "ЖК" at bounding box center [166, 65] width 21 height 14
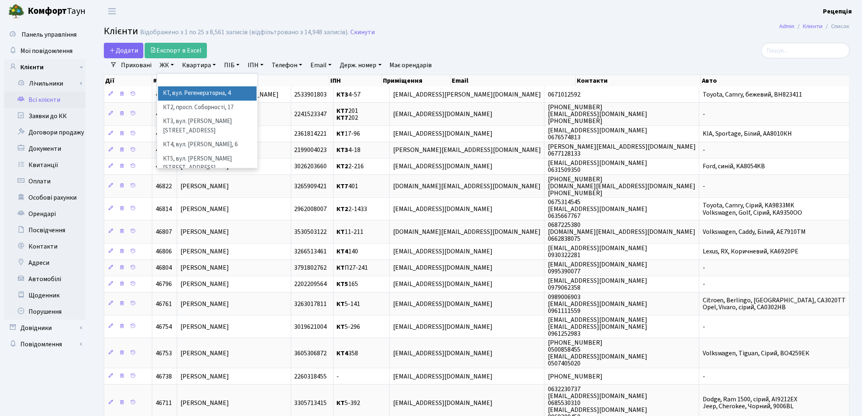
click at [179, 94] on li "КТ, вул. Регенераторна, 4" at bounding box center [207, 93] width 99 height 14
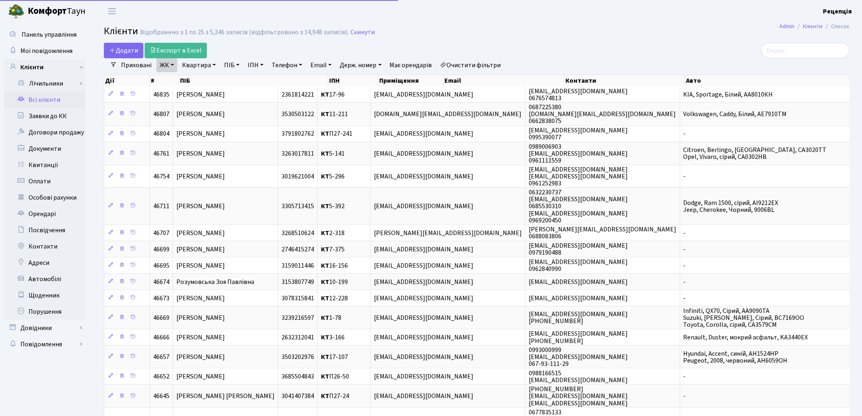
click at [204, 62] on link "Квартира" at bounding box center [199, 65] width 40 height 14
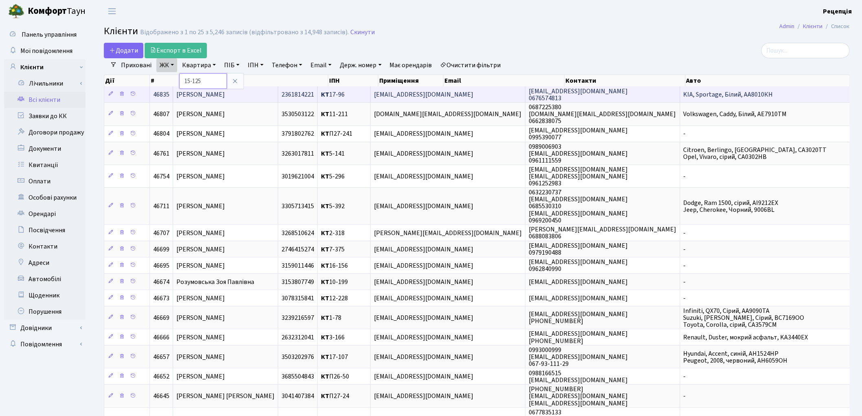
type input "15-125"
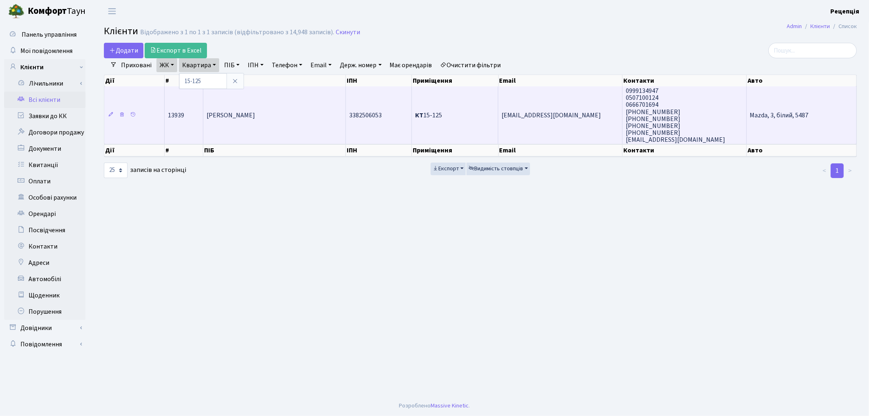
click at [255, 112] on span "Мудрак Артем Валерійович" at bounding box center [231, 115] width 48 height 9
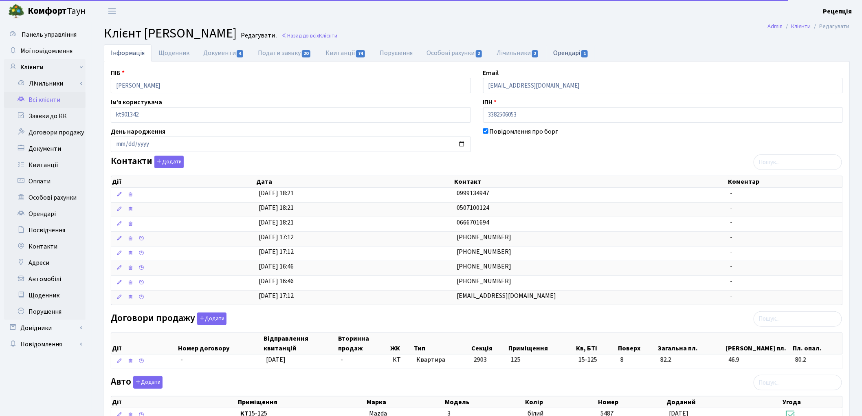
click at [565, 60] on link "Орендарі 1" at bounding box center [570, 52] width 49 height 17
select select "25"
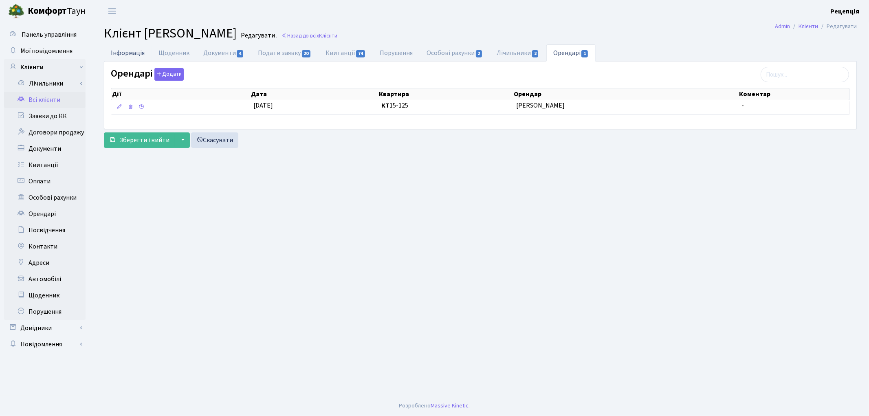
click at [135, 54] on link "Інформація" at bounding box center [128, 52] width 48 height 17
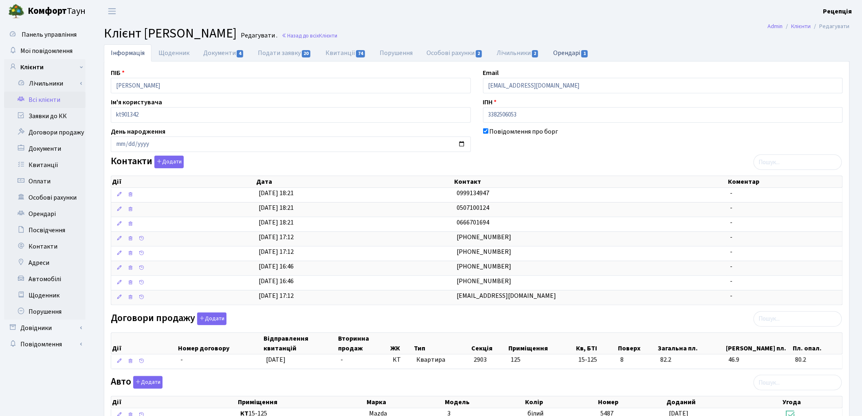
click at [579, 53] on link "Орендарі 1" at bounding box center [570, 52] width 49 height 17
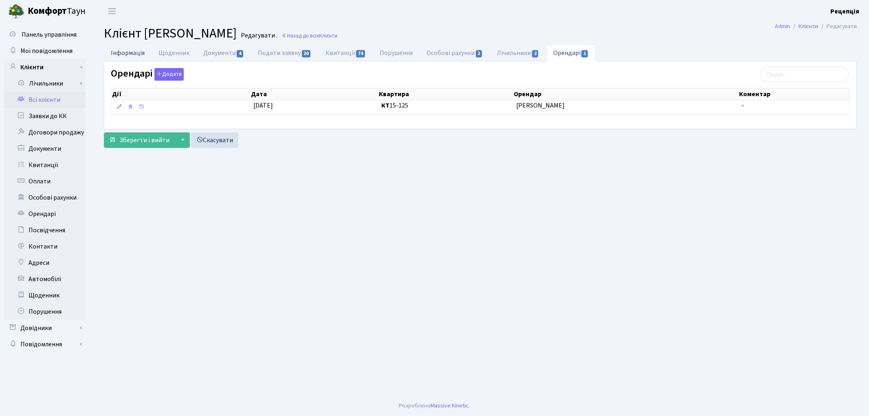
click at [139, 53] on link "Інформація" at bounding box center [128, 52] width 48 height 17
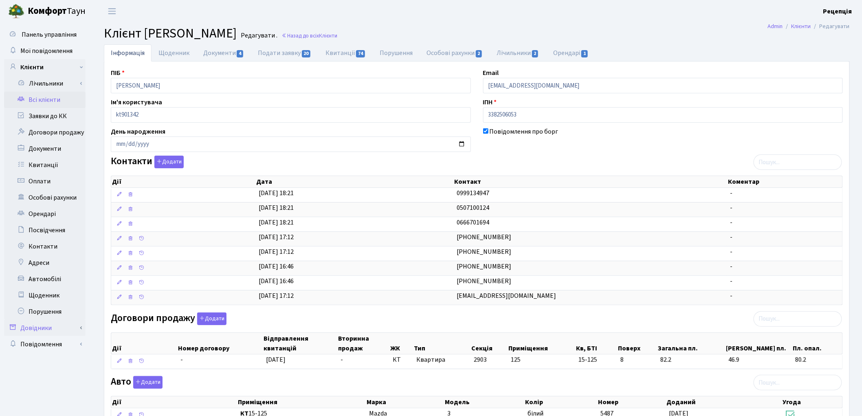
click at [42, 328] on link "Довідники" at bounding box center [44, 328] width 81 height 16
click at [58, 399] on link "Приміщення" at bounding box center [47, 403] width 76 height 16
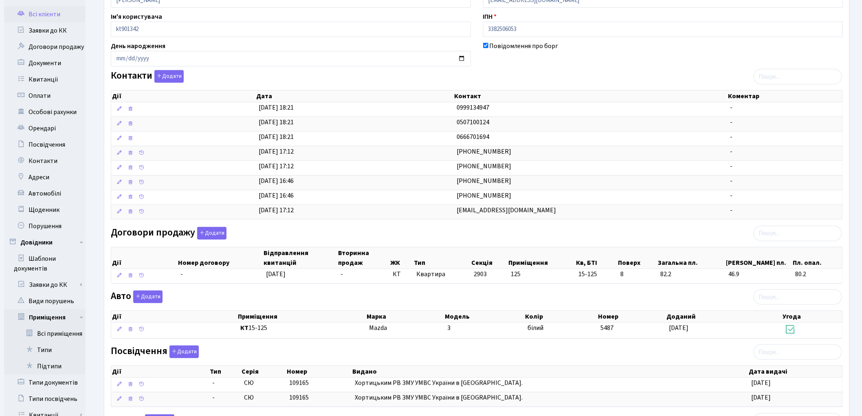
scroll to position [131, 0]
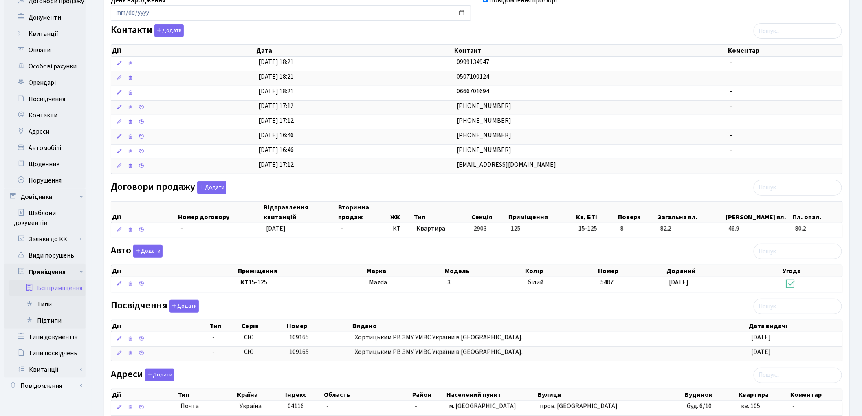
click at [60, 287] on link "Всі приміщення" at bounding box center [47, 288] width 76 height 16
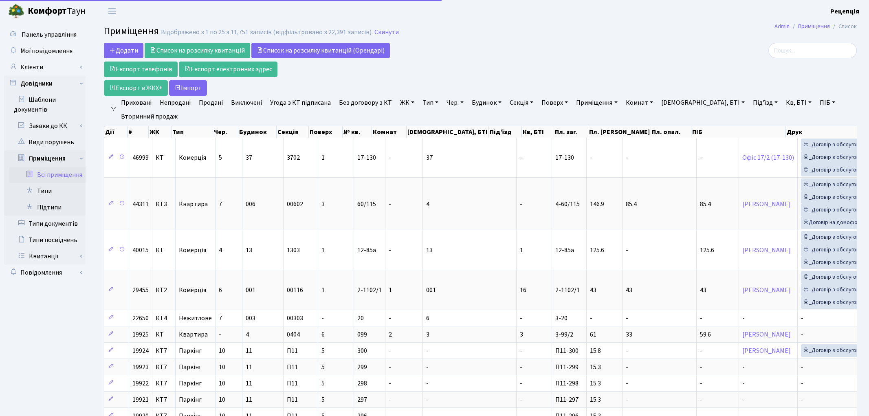
select select "25"
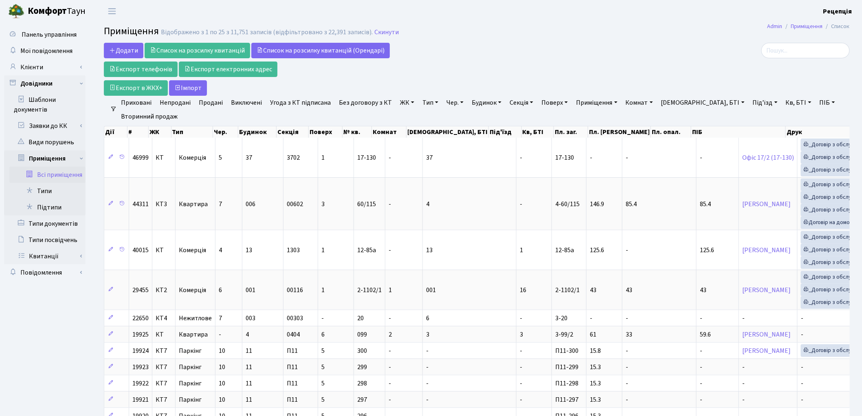
click at [405, 100] on link "ЖК" at bounding box center [407, 103] width 21 height 14
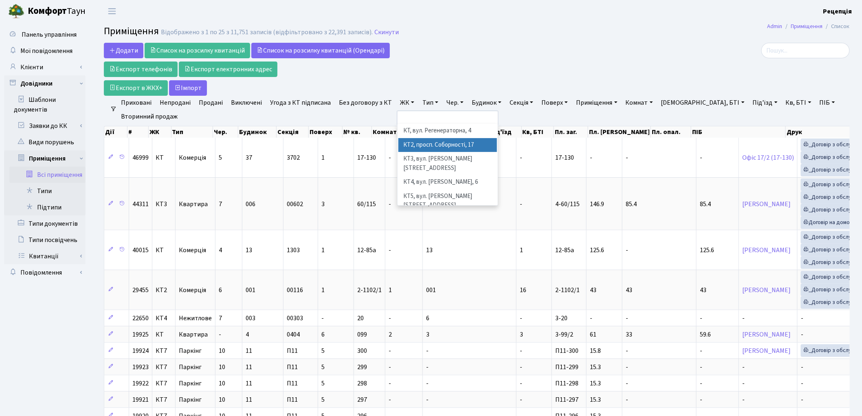
click at [440, 147] on li "КТ2, просп. Соборності, 17" at bounding box center [448, 145] width 99 height 14
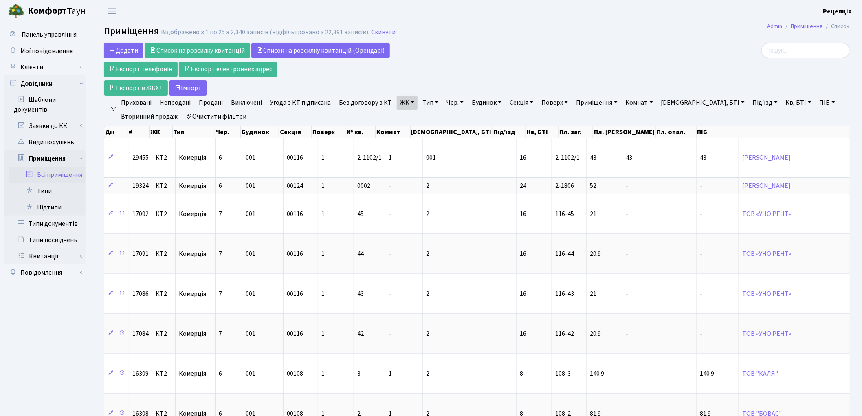
click at [783, 100] on link "Кв, БТІ" at bounding box center [799, 103] width 32 height 14
type input "2-824"
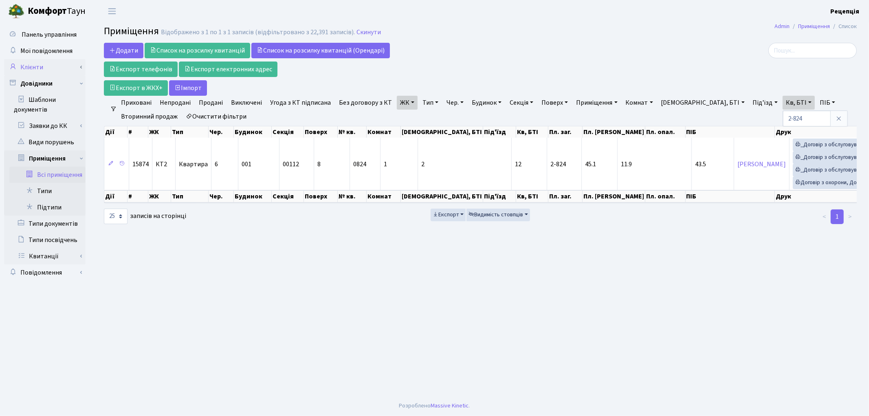
click at [56, 62] on link "Клієнти" at bounding box center [44, 67] width 81 height 16
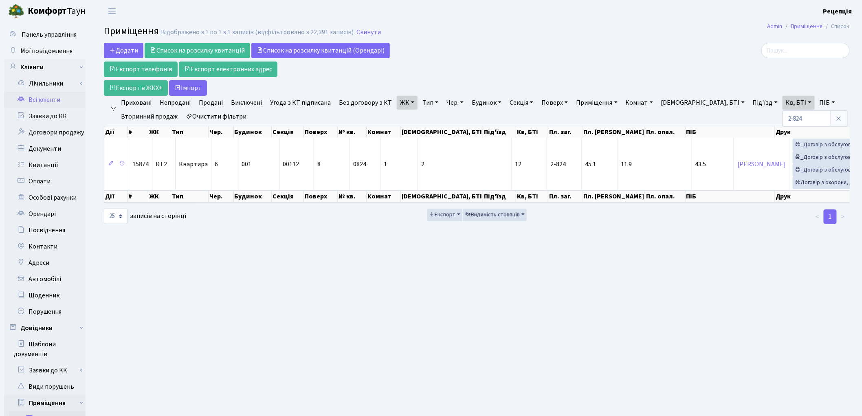
click at [57, 94] on link "Всі клієнти" at bounding box center [44, 100] width 81 height 16
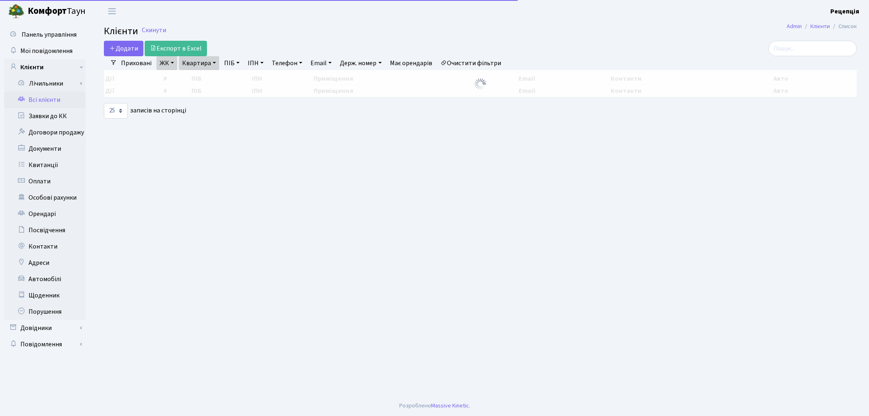
select select "25"
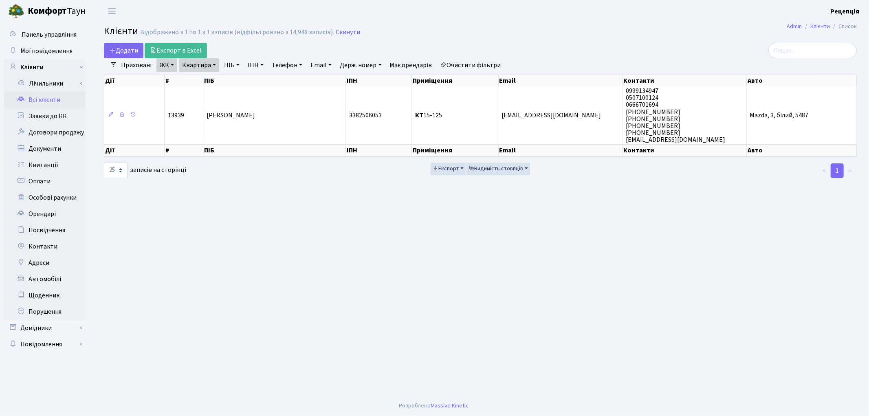
click at [483, 62] on link "Очистити фільтри" at bounding box center [470, 65] width 67 height 14
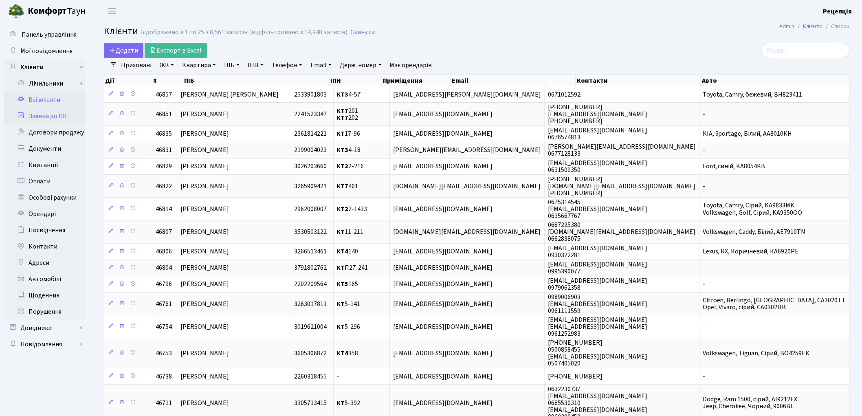
click at [63, 116] on link "Заявки до КК" at bounding box center [44, 116] width 81 height 16
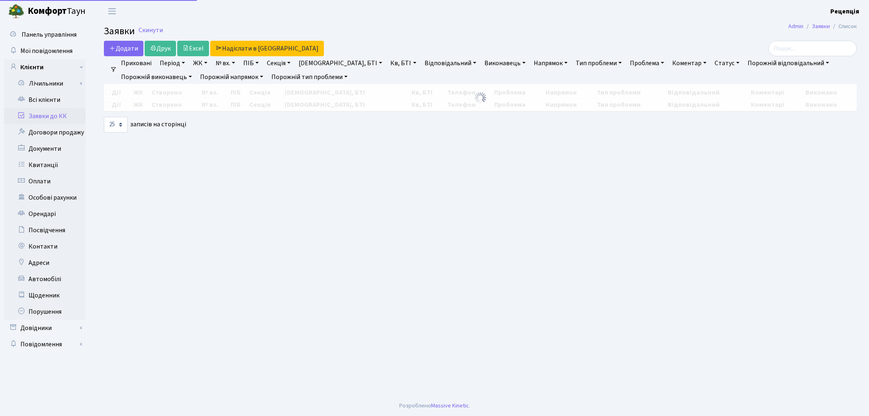
select select "25"
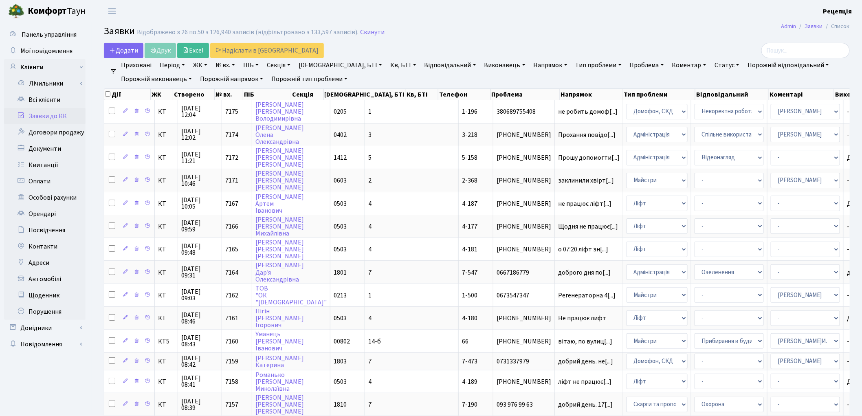
click at [206, 64] on link "ЖК" at bounding box center [200, 65] width 21 height 14
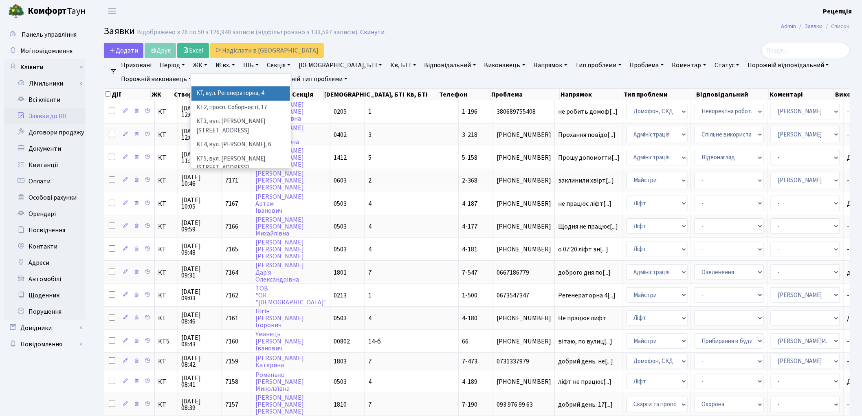
click at [225, 87] on li "КТ, вул. Регенераторна, 4" at bounding box center [241, 93] width 99 height 14
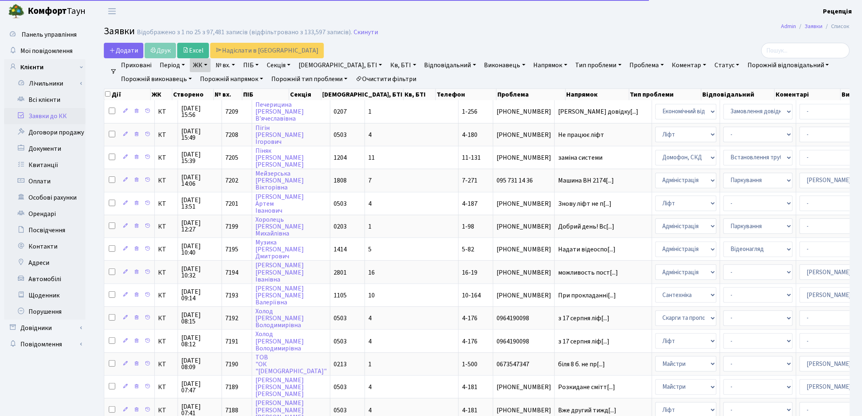
click at [387, 67] on link "Кв, БТІ" at bounding box center [403, 65] width 32 height 14
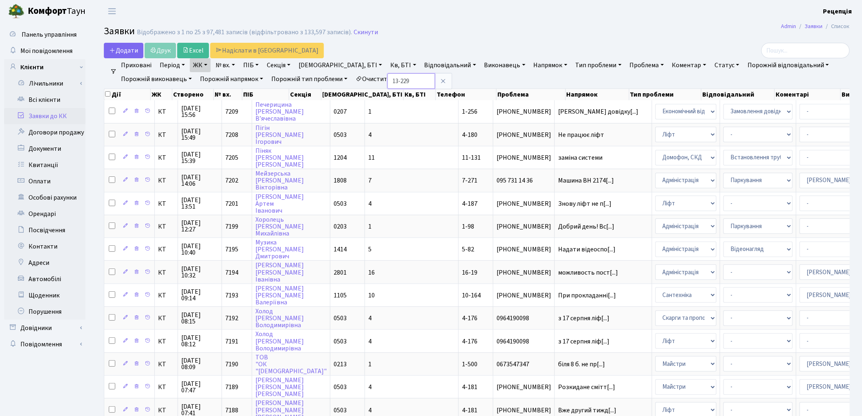
type input "13-229"
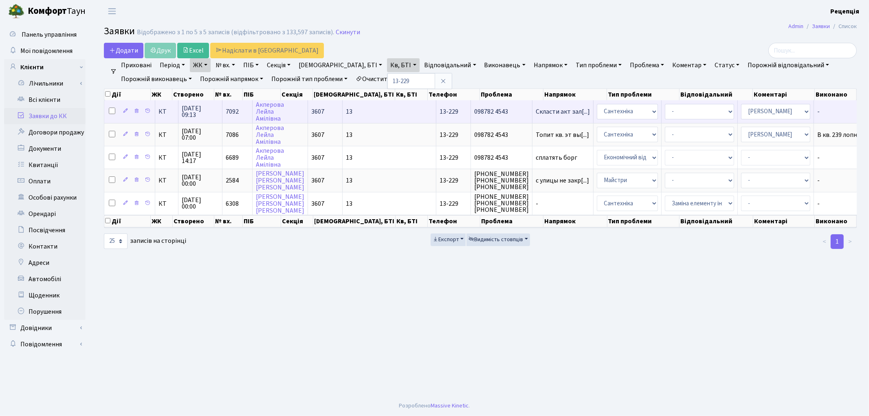
click at [346, 109] on td "13" at bounding box center [390, 111] width 94 height 22
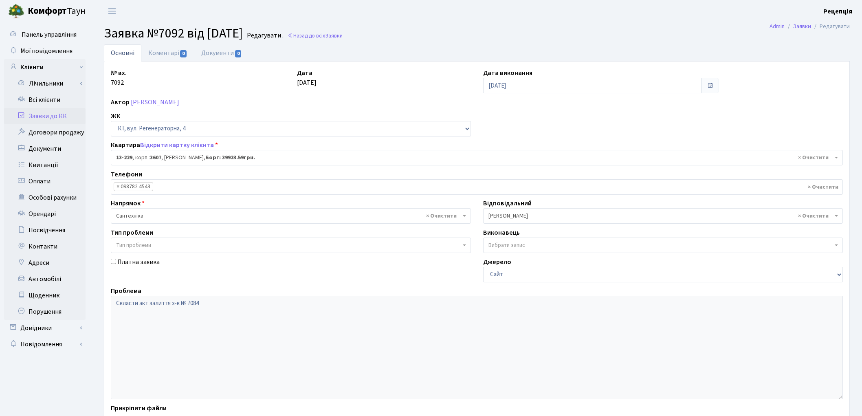
select select "7875"
click at [572, 117] on div "№ вх. 7092 Дата [DATE] Дата виконання [DATE] Автор [PERSON_NAME] ЖК - КТ, вул. …" at bounding box center [477, 252] width 744 height 368
click at [37, 119] on link "Заявки до КК" at bounding box center [44, 116] width 81 height 16
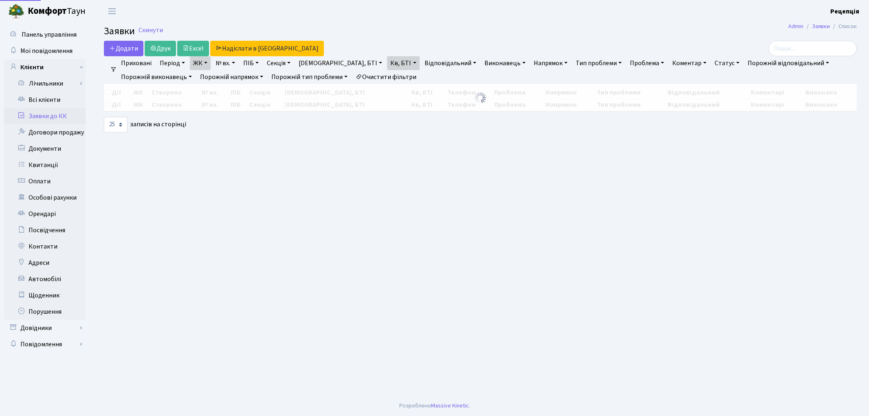
select select "25"
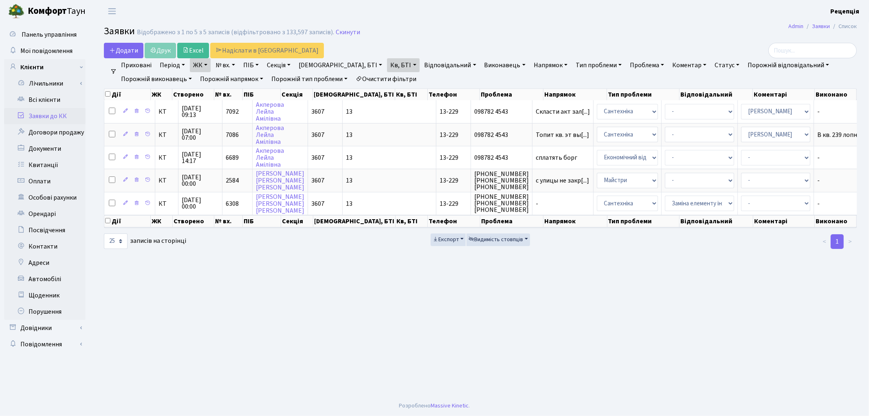
click at [387, 59] on link "Кв, БТІ" at bounding box center [403, 65] width 32 height 14
click at [388, 82] on input "13-229" at bounding box center [412, 80] width 48 height 15
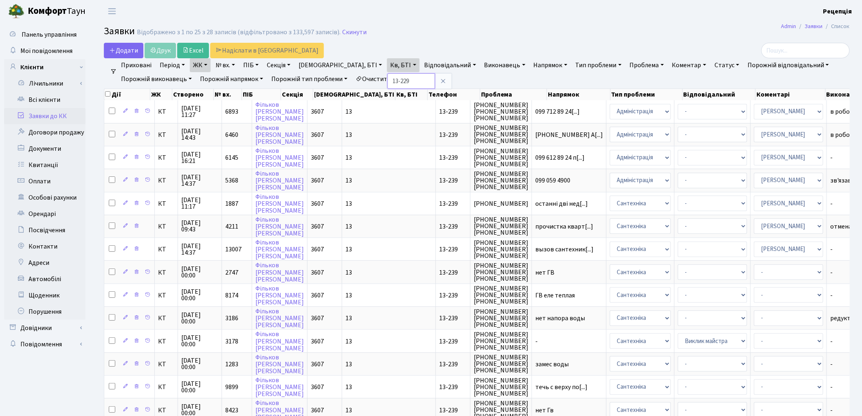
type input "13-229"
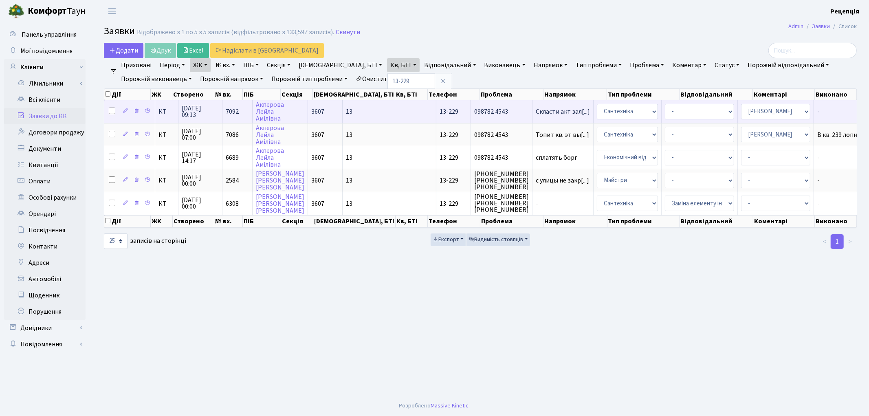
click at [533, 115] on td "Скласти акт зал[...]" at bounding box center [563, 111] width 61 height 22
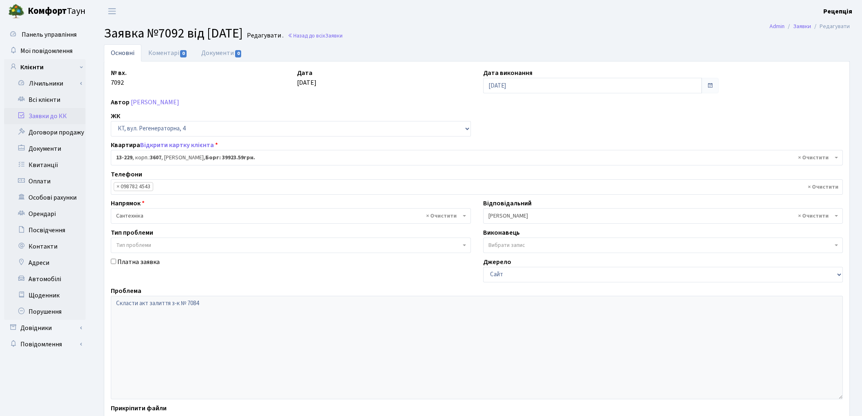
select select "7875"
click at [54, 278] on link "Автомобілі" at bounding box center [44, 279] width 81 height 16
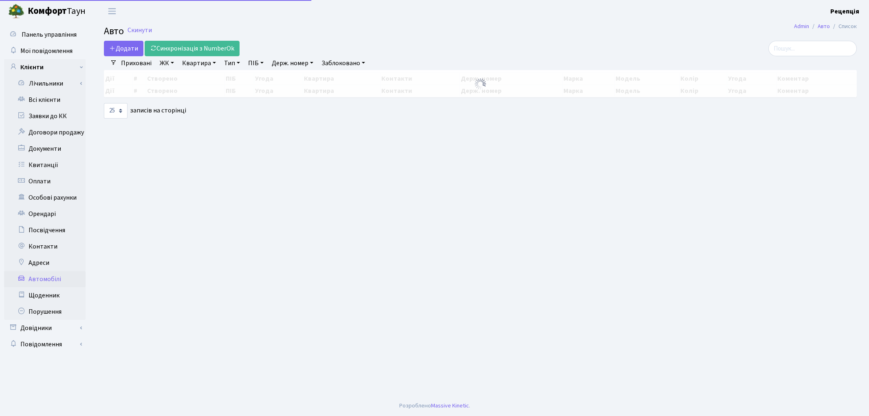
select select "25"
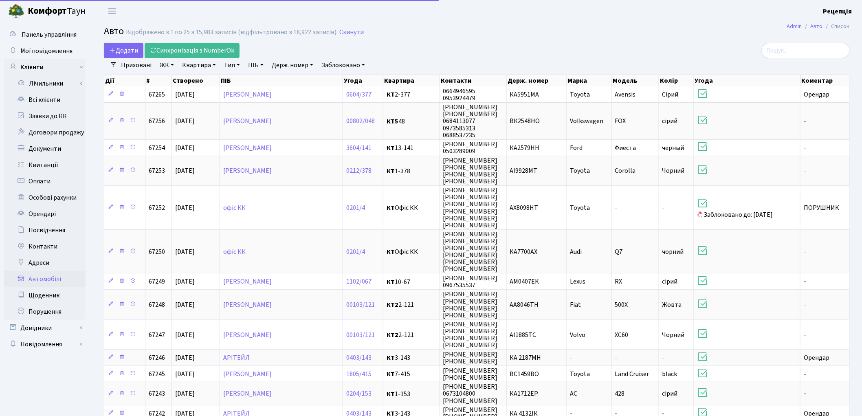
click at [294, 62] on link "Держ. номер" at bounding box center [293, 65] width 48 height 14
type input "4553"
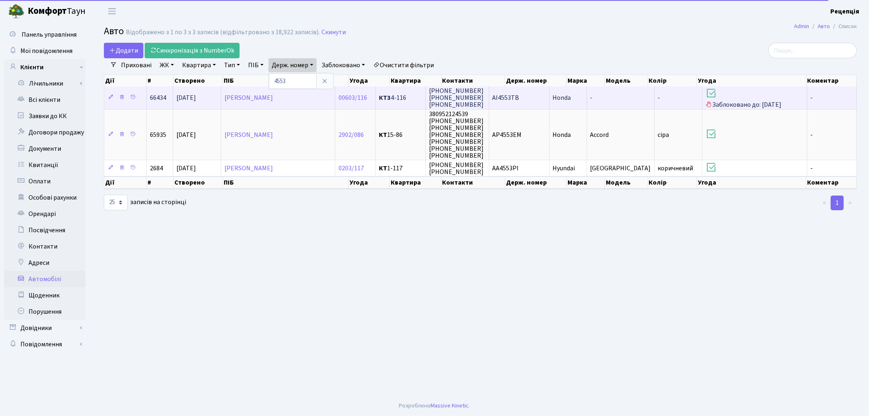
click at [537, 100] on td "AI4553TB" at bounding box center [519, 97] width 60 height 22
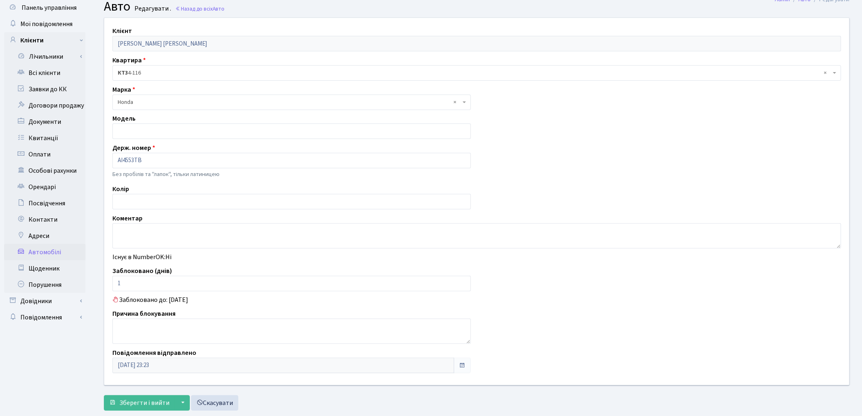
scroll to position [46, 0]
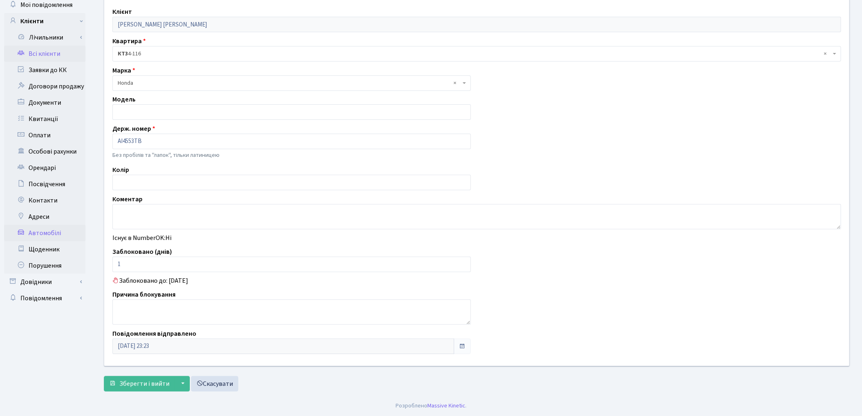
click at [51, 50] on link "Всі клієнти" at bounding box center [44, 54] width 81 height 16
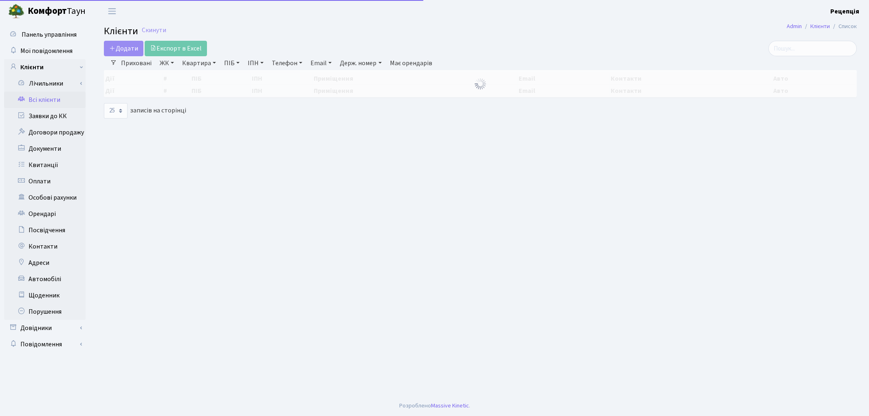
select select "25"
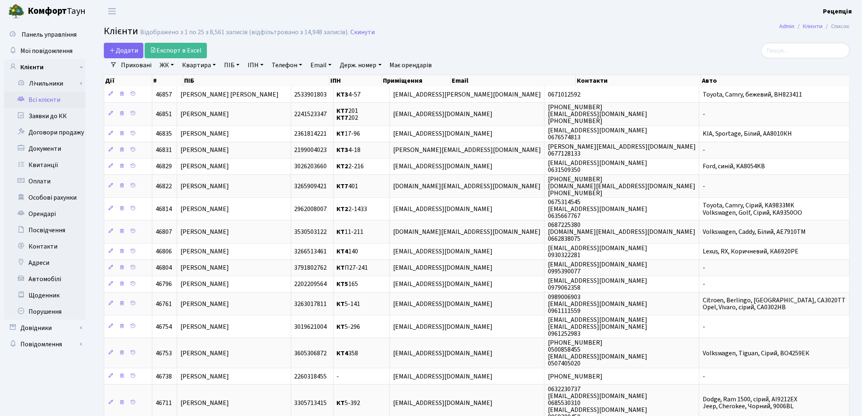
click at [230, 65] on link "ПІБ" at bounding box center [232, 65] width 22 height 14
type input "гапонюк"
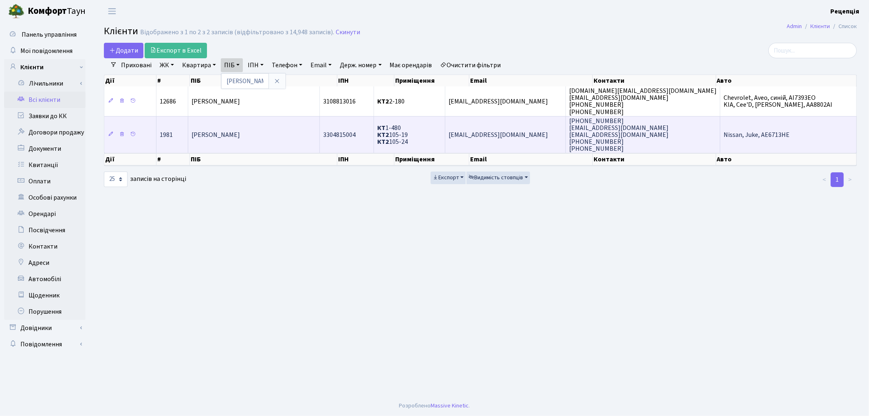
click at [270, 127] on td "[PERSON_NAME]" at bounding box center [254, 134] width 132 height 37
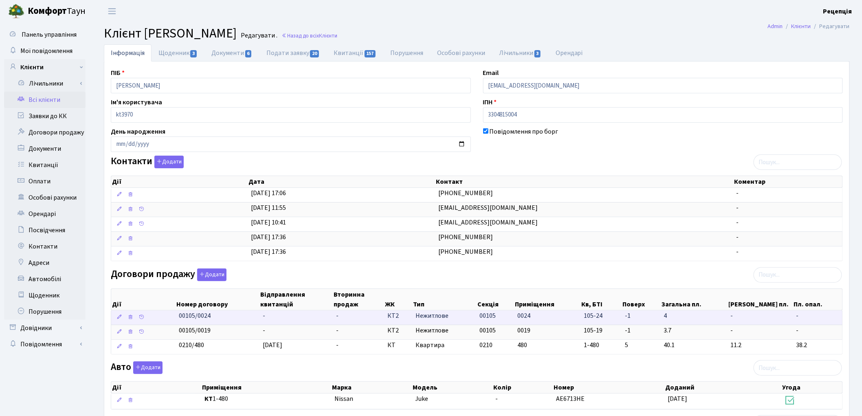
click at [311, 315] on td "-" at bounding box center [296, 318] width 73 height 14
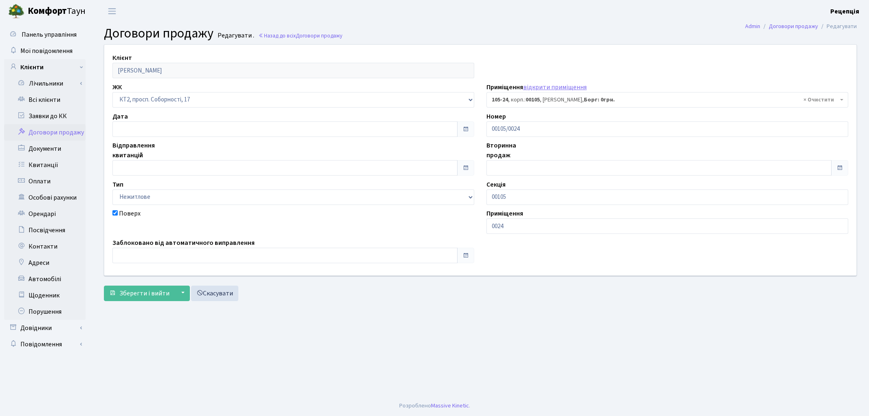
select select "16092"
click at [143, 170] on input "text" at bounding box center [284, 167] width 345 height 15
click at [158, 112] on td "21" at bounding box center [157, 114] width 12 height 12
type input "[DATE]"
click at [152, 290] on span "Зберегти і вийти" at bounding box center [144, 293] width 50 height 9
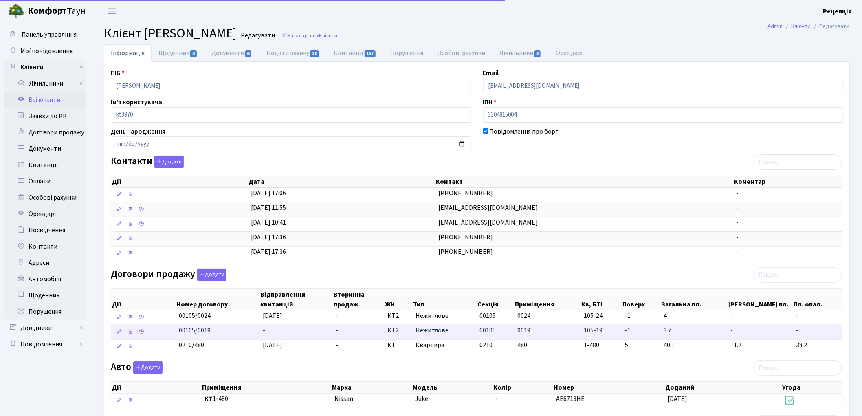
click at [284, 333] on td "-" at bounding box center [296, 332] width 73 height 15
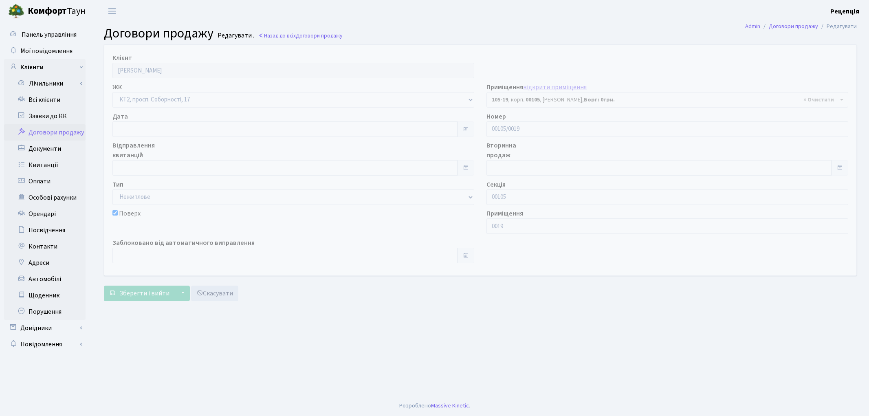
select select "16087"
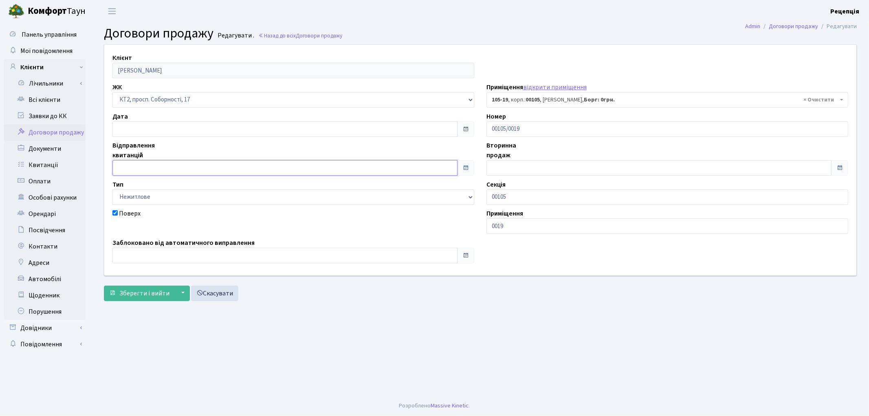
click at [130, 164] on input "text" at bounding box center [284, 167] width 345 height 15
click at [153, 117] on td "21" at bounding box center [157, 114] width 12 height 12
type input "[DATE]"
click at [137, 294] on span "Зберегти і вийти" at bounding box center [144, 293] width 50 height 9
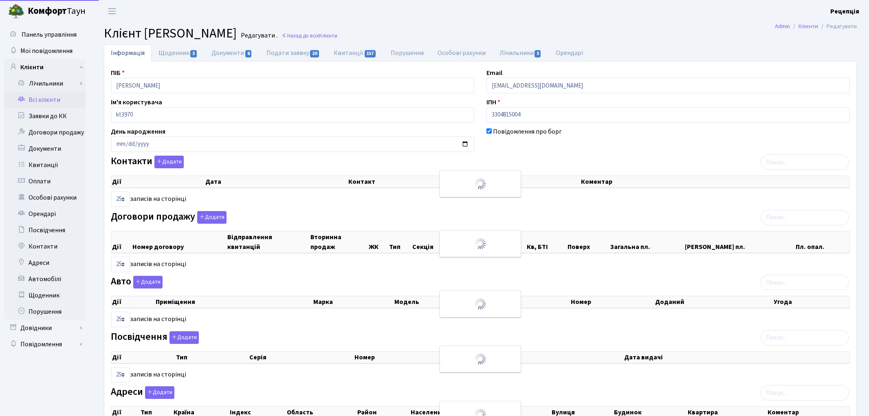
select select "25"
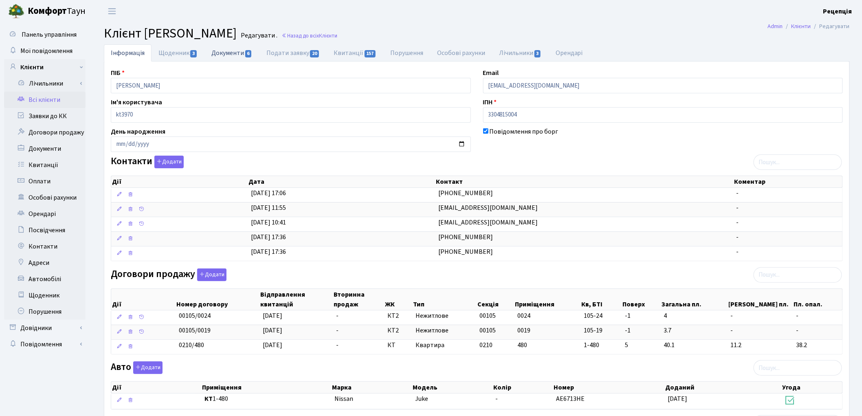
click at [243, 51] on link "Документи 6" at bounding box center [232, 52] width 55 height 17
select select "25"
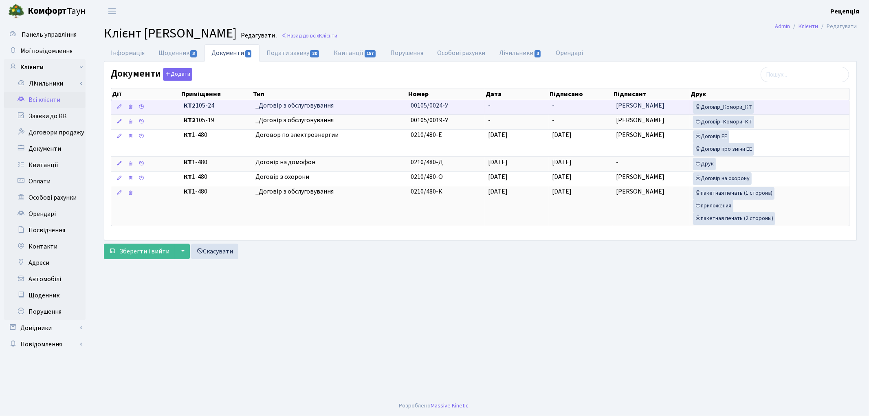
click at [325, 107] on span "_Договір з обслуговування" at bounding box center [329, 105] width 149 height 9
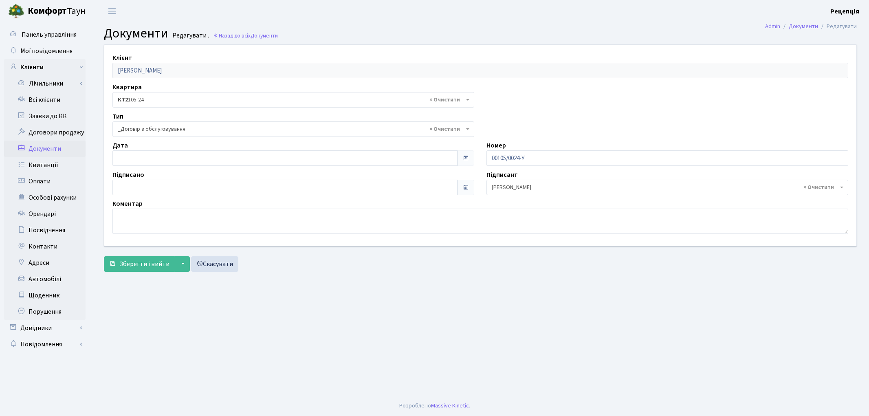
select select "289"
type input "[DATE]"
click at [142, 157] on input "[DATE]" at bounding box center [284, 157] width 345 height 15
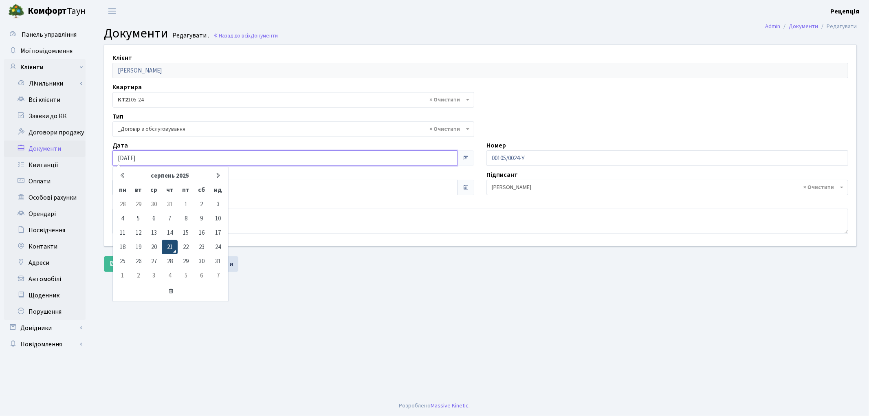
click at [173, 245] on td "21" at bounding box center [170, 247] width 16 height 14
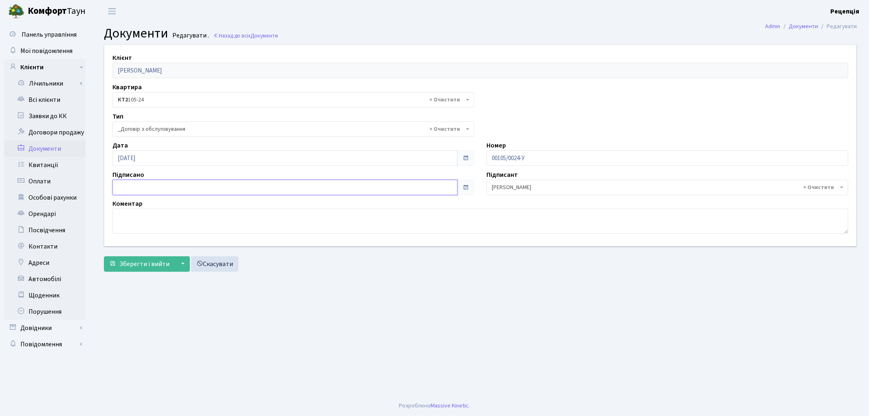
type input "[DATE]"
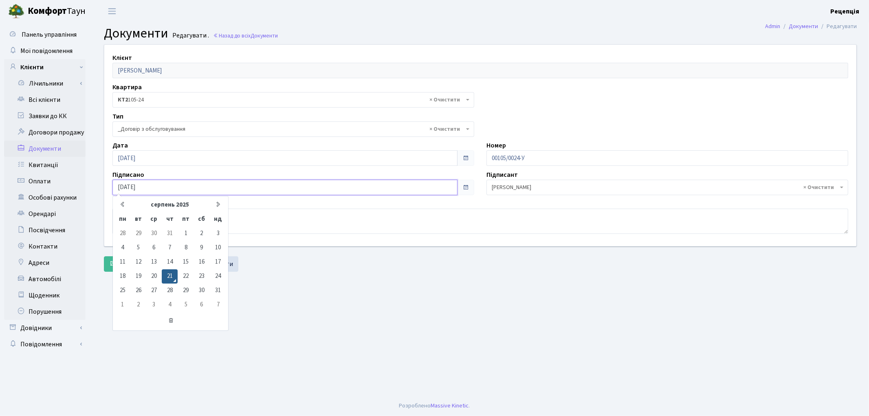
click at [214, 186] on input "[DATE]" at bounding box center [284, 187] width 345 height 15
click at [173, 274] on td "21" at bounding box center [170, 276] width 16 height 14
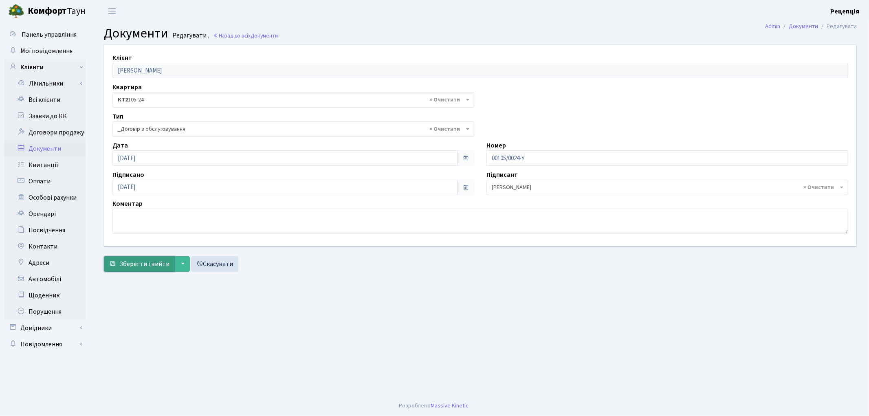
click at [152, 261] on span "Зберегти і вийти" at bounding box center [144, 264] width 50 height 9
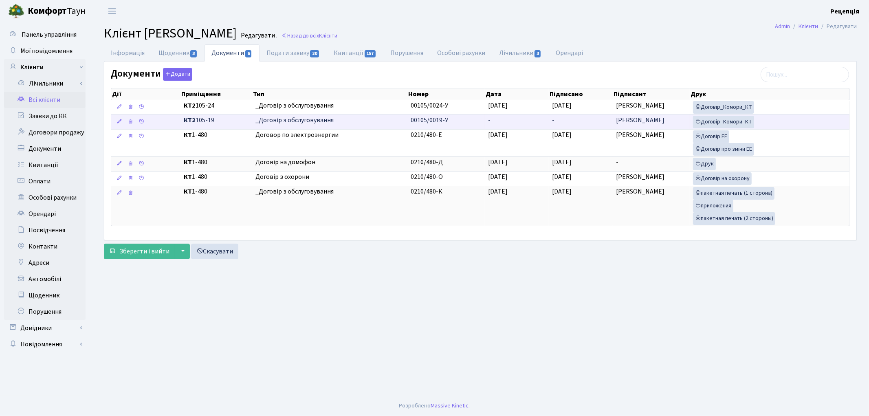
click at [397, 121] on span "_Договір з обслуговування" at bounding box center [329, 120] width 149 height 9
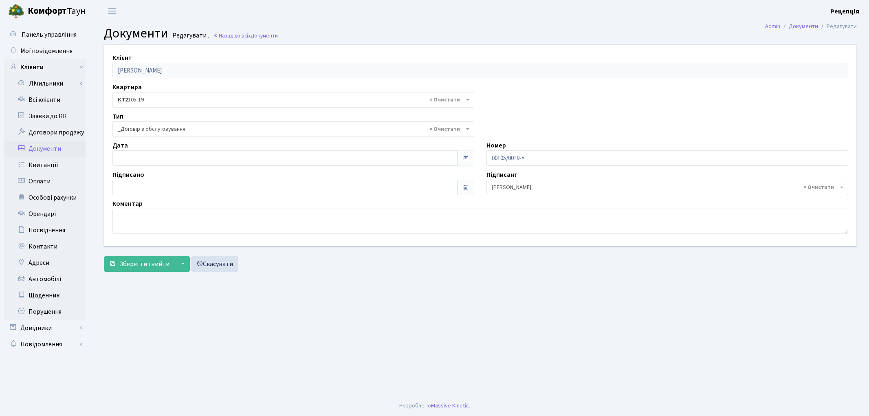
select select "289"
type input "[DATE]"
click at [151, 152] on input "[DATE]" at bounding box center [284, 157] width 345 height 15
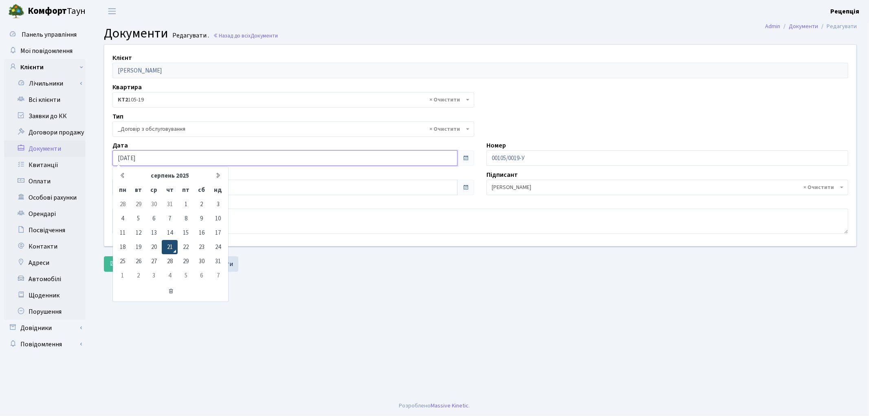
click at [169, 245] on td "21" at bounding box center [170, 247] width 16 height 14
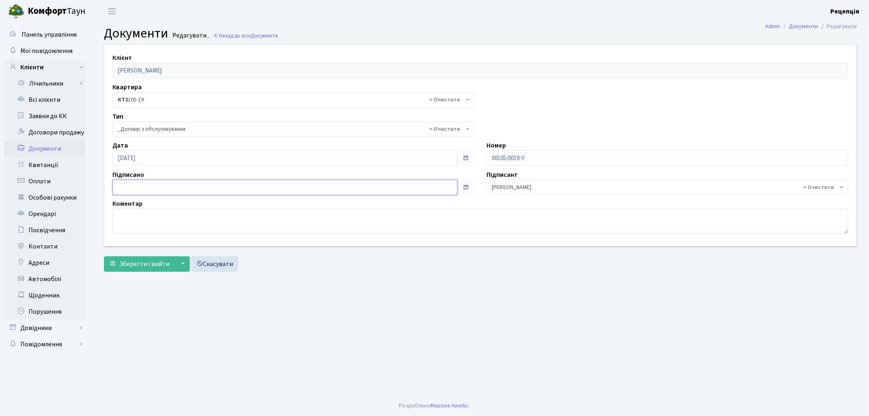
type input "[DATE]"
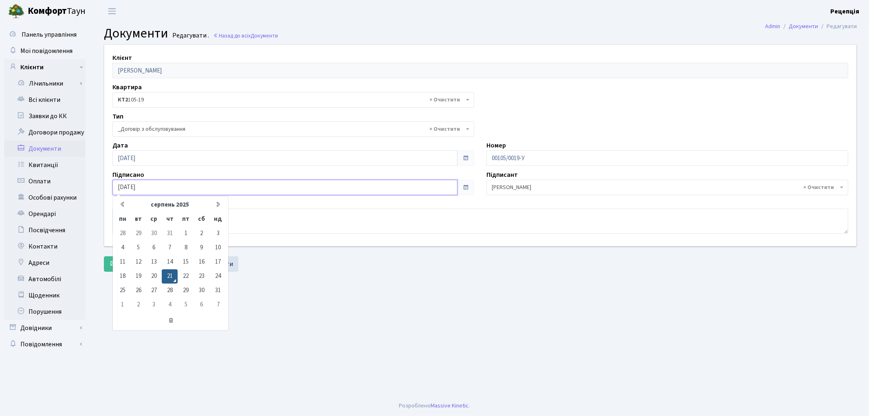
click at [137, 184] on input "[DATE]" at bounding box center [284, 187] width 345 height 15
click at [174, 274] on td "21" at bounding box center [170, 276] width 16 height 14
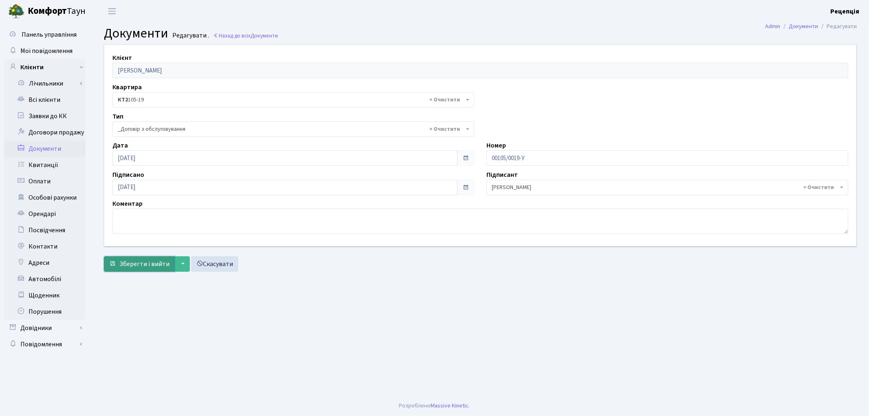
click at [150, 265] on span "Зберегти і вийти" at bounding box center [144, 264] width 50 height 9
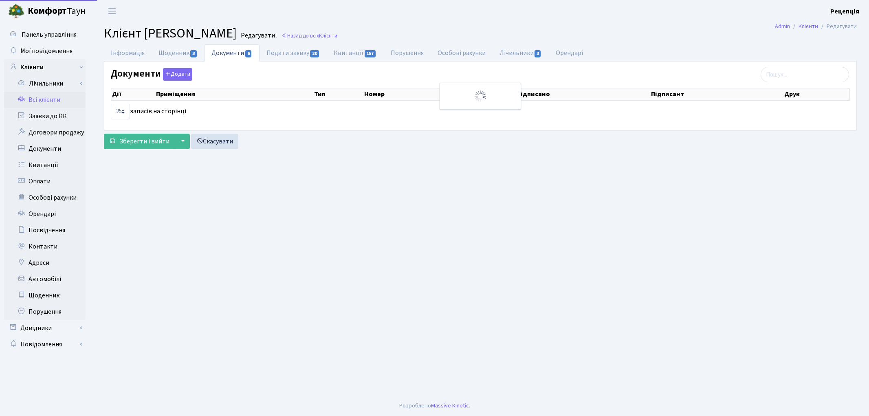
select select "25"
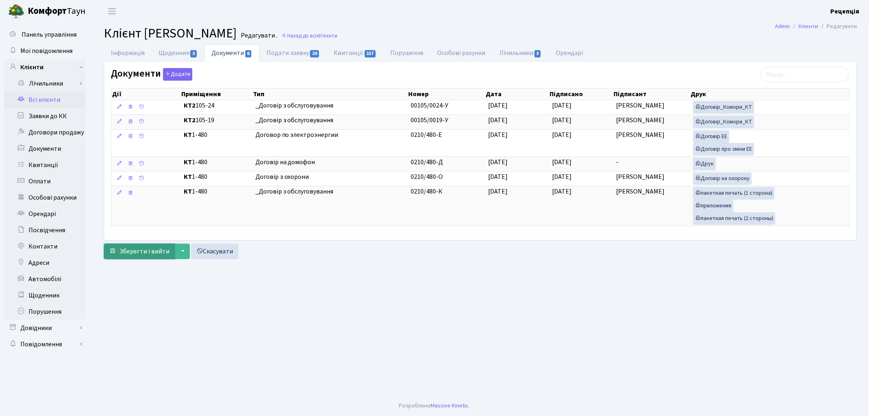
click at [151, 251] on span "Зберегти і вийти" at bounding box center [144, 251] width 50 height 9
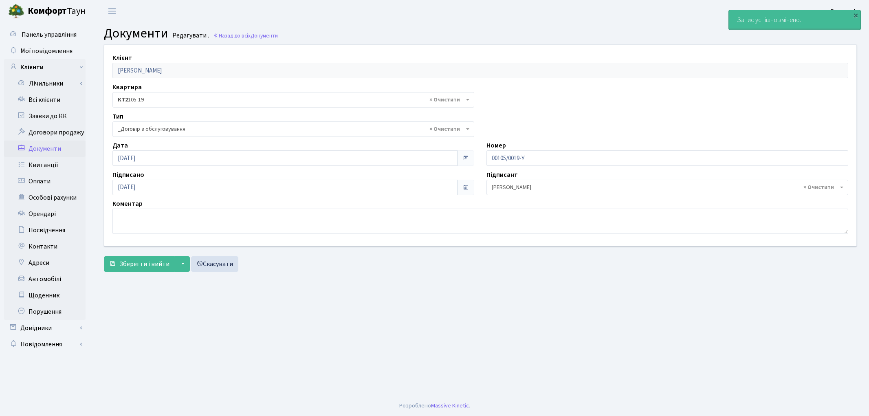
select select "289"
click at [56, 103] on link "Всі клієнти" at bounding box center [44, 100] width 81 height 16
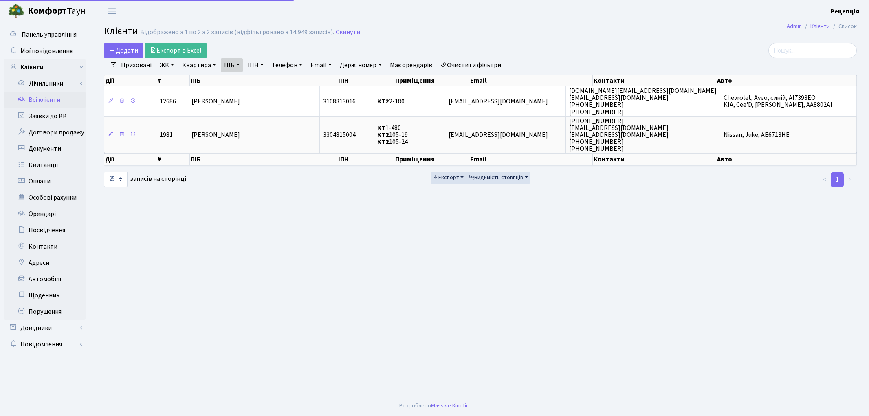
select select "25"
click at [45, 278] on link "Автомобілі" at bounding box center [44, 279] width 81 height 16
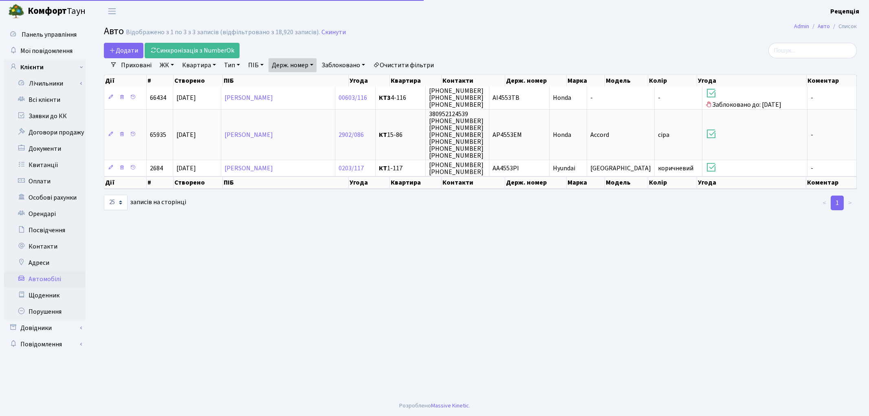
select select "25"
click at [302, 60] on link "Держ. номер" at bounding box center [293, 65] width 48 height 14
click at [304, 79] on input "4553" at bounding box center [293, 80] width 48 height 15
click at [419, 63] on link "Очистити фільтри" at bounding box center [403, 65] width 67 height 14
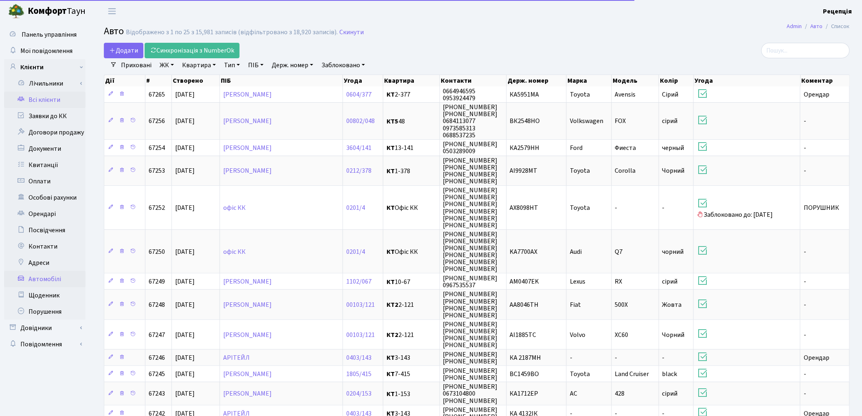
click at [64, 97] on link "Всі клієнти" at bounding box center [44, 100] width 81 height 16
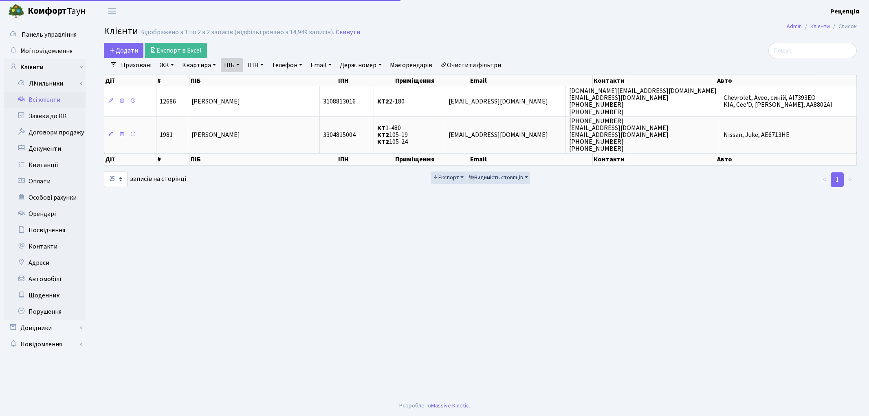
select select "25"
click at [473, 62] on link "Очистити фільтри" at bounding box center [470, 65] width 67 height 14
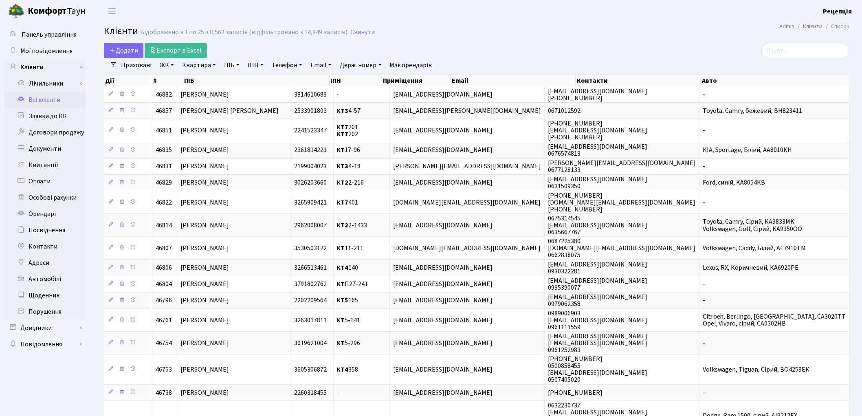
click at [604, 37] on h2 "Клієнти Відображено з 1 по 25 з 8,562 записів (відфільтровано з 14,949 записів)…" at bounding box center [477, 33] width 746 height 14
click at [45, 280] on link "Автомобілі" at bounding box center [44, 279] width 81 height 16
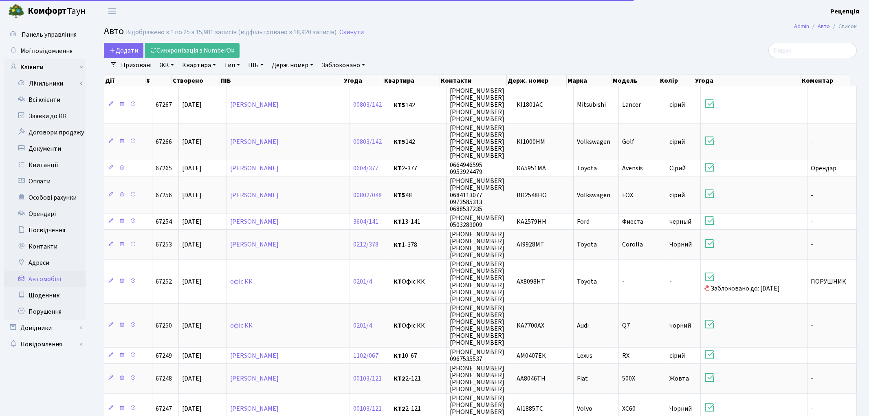
select select "25"
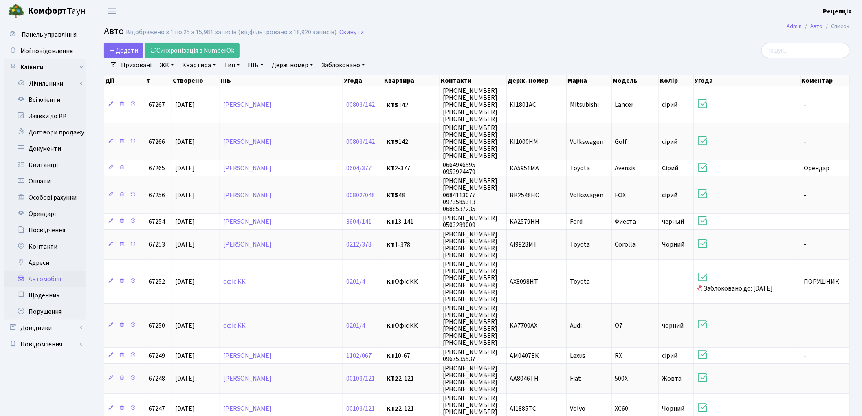
click at [288, 64] on link "Держ. номер" at bounding box center [293, 65] width 48 height 14
type input "5890"
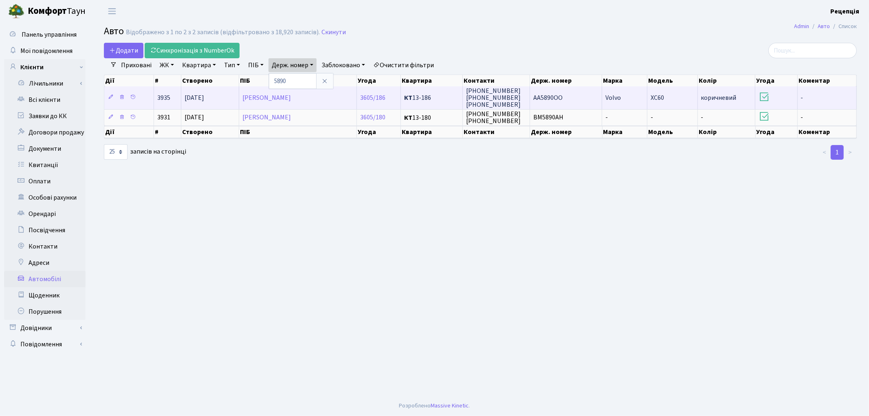
click at [574, 97] on td "AA5890OO" at bounding box center [566, 97] width 72 height 22
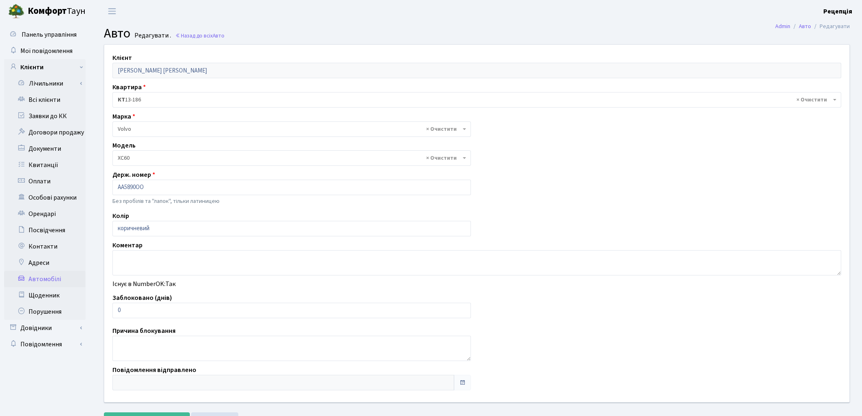
select select "3759"
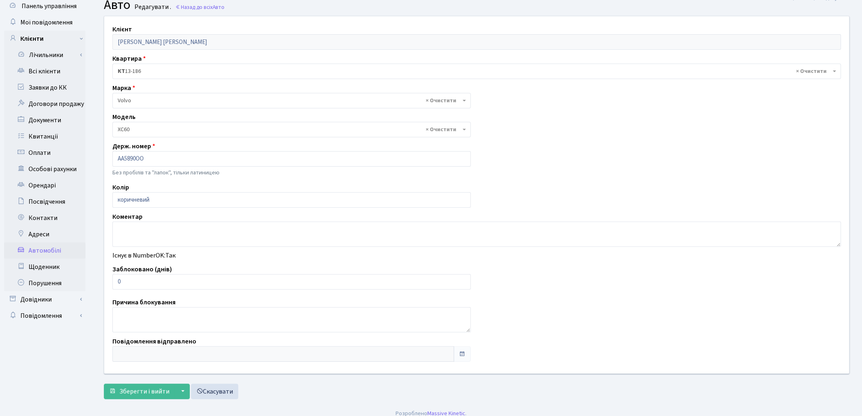
scroll to position [36, 0]
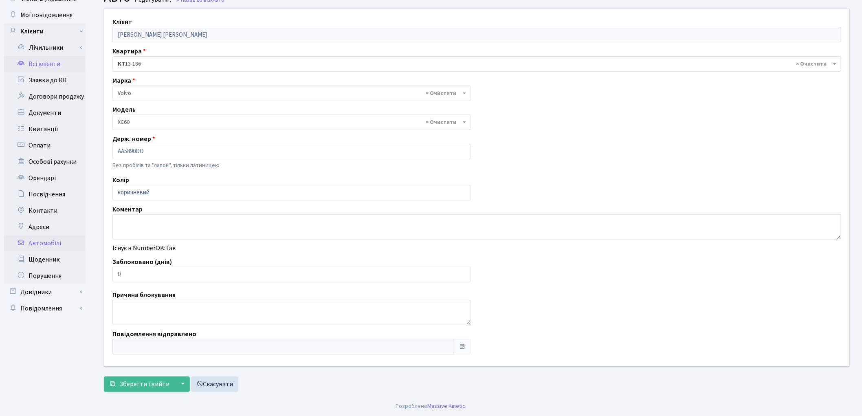
click at [55, 65] on link "Всі клієнти" at bounding box center [44, 64] width 81 height 16
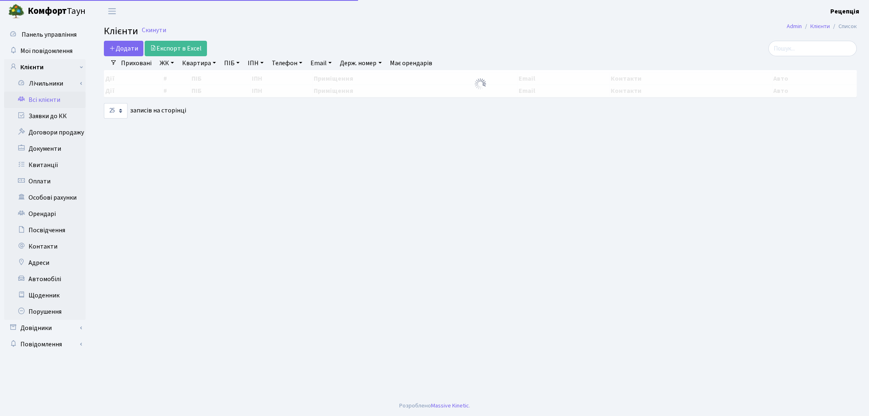
select select "25"
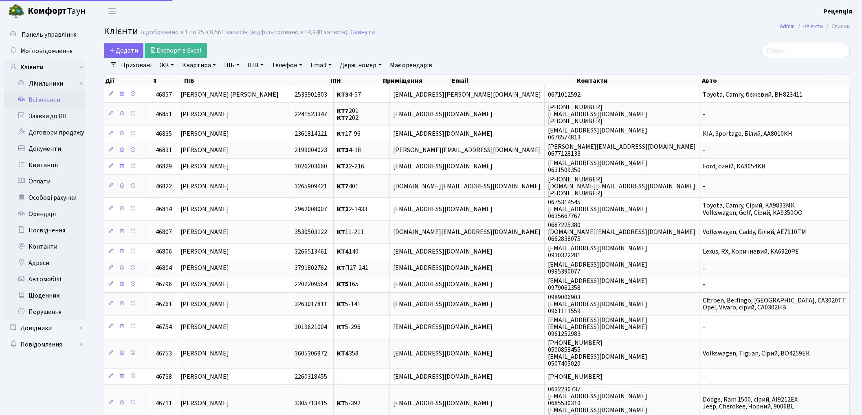
select select "25"
